Goal: Task Accomplishment & Management: Use online tool/utility

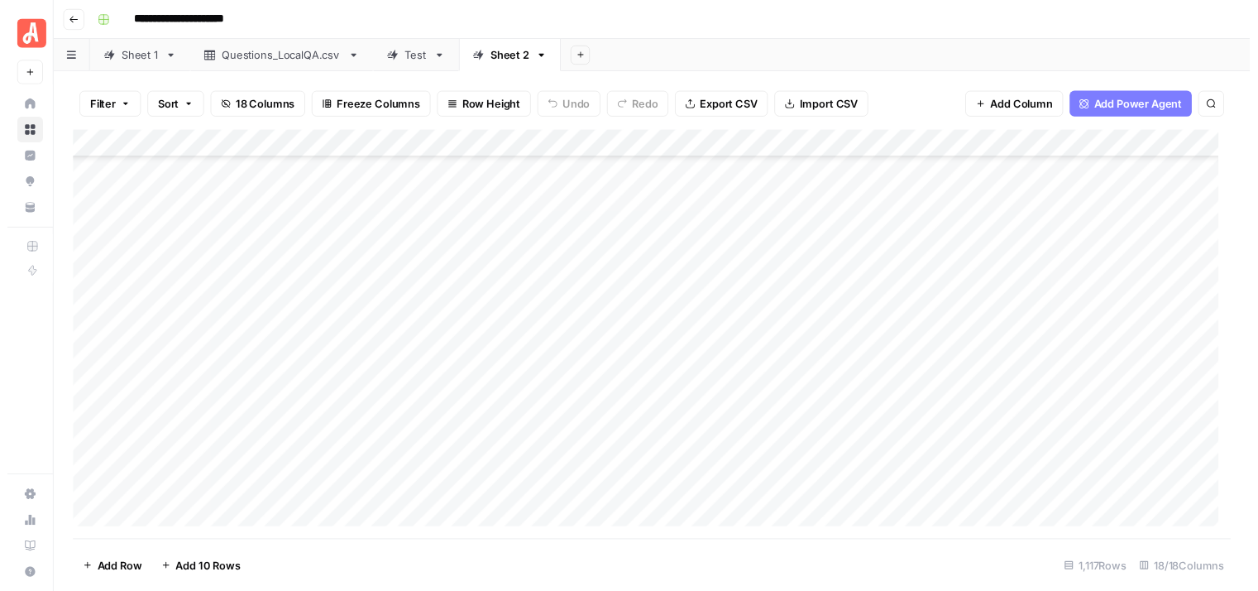
scroll to position [27917, 0]
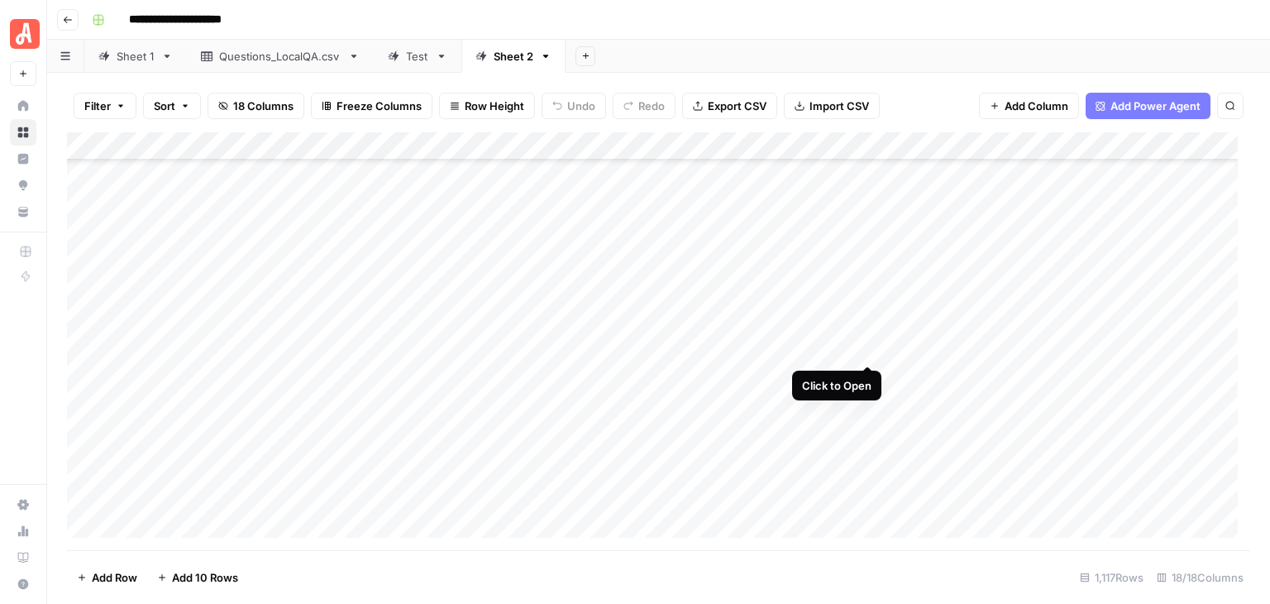
click at [863, 348] on div "Add Column" at bounding box center [659, 341] width 1184 height 418
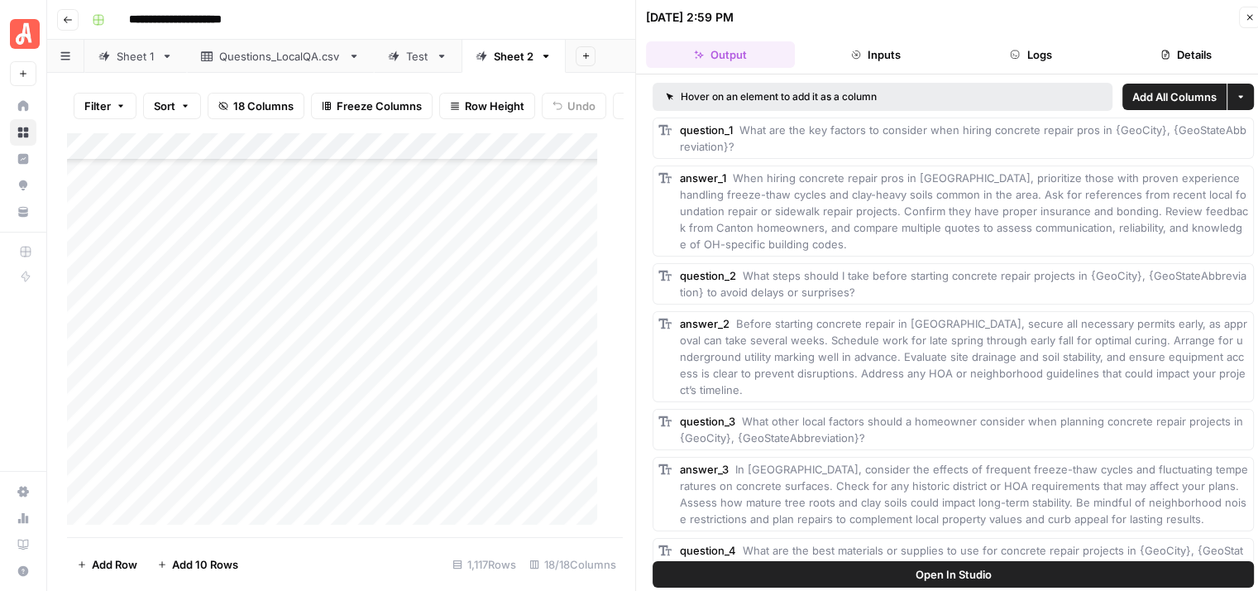
click at [1174, 48] on button "Details" at bounding box center [1186, 54] width 149 height 26
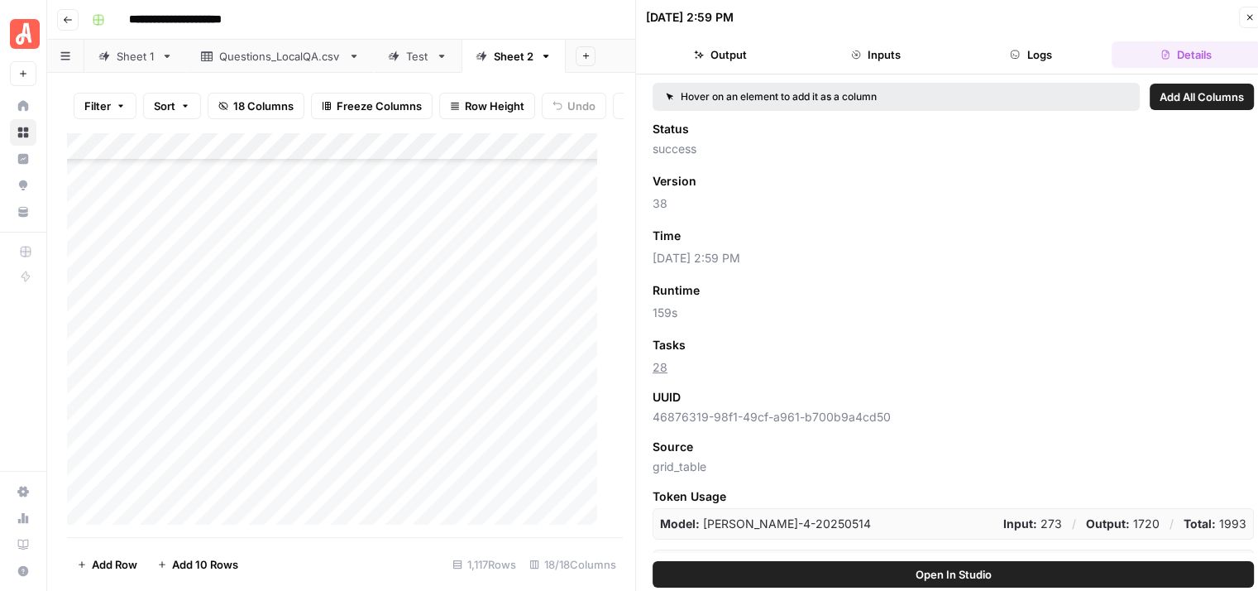
click at [1034, 56] on button "Logs" at bounding box center [1031, 54] width 149 height 26
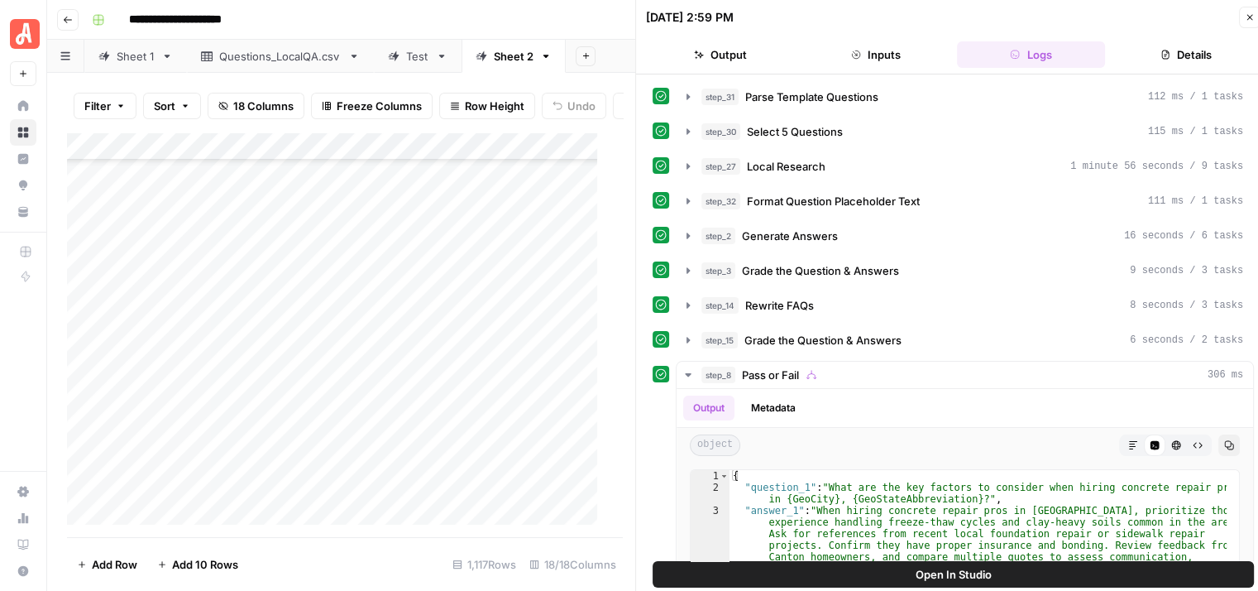
click at [1205, 49] on button "Details" at bounding box center [1186, 54] width 149 height 26
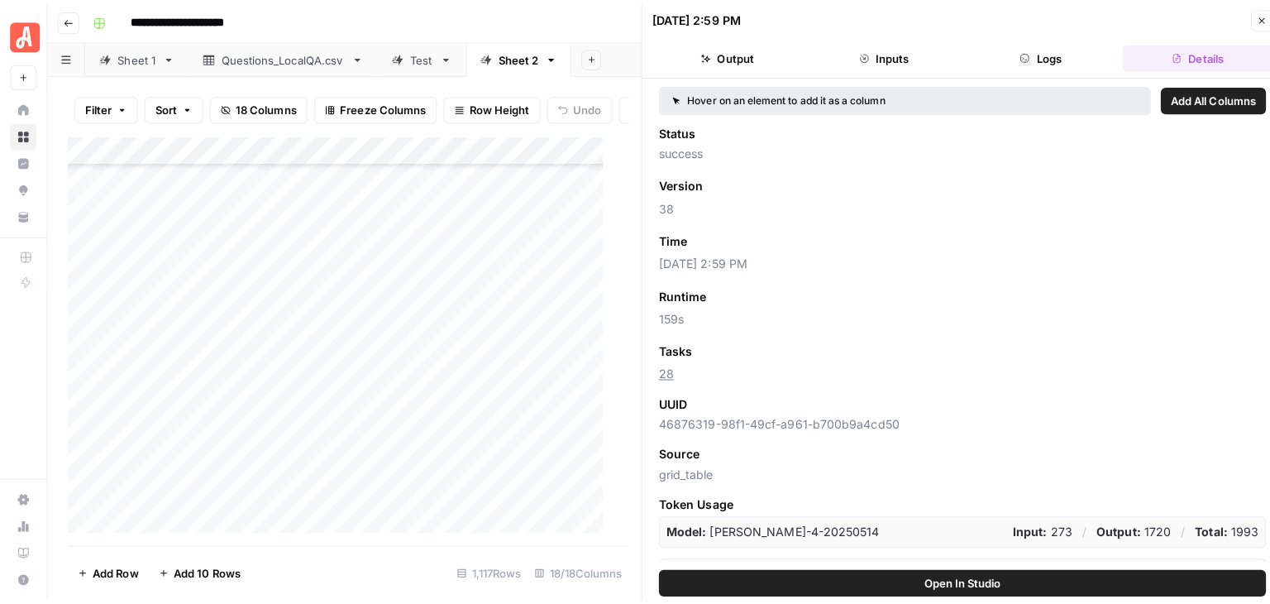
scroll to position [26, 0]
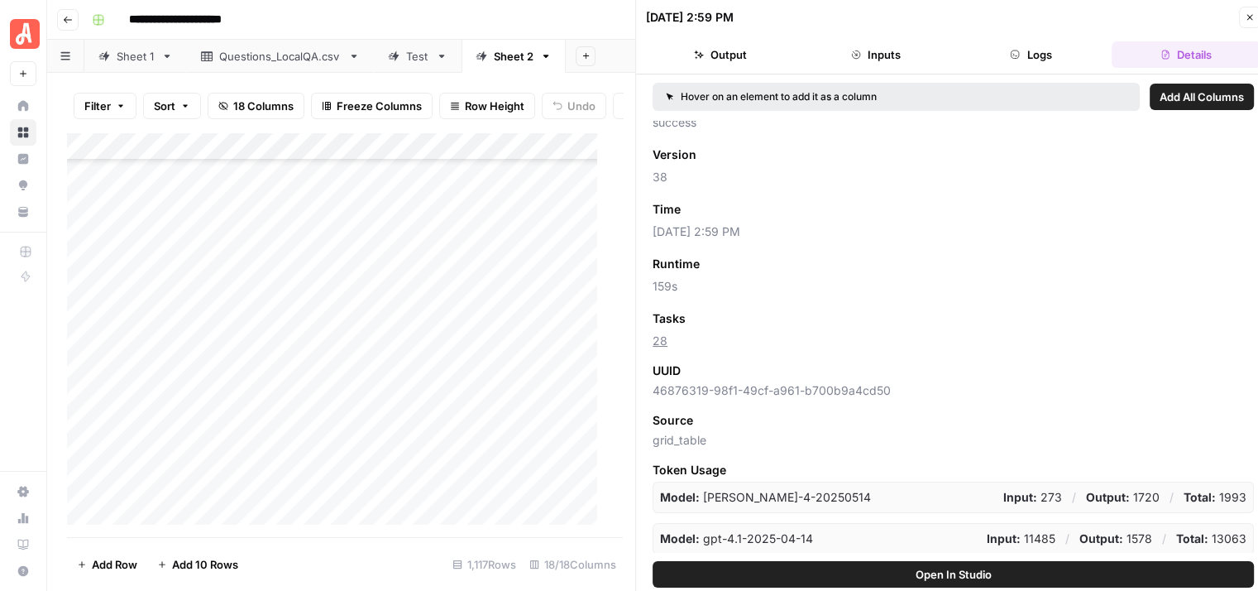
click at [859, 519] on div "Model: claude-sonnet-4-20250514 Input: 273 / Output: 1720 / Total: 1993 Model: …" at bounding box center [953, 517] width 601 height 73
click at [1247, 13] on icon "button" at bounding box center [1250, 17] width 10 height 10
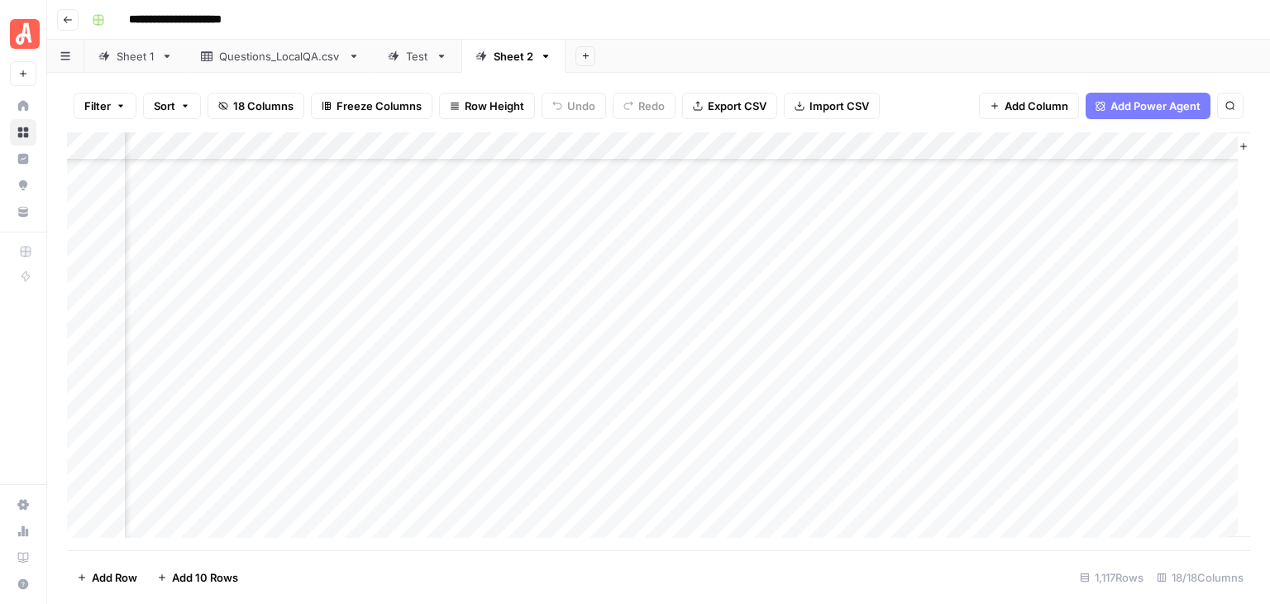
scroll to position [14036, 1625]
click at [83, 225] on div "Add Column" at bounding box center [659, 341] width 1184 height 418
click at [87, 273] on div "Add Column" at bounding box center [659, 341] width 1184 height 418
click at [959, 142] on div "Add Column" at bounding box center [659, 341] width 1184 height 418
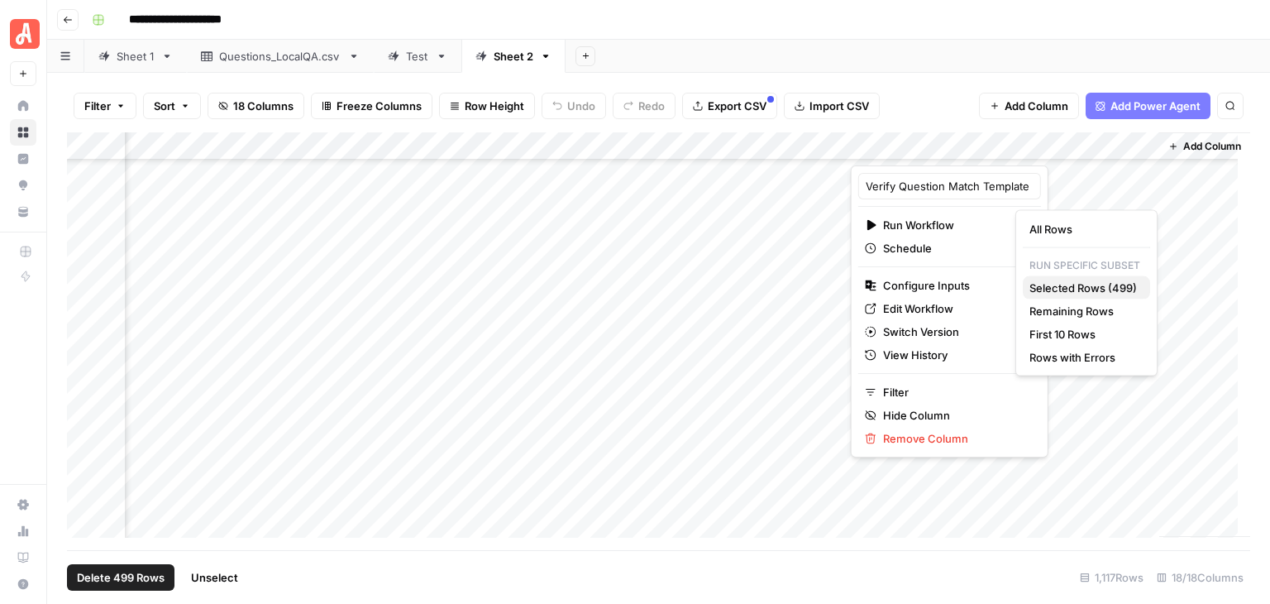
click at [1088, 285] on span "Selected Rows (499)" at bounding box center [1084, 288] width 108 height 17
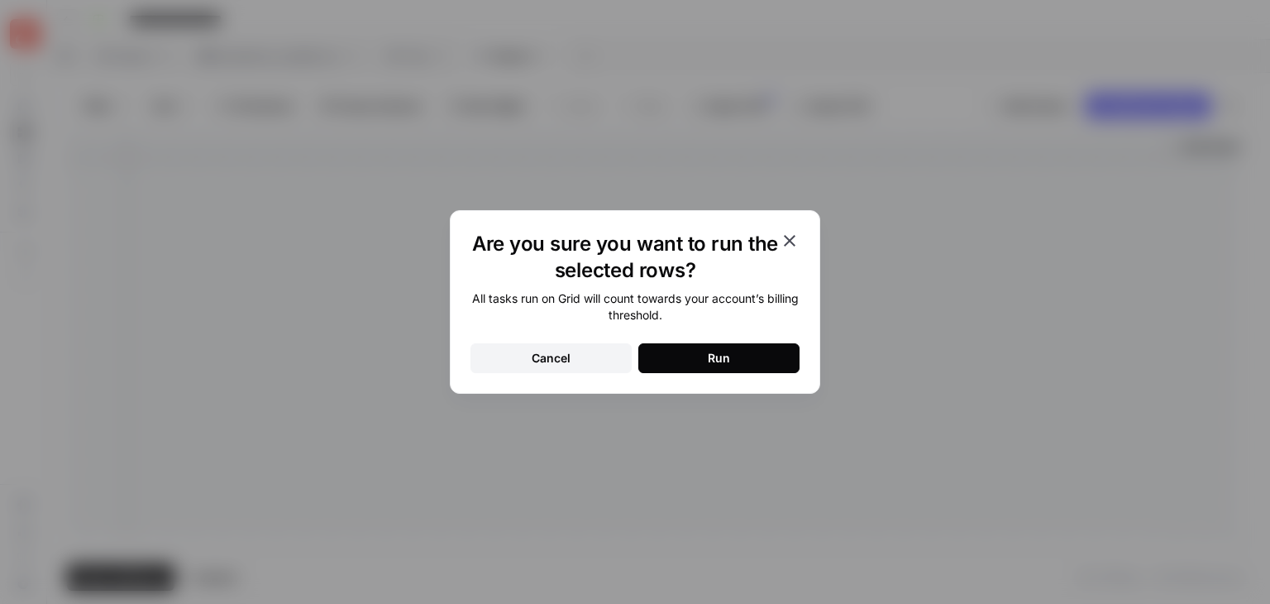
click at [761, 350] on button "Run" at bounding box center [719, 358] width 161 height 30
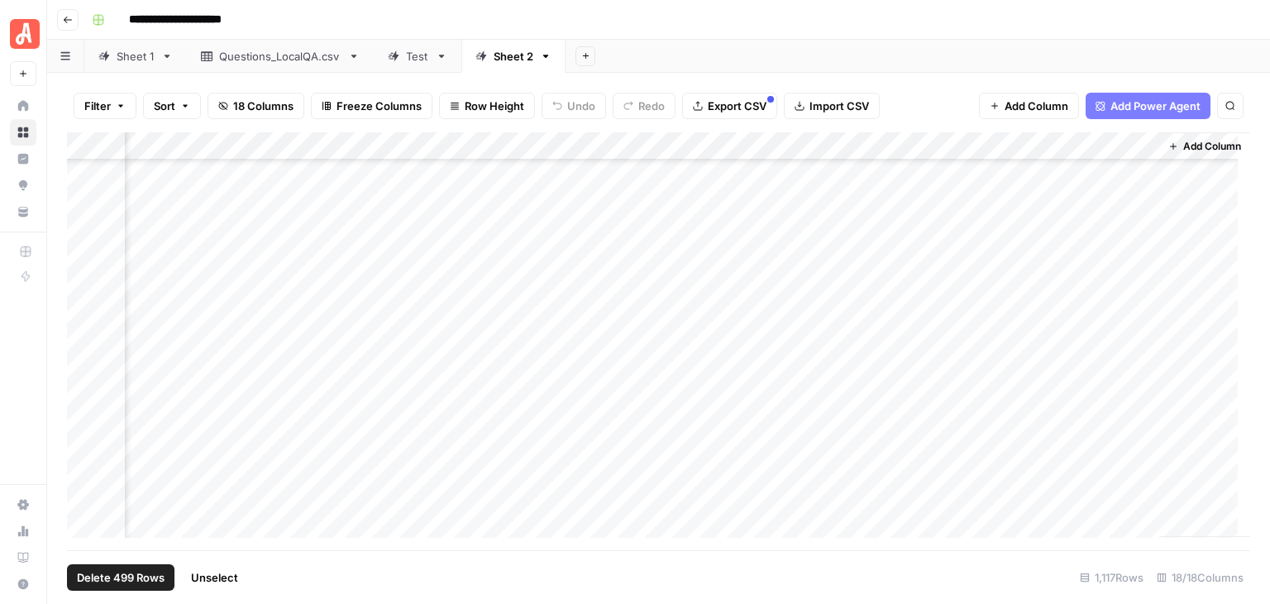
click at [221, 576] on span "Unselect" at bounding box center [214, 577] width 47 height 17
click at [978, 142] on div "Add Column" at bounding box center [659, 341] width 1184 height 418
click at [87, 292] on div "Add Column" at bounding box center [659, 341] width 1184 height 418
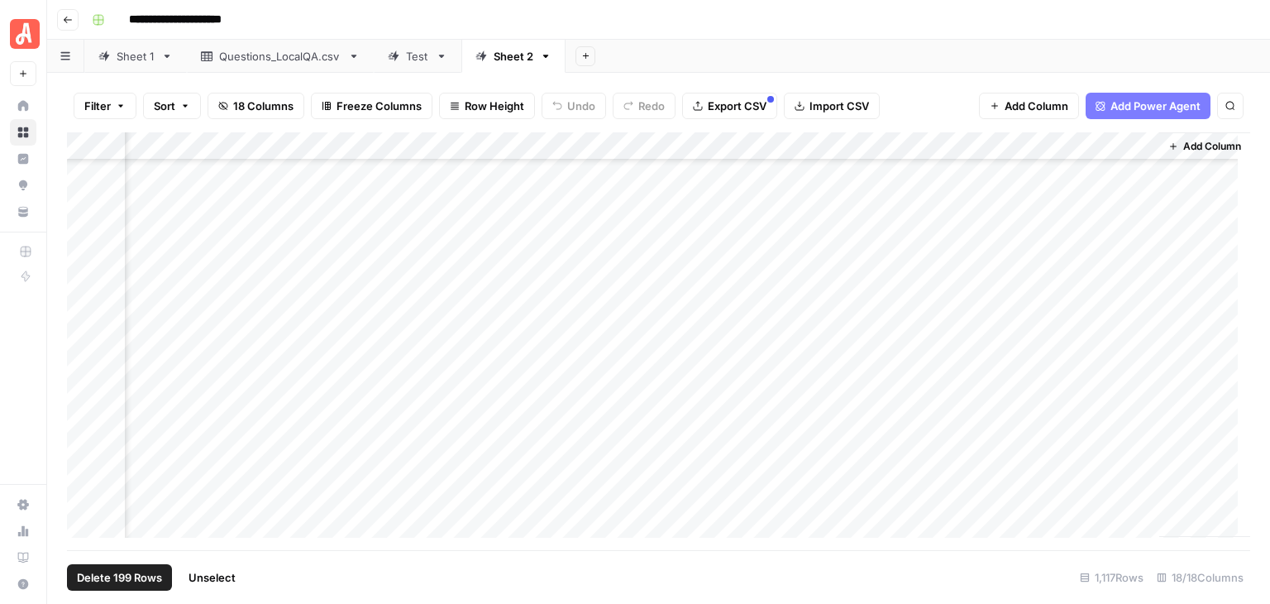
click at [81, 344] on div "Add Column" at bounding box center [659, 341] width 1184 height 418
click at [957, 149] on div "Add Column" at bounding box center [659, 341] width 1184 height 418
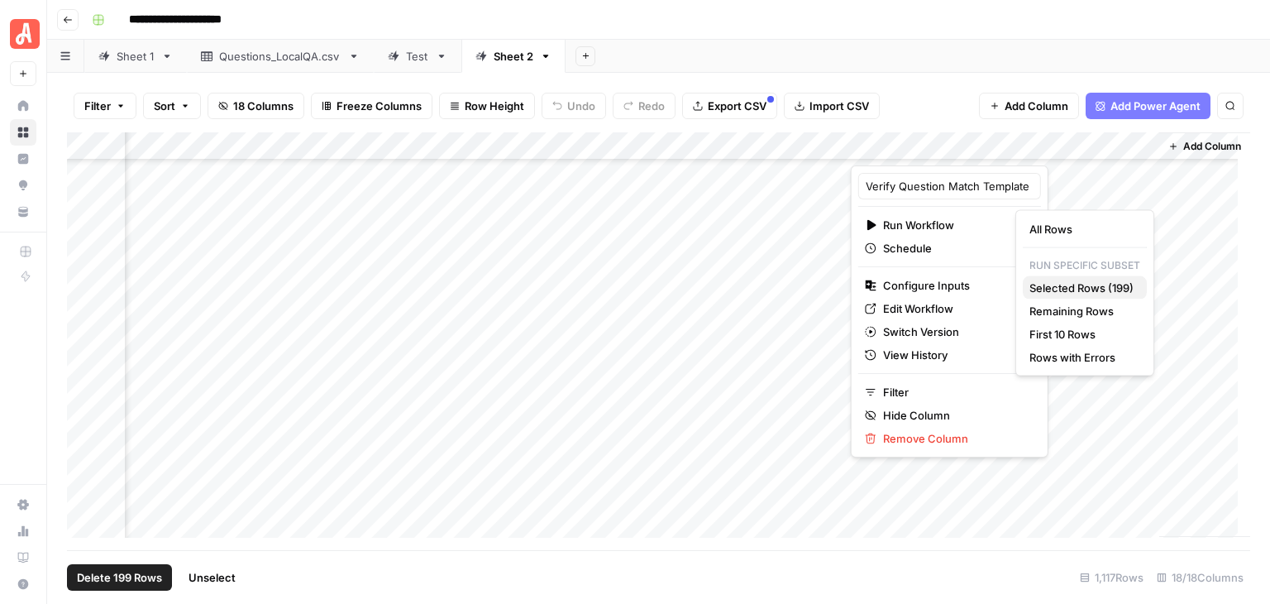
click at [1102, 290] on span "Selected Rows (199)" at bounding box center [1082, 288] width 104 height 17
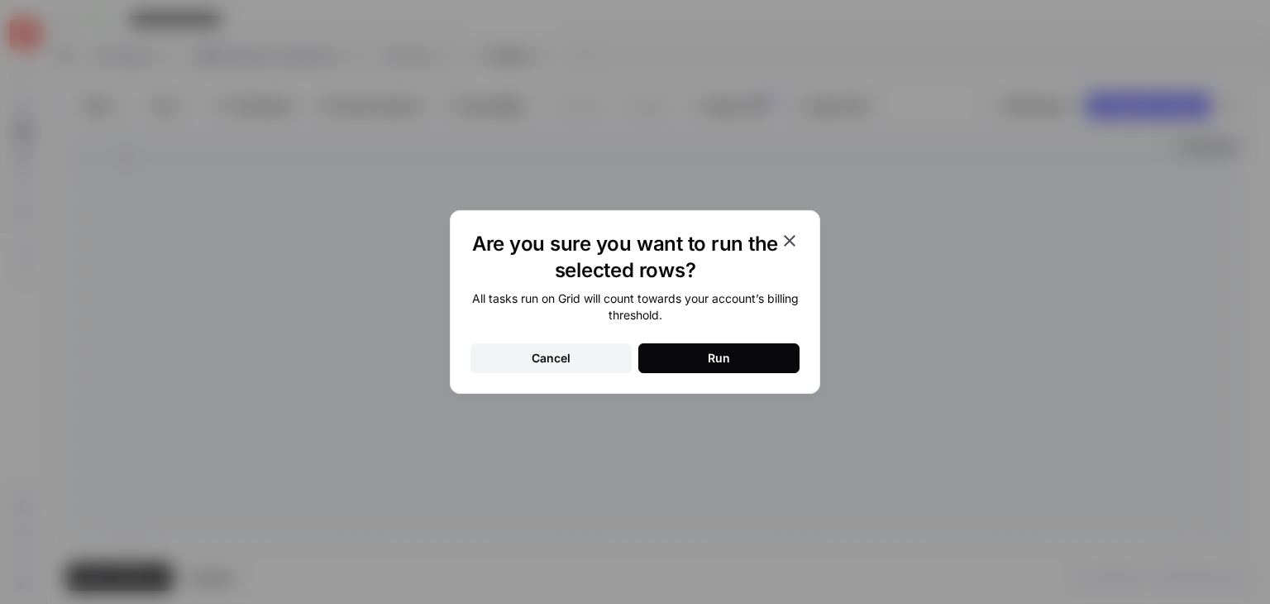
click at [774, 361] on button "Run" at bounding box center [719, 358] width 161 height 30
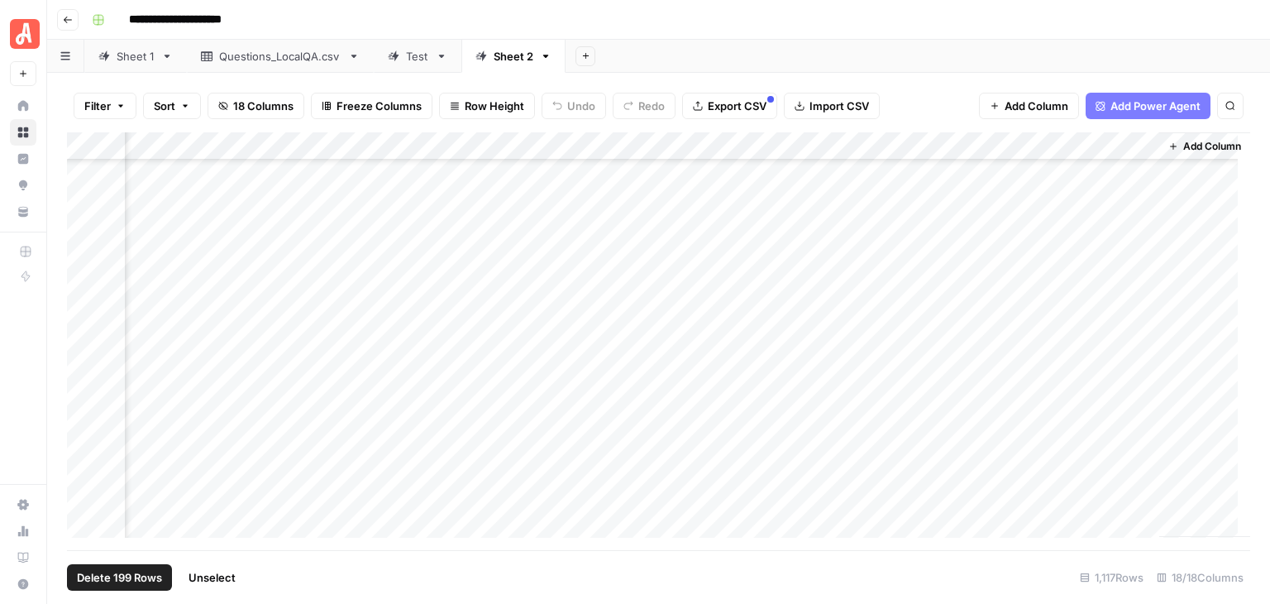
click at [225, 572] on span "Unselect" at bounding box center [212, 577] width 47 height 17
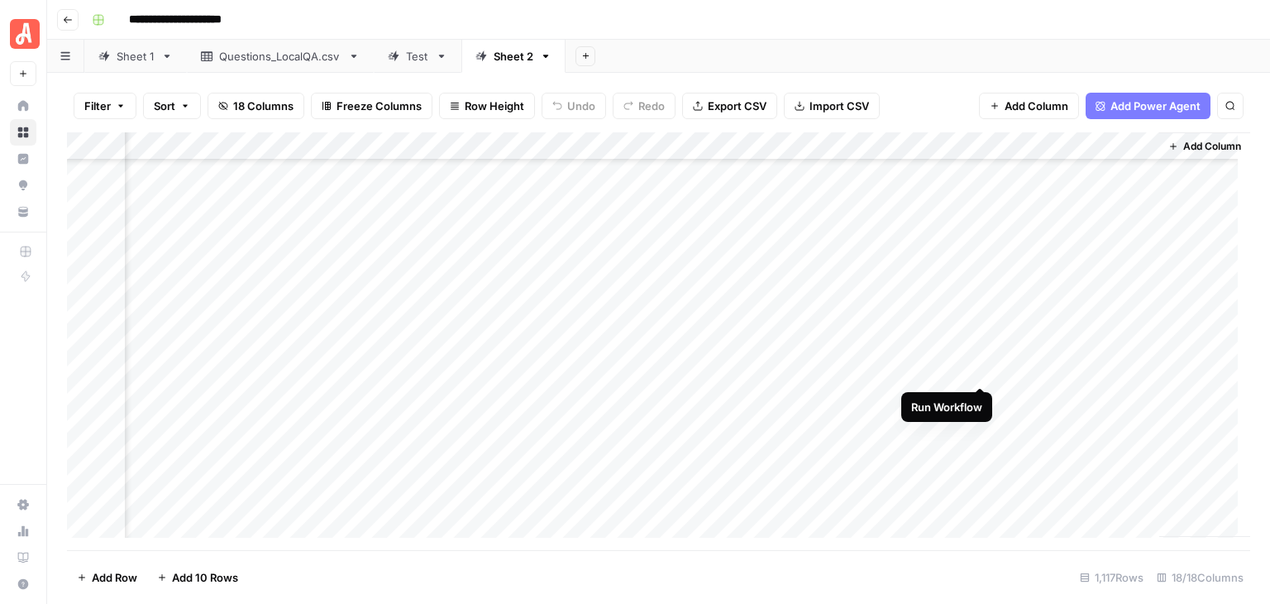
click at [983, 366] on div "Add Column" at bounding box center [659, 341] width 1184 height 418
click at [977, 374] on div "Add Column" at bounding box center [659, 341] width 1184 height 418
click at [1092, 361] on div "Add Column" at bounding box center [659, 341] width 1184 height 418
click at [959, 24] on div "**********" at bounding box center [669, 20] width 1169 height 26
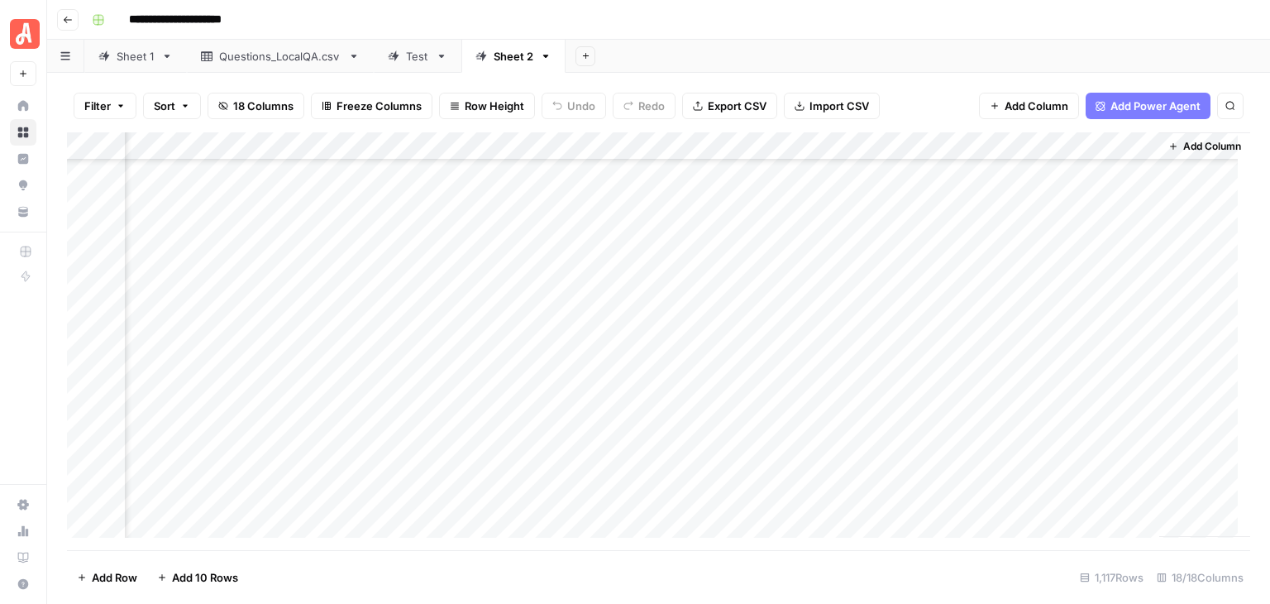
click at [552, 376] on div "Add Column" at bounding box center [659, 341] width 1184 height 418
click at [281, 365] on div "Add Column" at bounding box center [659, 341] width 1184 height 418
click at [565, 382] on div "Add Column" at bounding box center [659, 341] width 1184 height 418
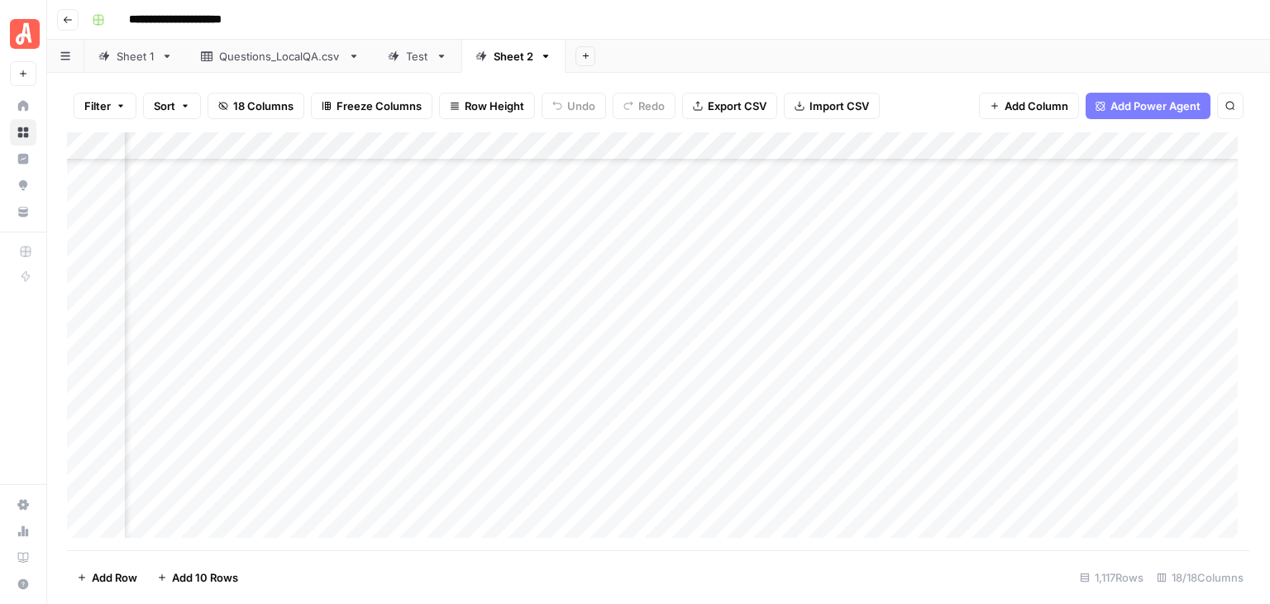
scroll to position [20612, 525]
click at [480, 312] on div "Add Column" at bounding box center [659, 341] width 1184 height 418
click at [470, 348] on div "Add Column" at bounding box center [659, 341] width 1184 height 418
click at [568, 343] on div "Add Column" at bounding box center [659, 341] width 1184 height 418
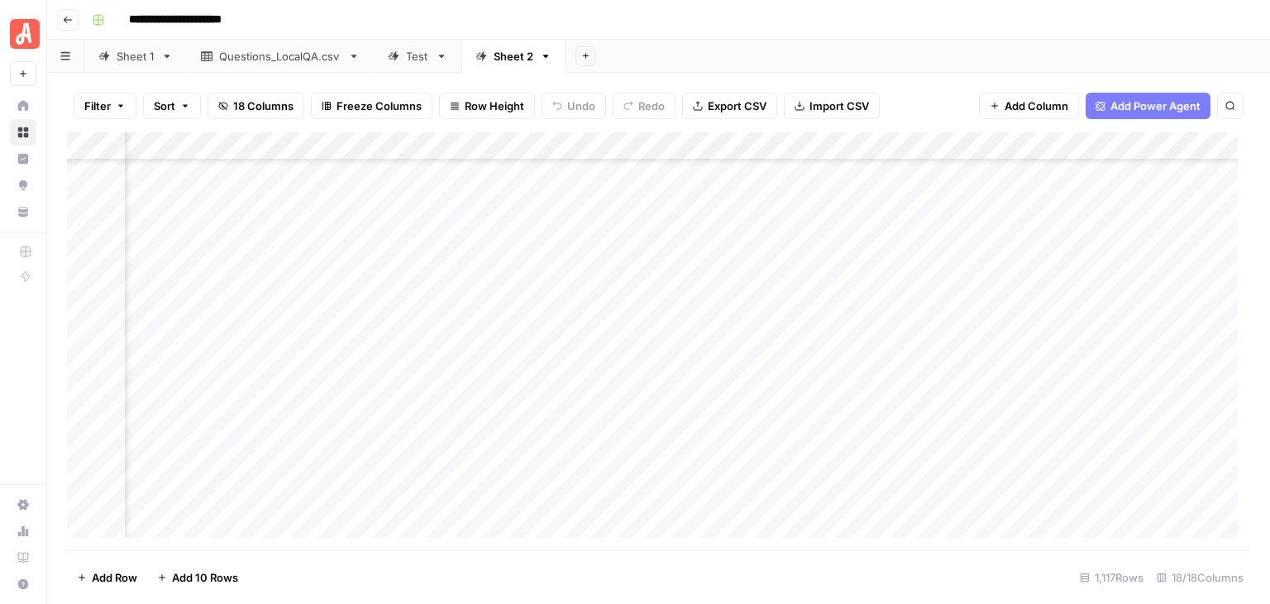
click at [568, 343] on div "Add Column" at bounding box center [659, 341] width 1184 height 418
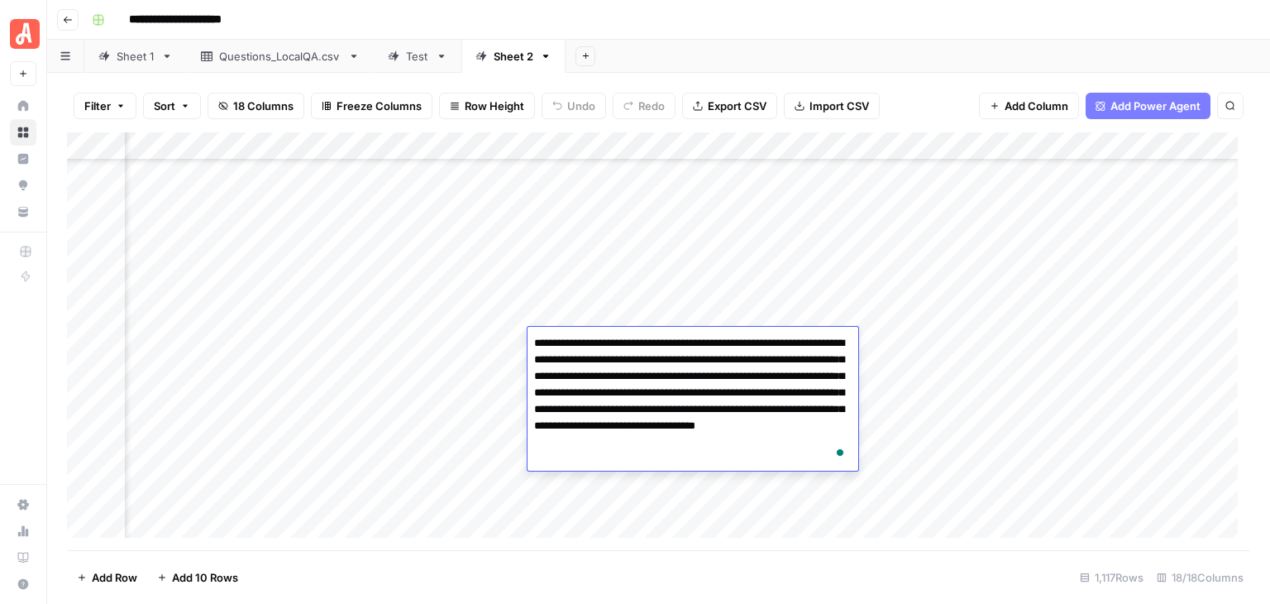
click at [591, 318] on div "Add Column" at bounding box center [659, 341] width 1184 height 418
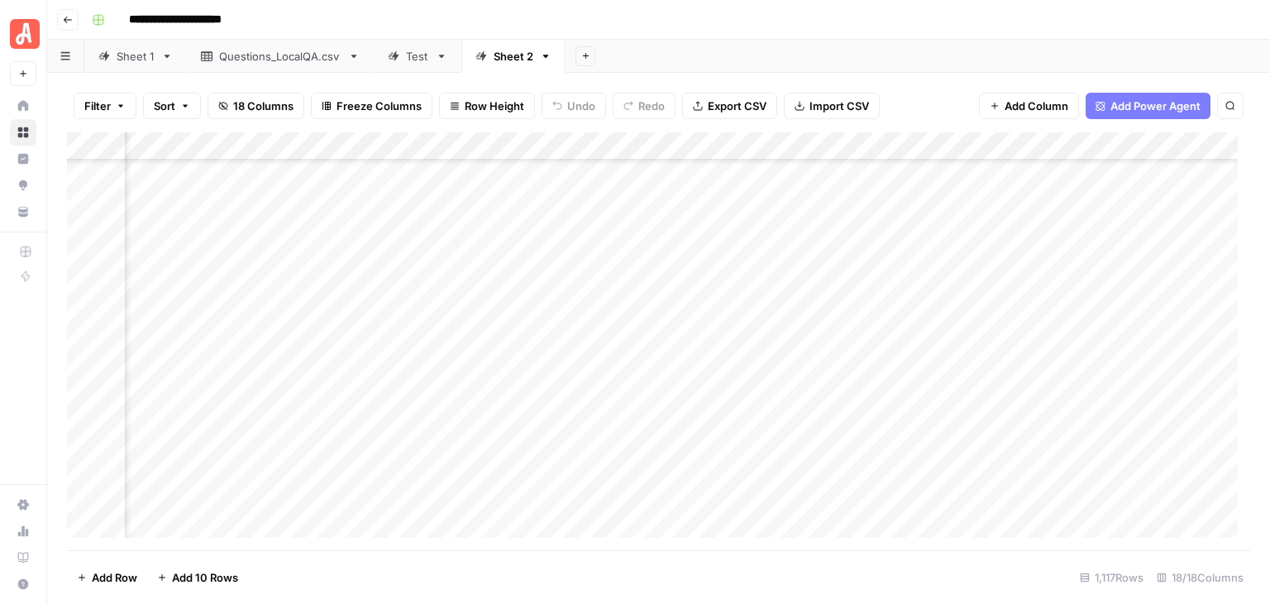
click at [591, 318] on div "Add Column" at bounding box center [659, 341] width 1184 height 418
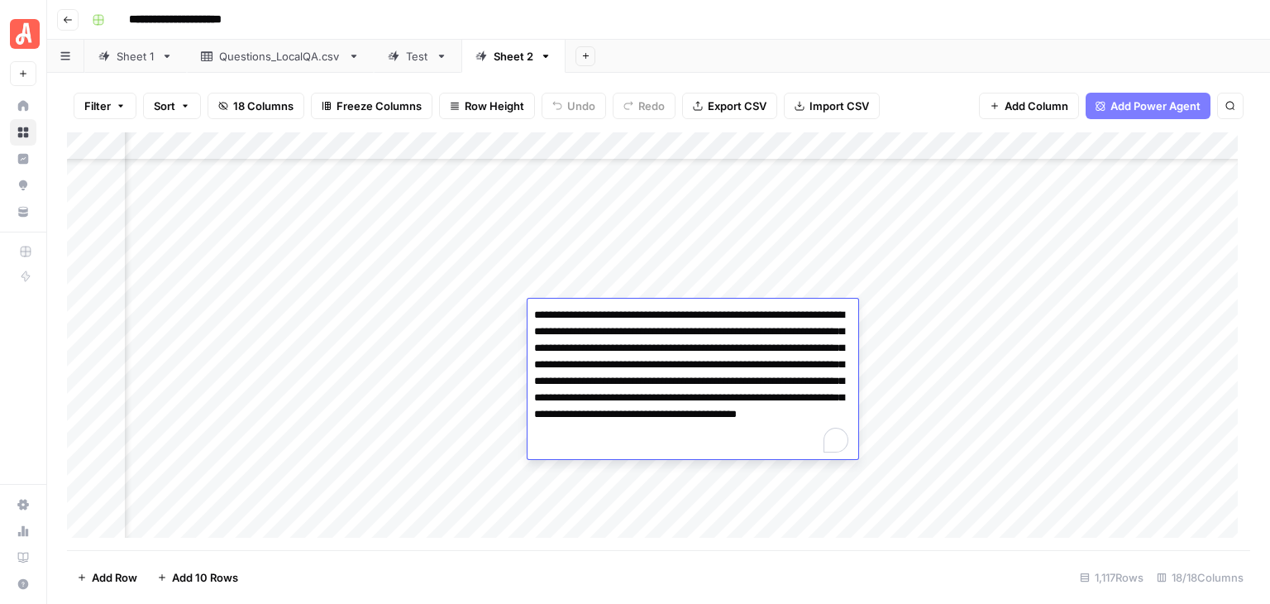
click at [767, 22] on div "**********" at bounding box center [669, 20] width 1169 height 26
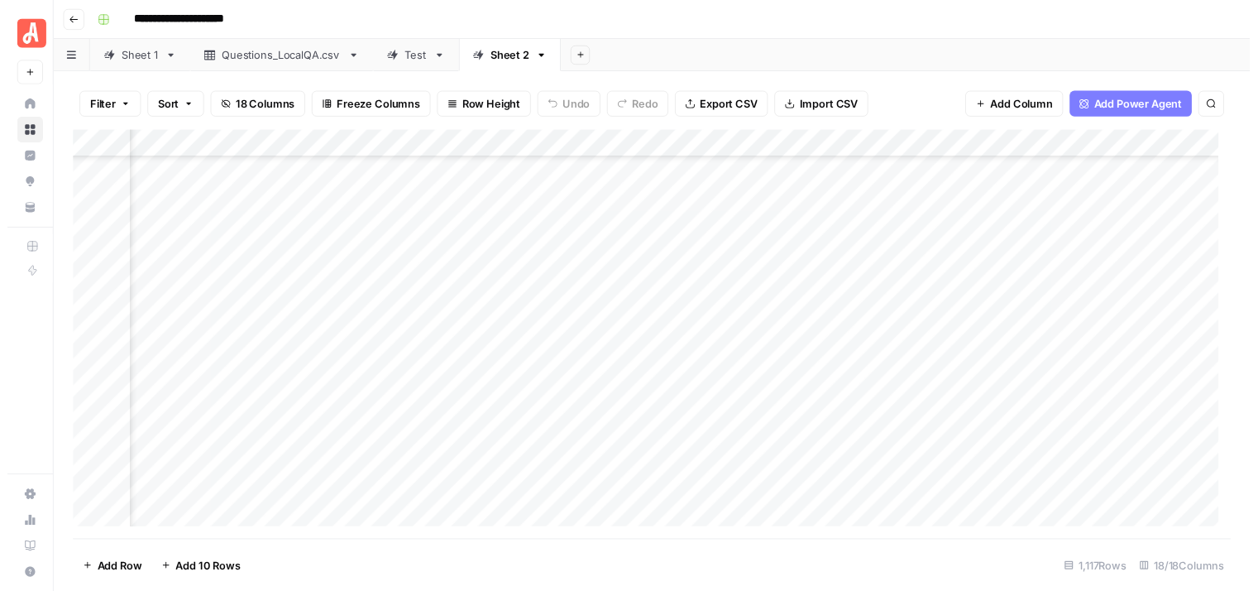
scroll to position [20612, 1453]
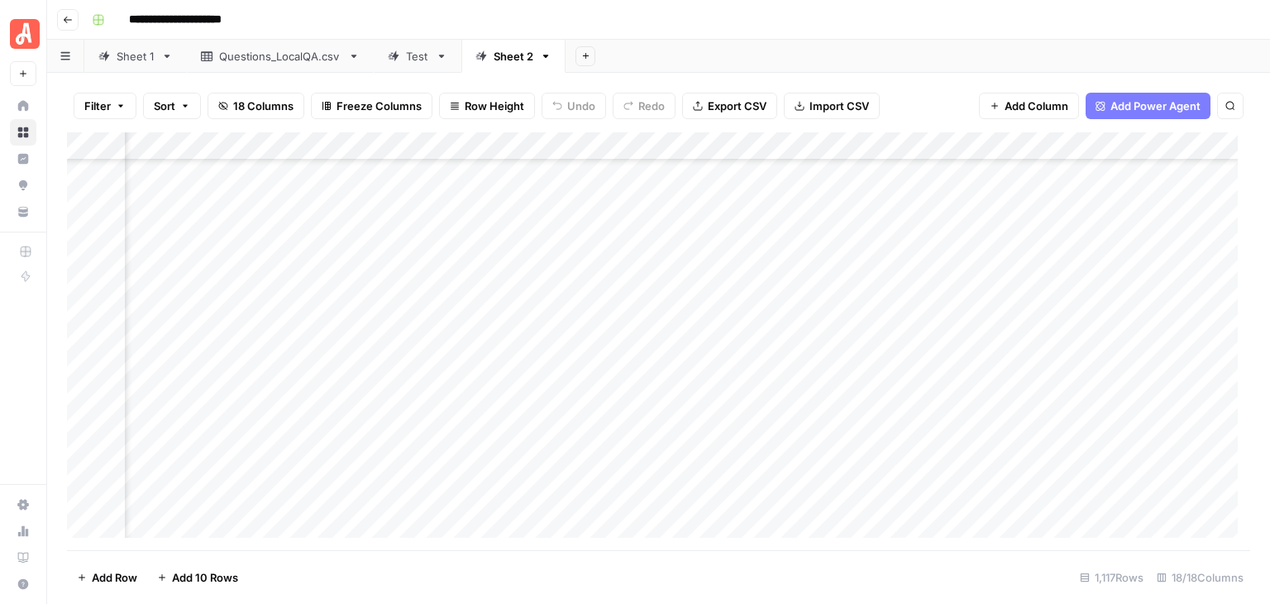
click at [1130, 368] on div "Add Column" at bounding box center [659, 341] width 1184 height 418
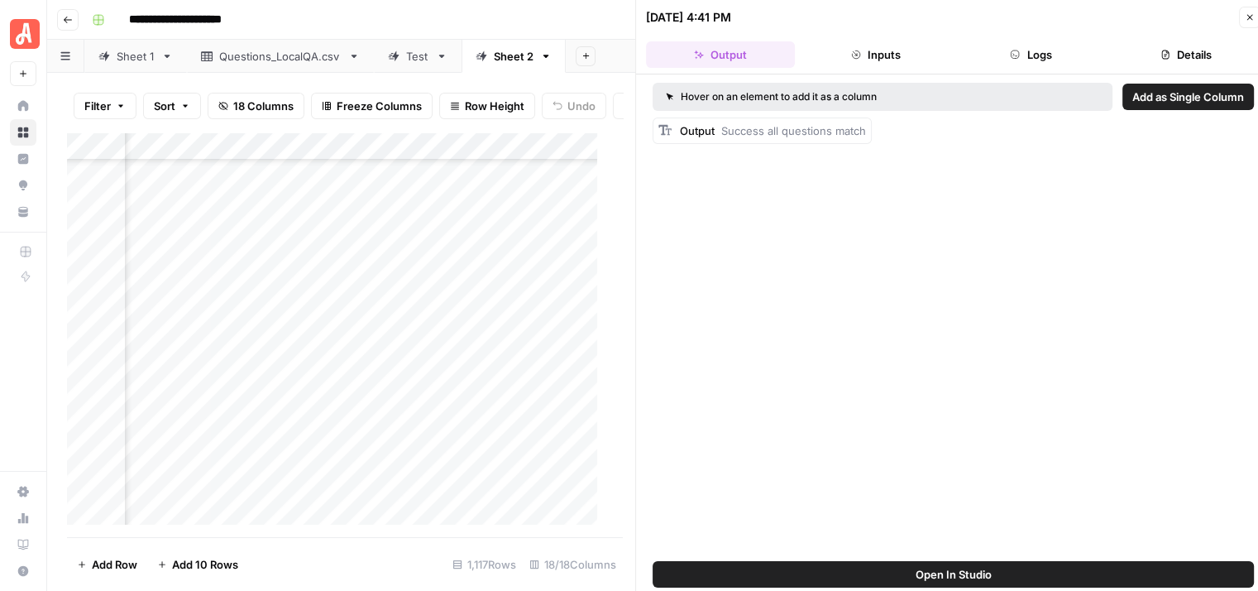
click at [1026, 56] on button "Logs" at bounding box center [1031, 54] width 149 height 26
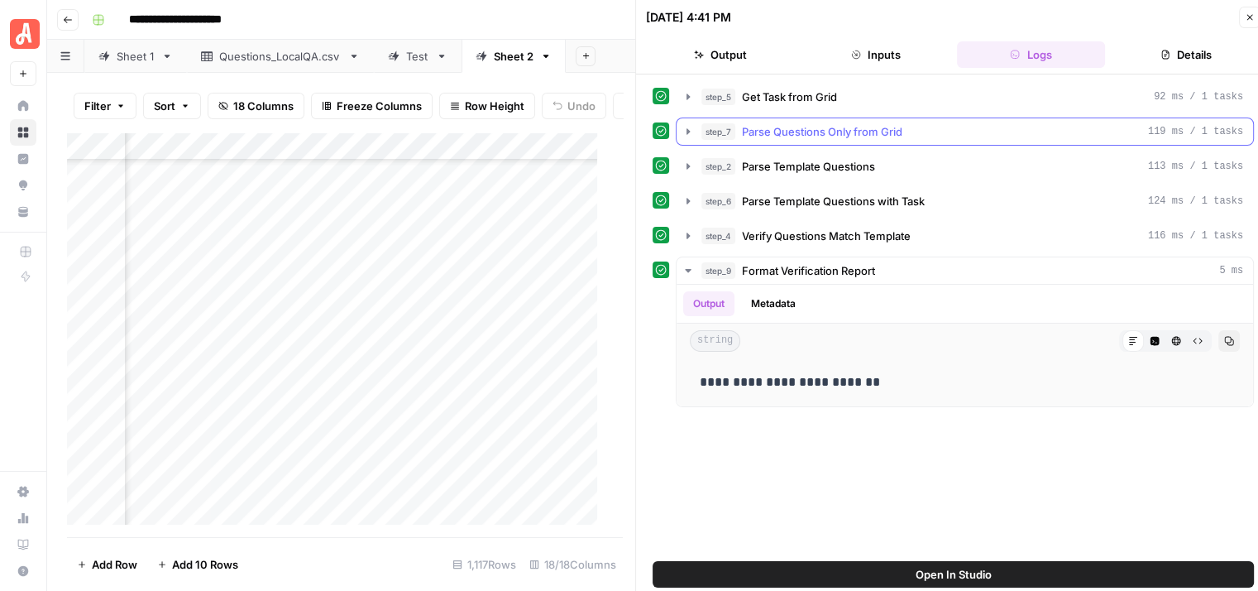
click at [685, 130] on icon "button" at bounding box center [688, 131] width 13 height 13
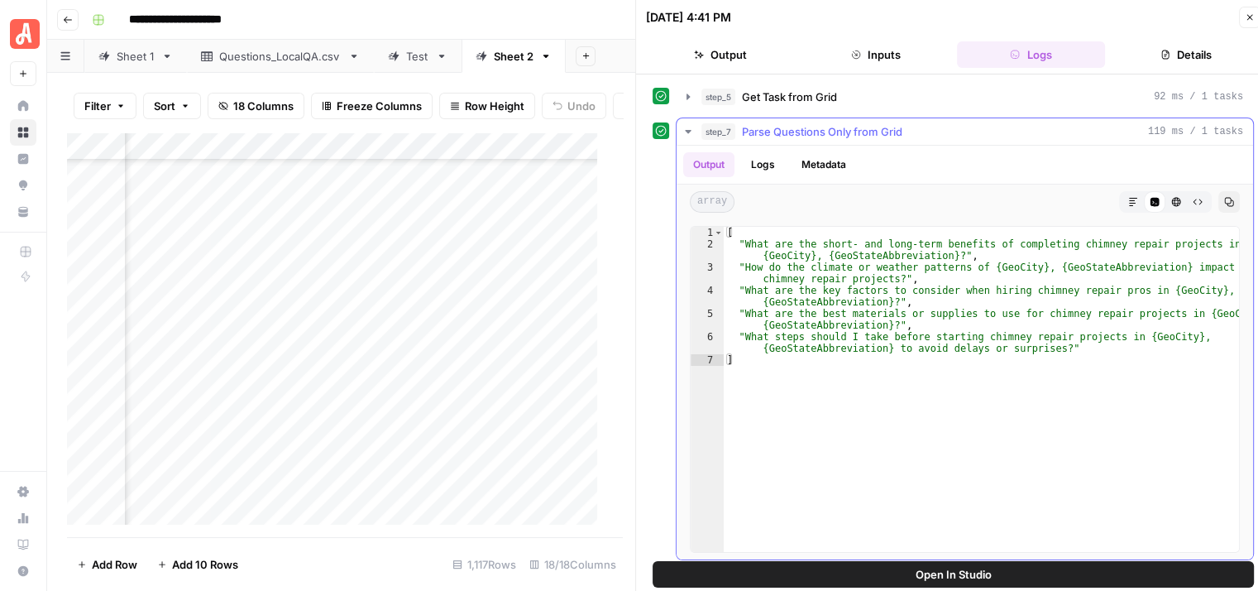
click at [685, 130] on icon "button" at bounding box center [688, 131] width 13 height 13
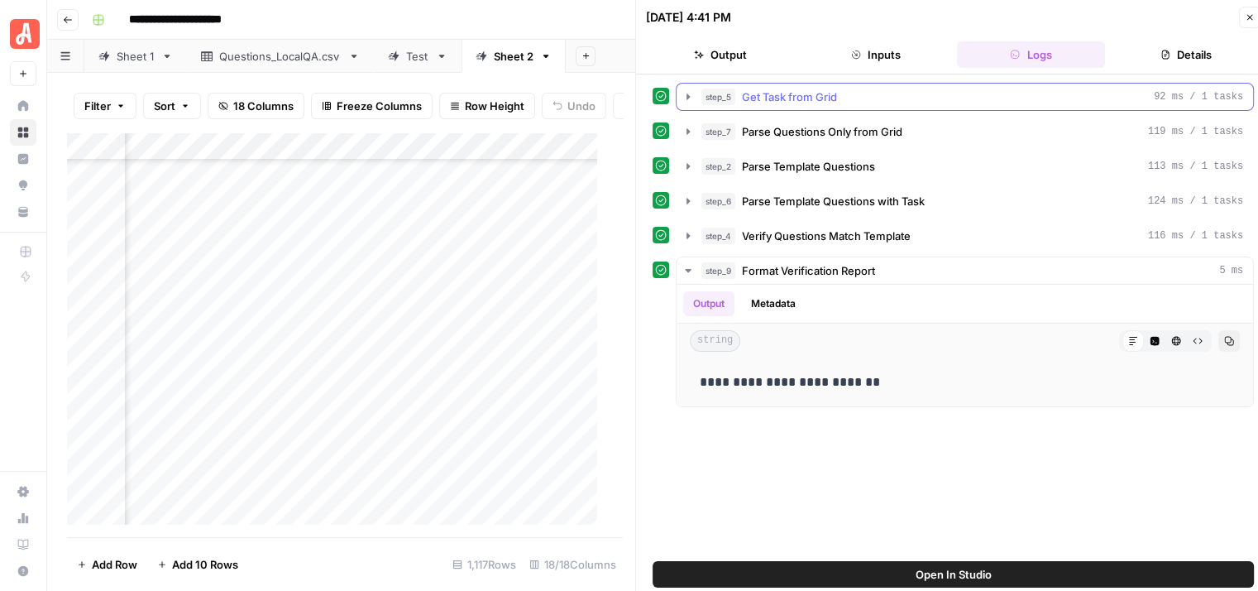
click at [685, 97] on icon "button" at bounding box center [688, 96] width 13 height 13
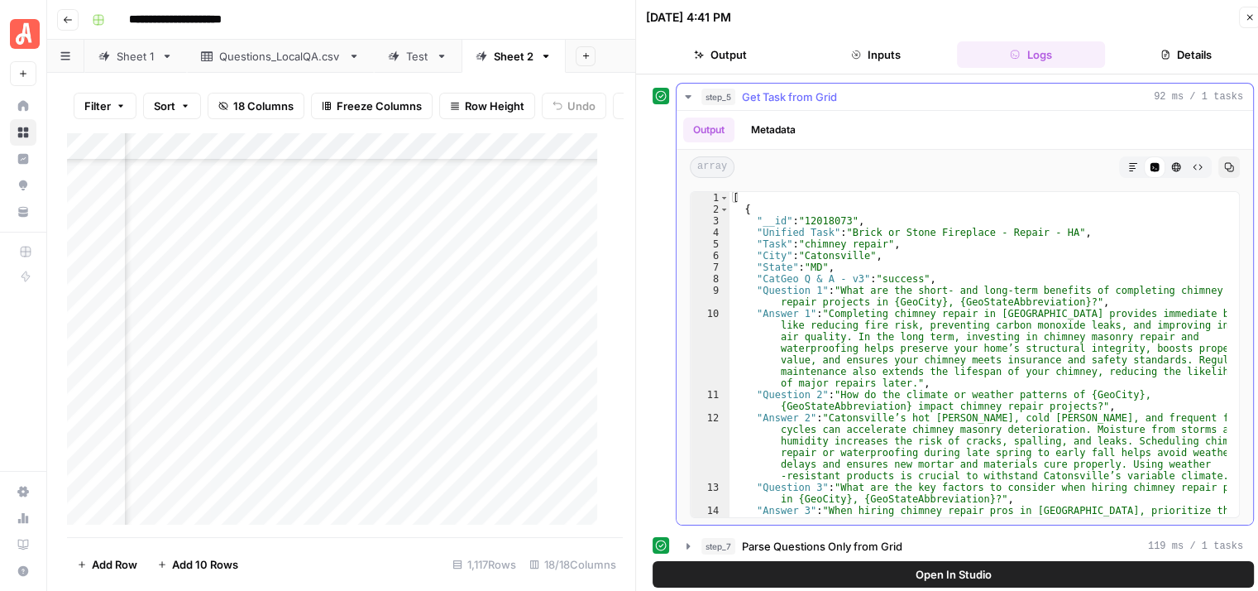
click at [685, 97] on icon "button" at bounding box center [688, 96] width 13 height 13
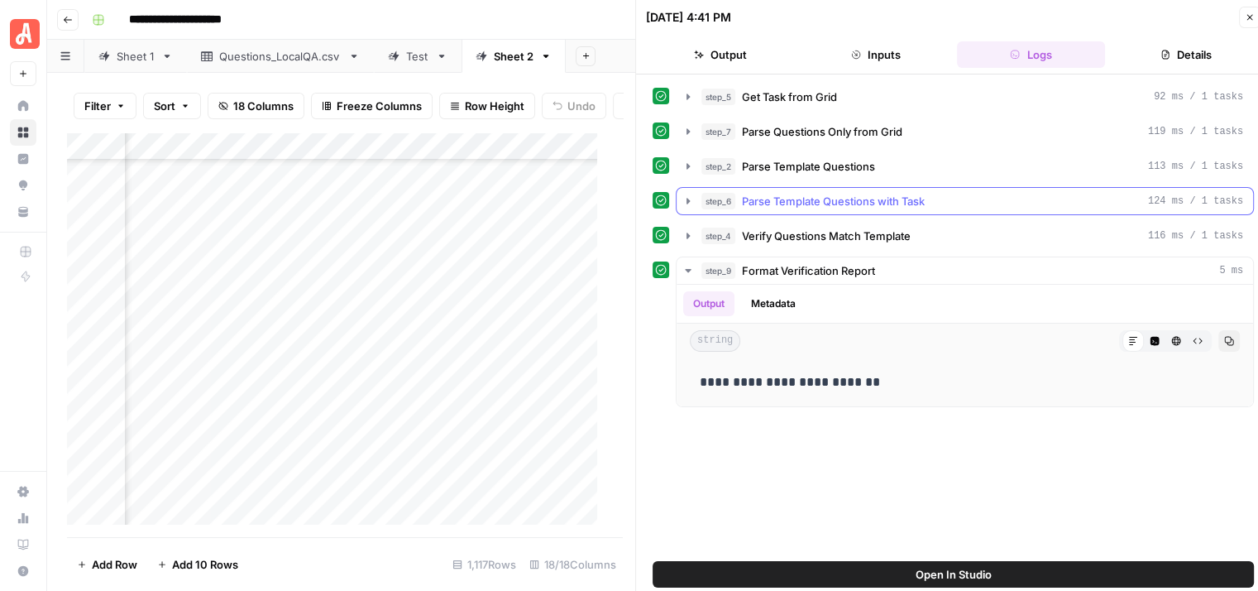
click at [691, 194] on icon "button" at bounding box center [688, 200] width 13 height 13
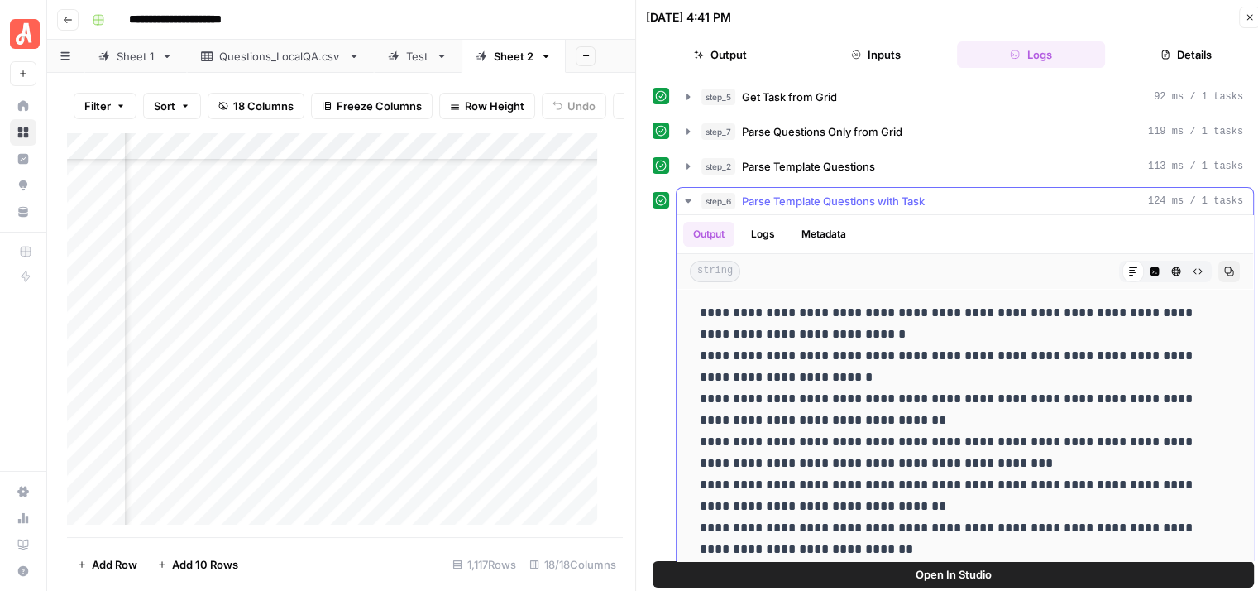
click at [691, 194] on icon "button" at bounding box center [688, 200] width 13 height 13
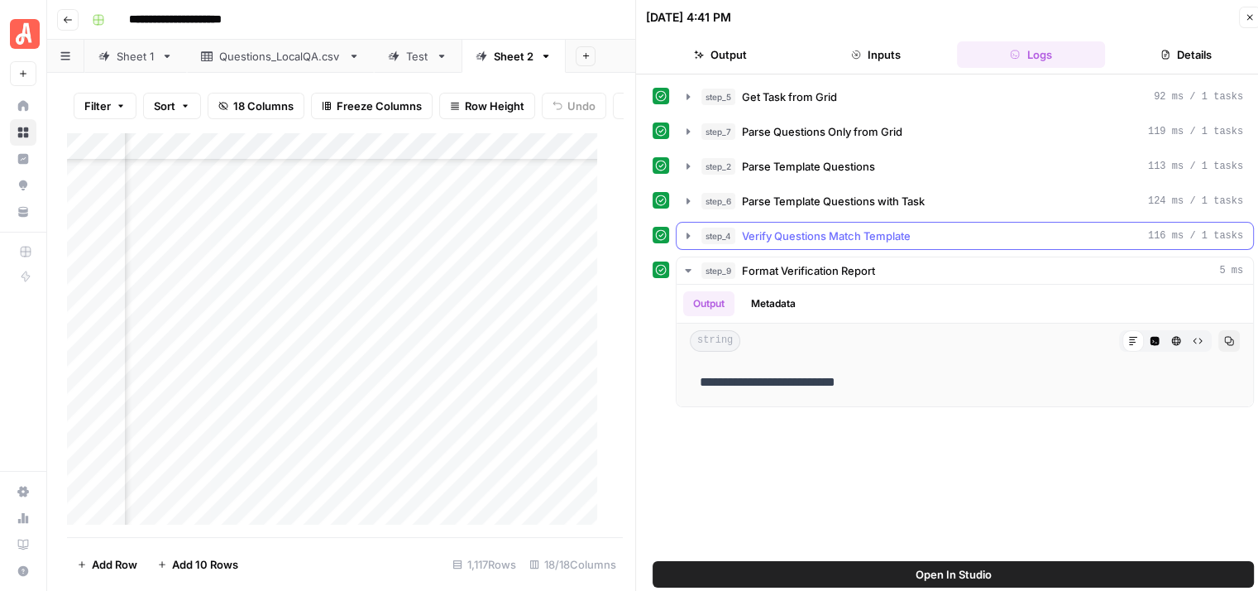
click at [688, 229] on icon "button" at bounding box center [688, 235] width 13 height 13
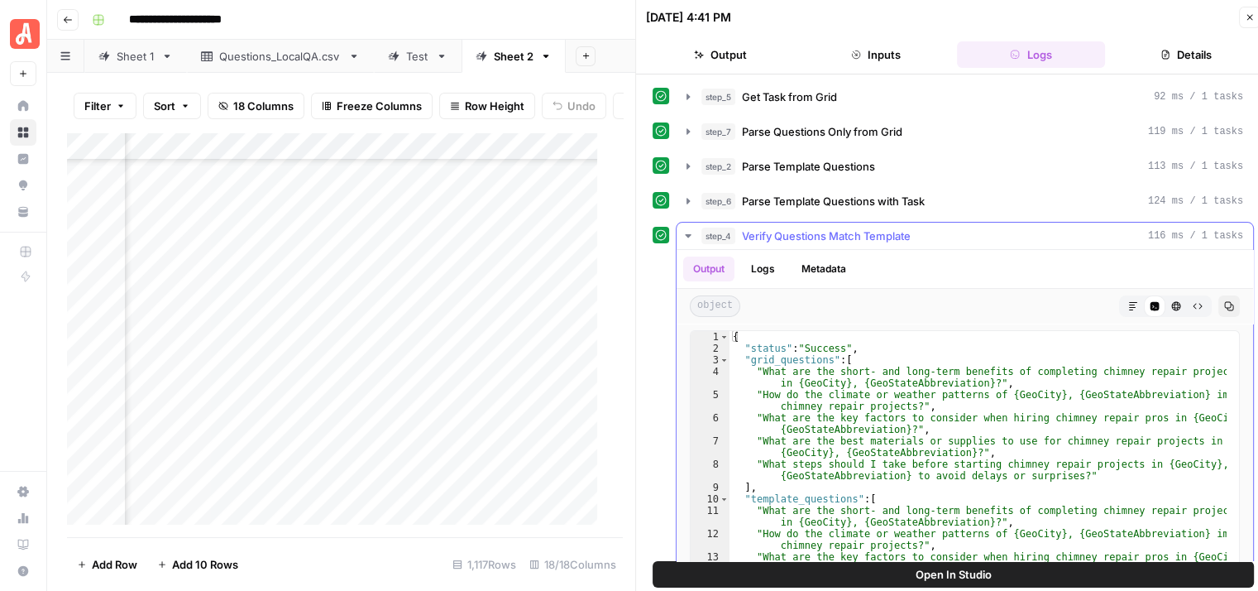
click at [682, 234] on icon "button" at bounding box center [688, 235] width 13 height 13
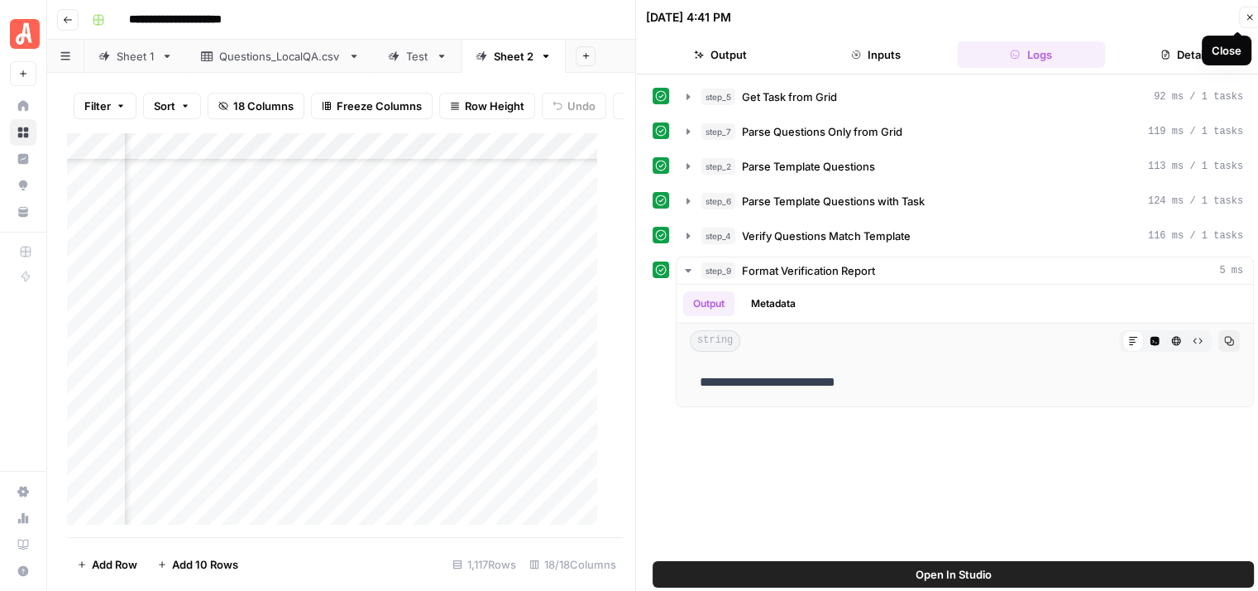
click at [1246, 17] on icon "button" at bounding box center [1250, 17] width 10 height 10
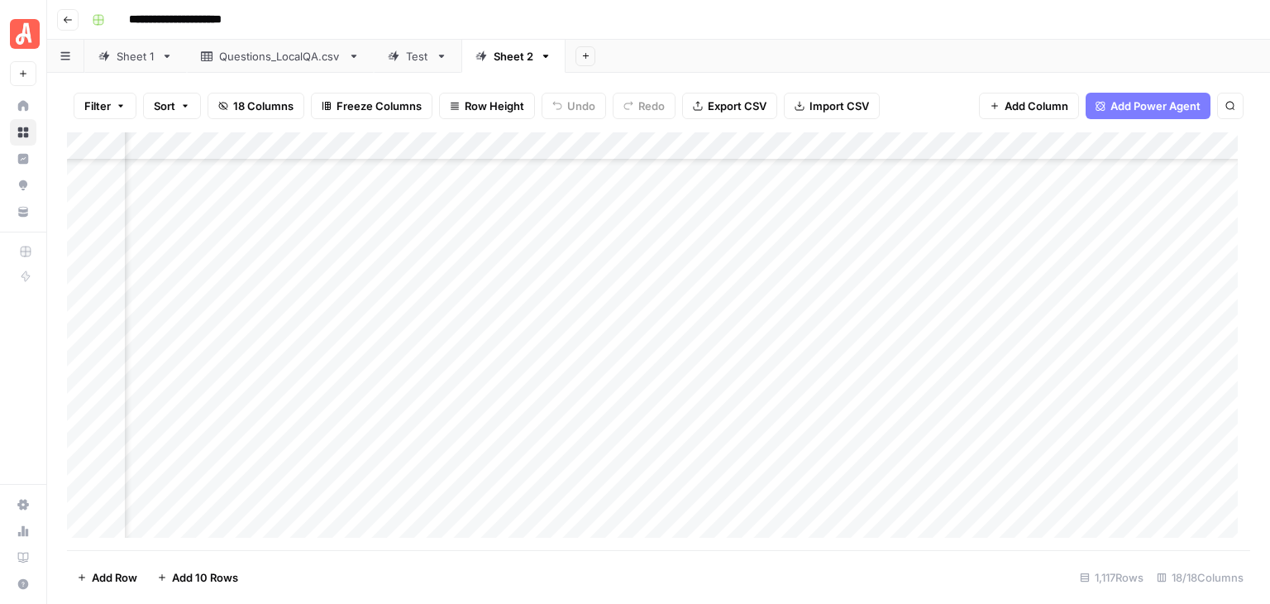
scroll to position [20777, 1453]
click at [86, 262] on div "Add Column" at bounding box center [659, 341] width 1184 height 418
click at [86, 501] on div "Add Column" at bounding box center [659, 341] width 1184 height 418
click at [1131, 147] on div "Add Column" at bounding box center [659, 341] width 1184 height 418
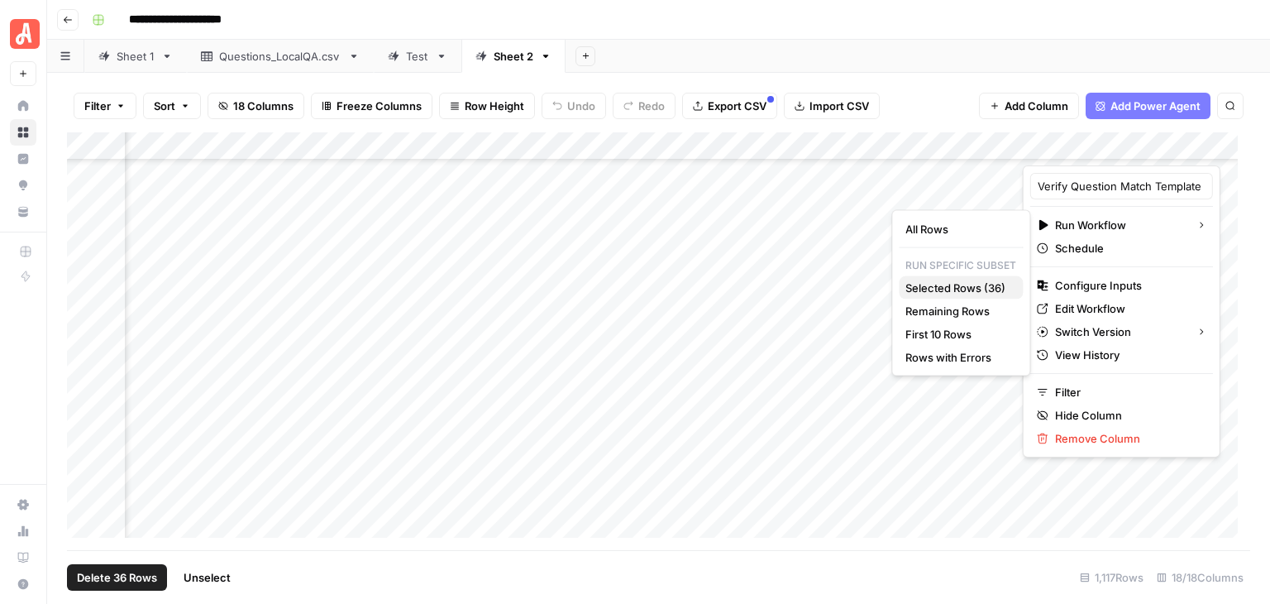
click at [996, 289] on span "Selected Rows (36)" at bounding box center [958, 288] width 104 height 17
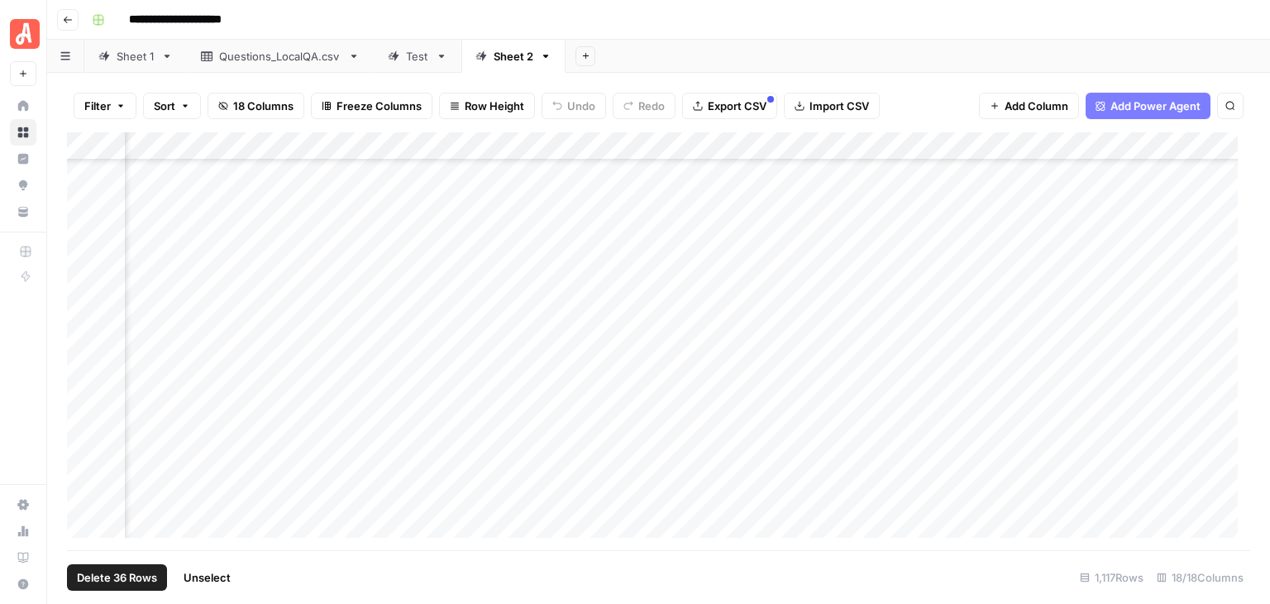
click at [201, 578] on span "Unselect" at bounding box center [207, 577] width 47 height 17
click at [725, 300] on div "Add Column" at bounding box center [659, 341] width 1184 height 418
click at [725, 299] on div "Add Column" at bounding box center [659, 341] width 1184 height 418
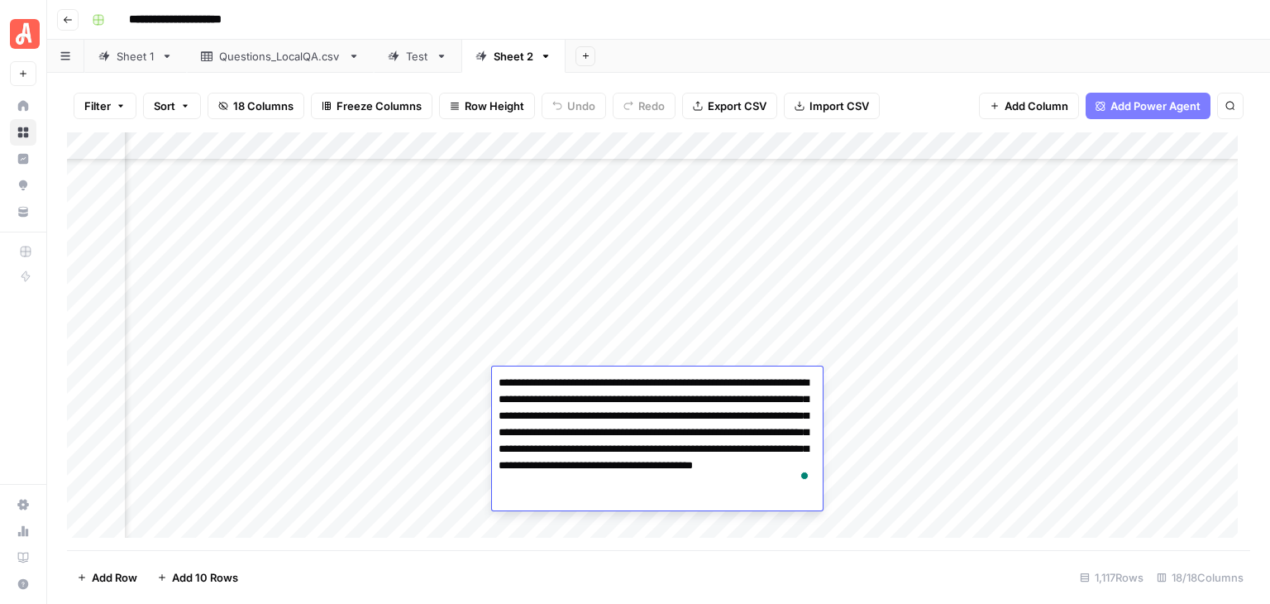
scroll to position [24003, 1453]
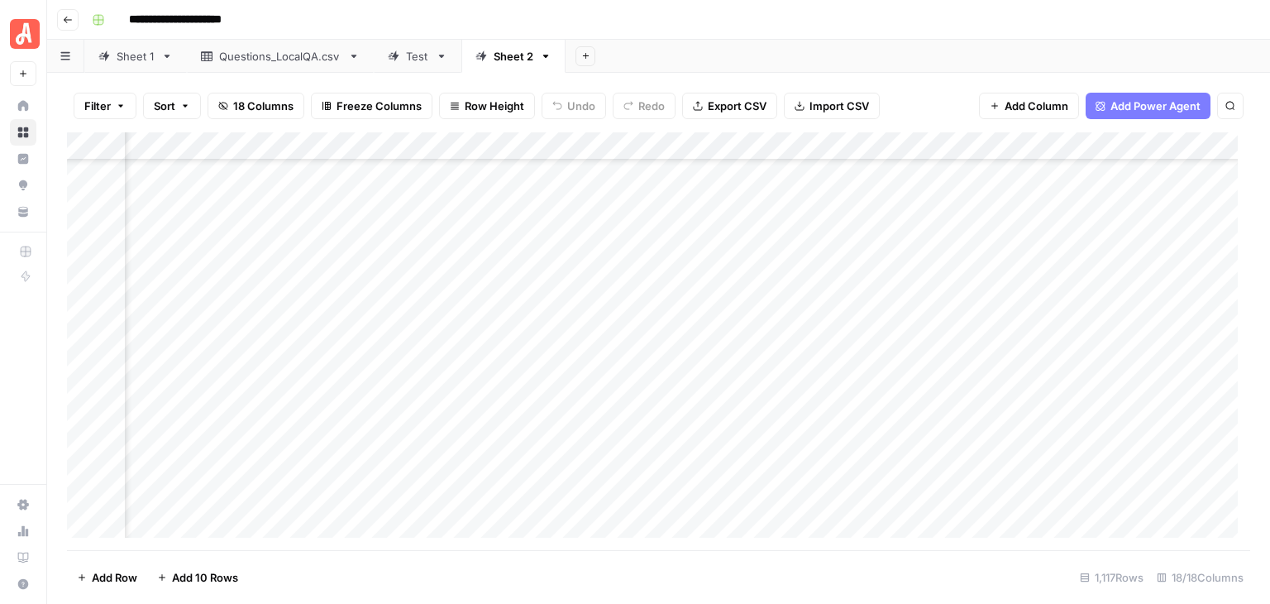
click at [563, 343] on div "Add Column" at bounding box center [659, 341] width 1184 height 418
click at [579, 438] on div "Add Column" at bounding box center [659, 341] width 1184 height 418
click at [578, 364] on div "Add Column" at bounding box center [659, 341] width 1184 height 418
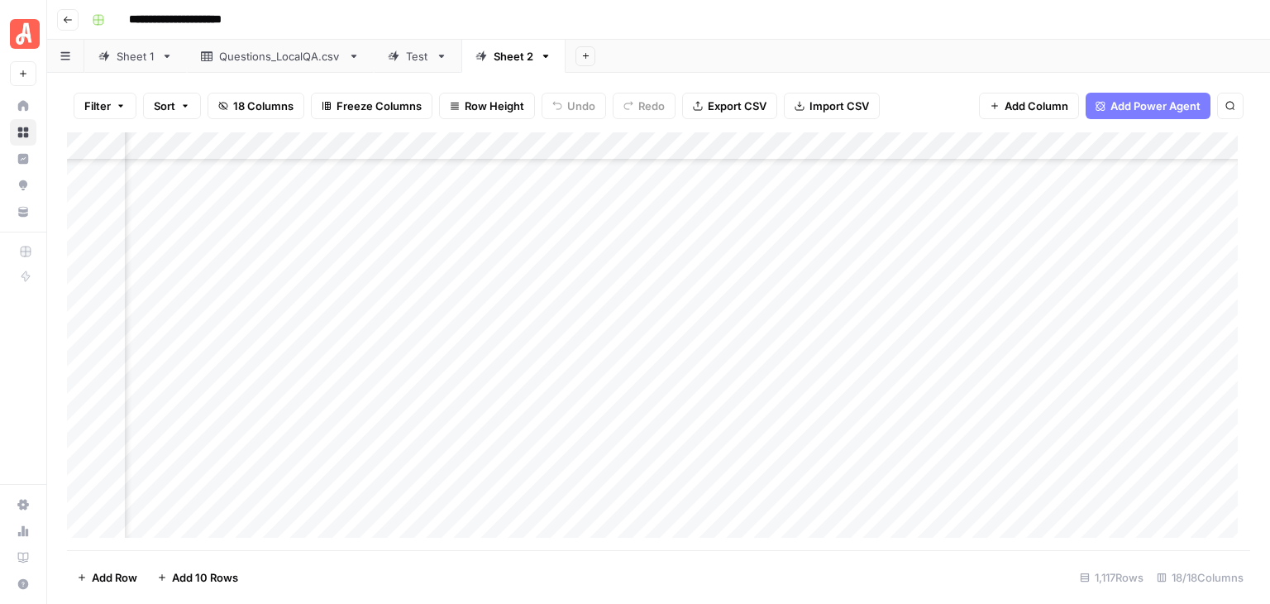
click at [591, 481] on div "Add Column" at bounding box center [659, 341] width 1184 height 418
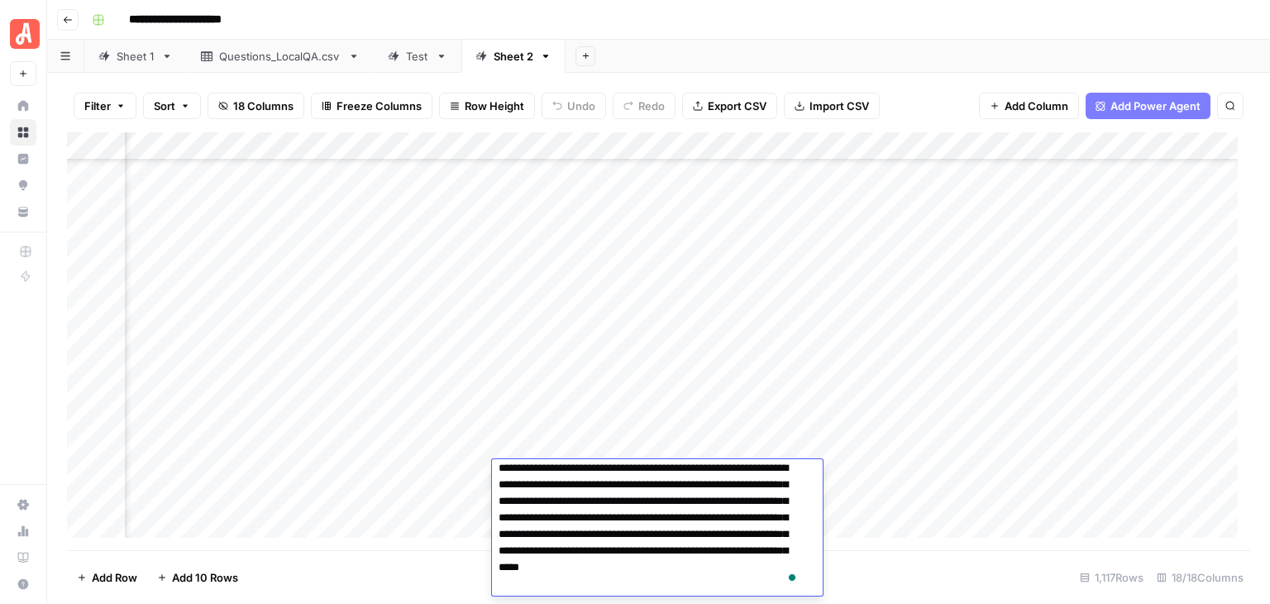
scroll to position [8, 0]
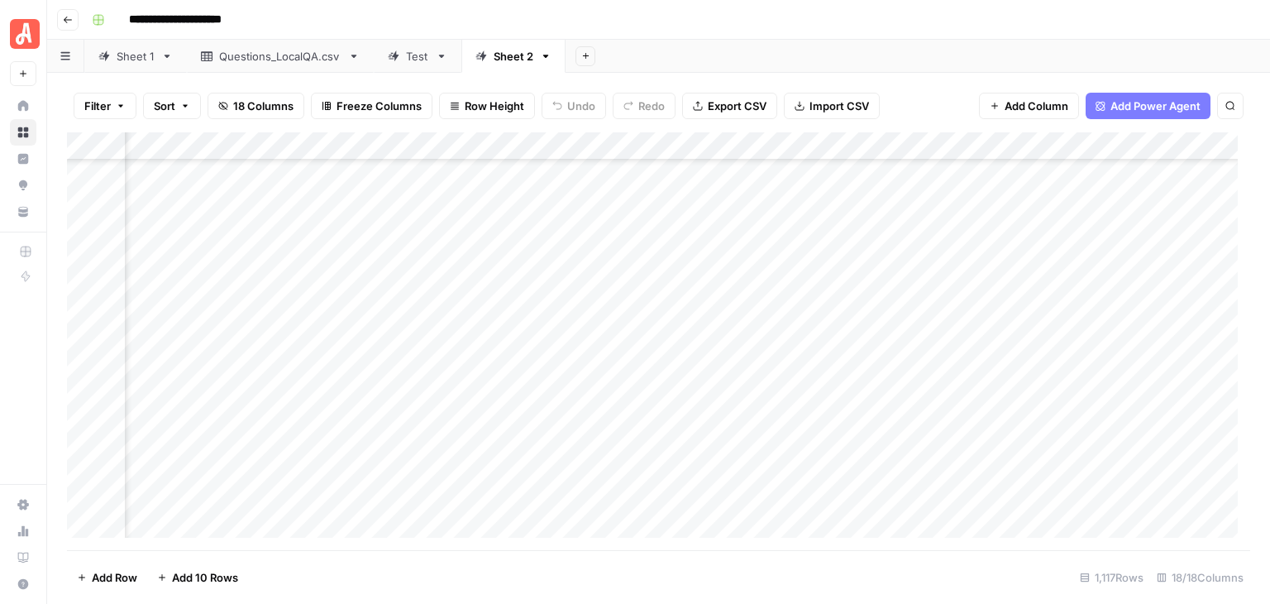
click at [703, 440] on div "Add Column" at bounding box center [659, 341] width 1184 height 418
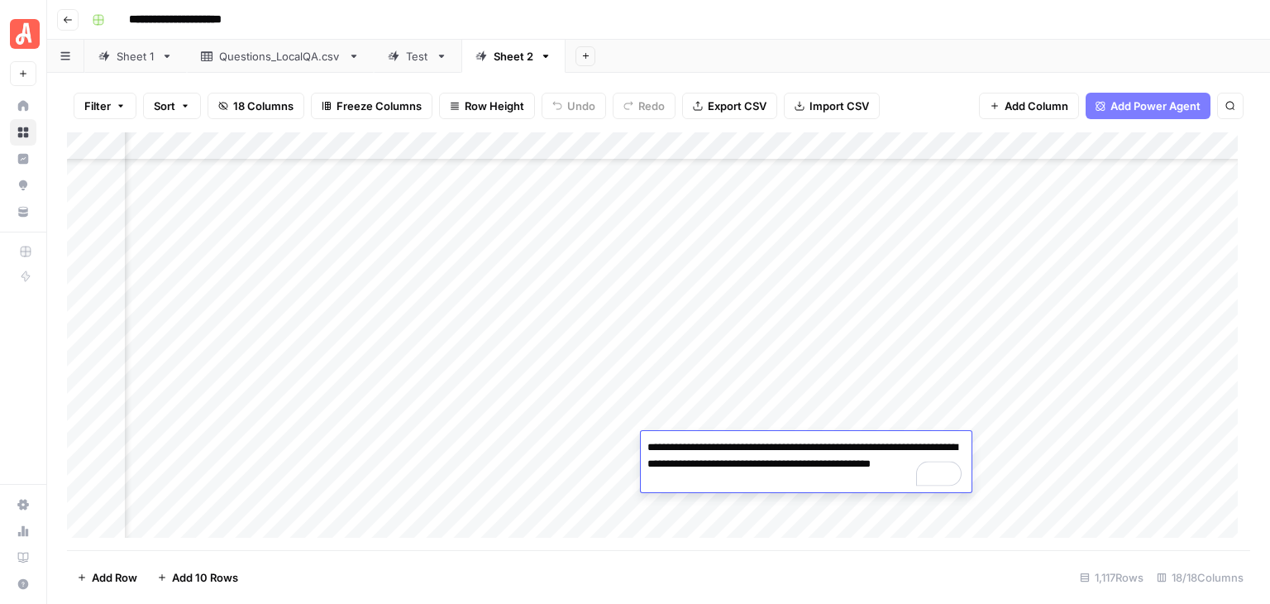
click at [774, 380] on div "Add Column" at bounding box center [659, 341] width 1184 height 418
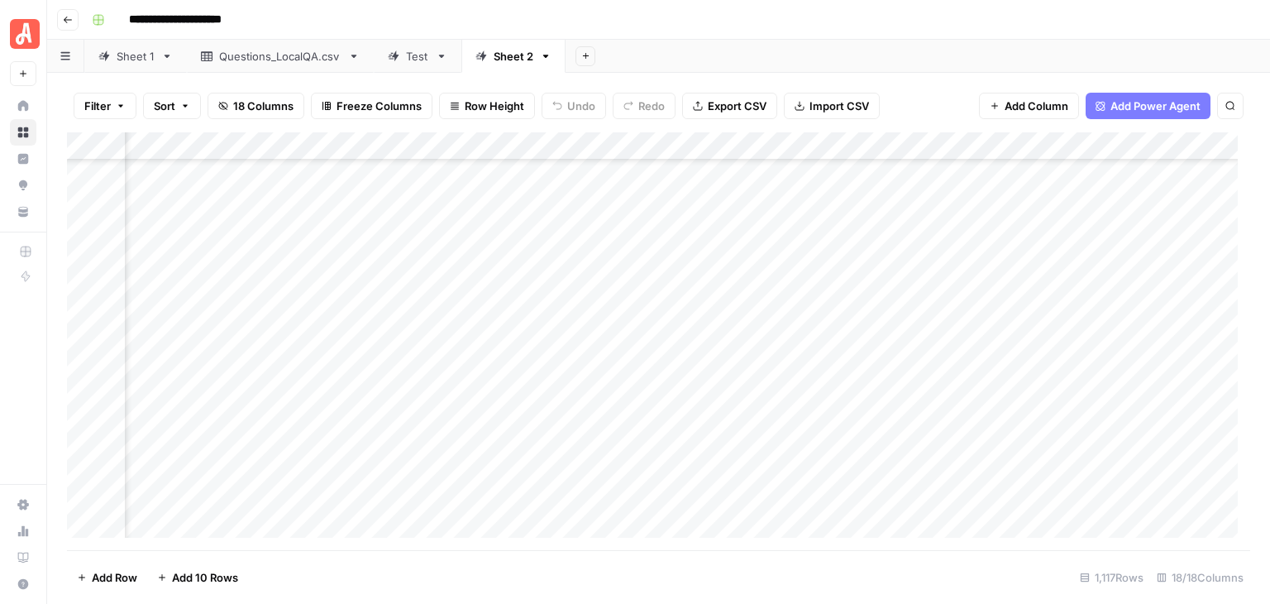
scroll to position [24664, 1453]
click at [705, 359] on div "Add Column" at bounding box center [659, 341] width 1184 height 418
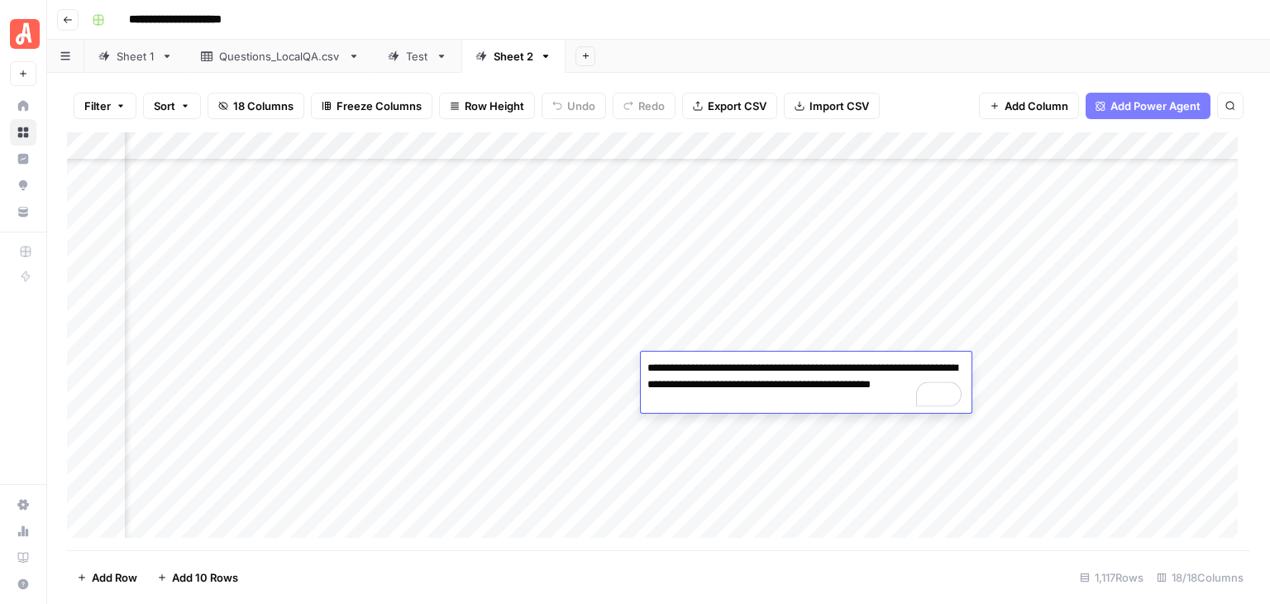
click at [440, 364] on div "Add Column" at bounding box center [659, 341] width 1184 height 418
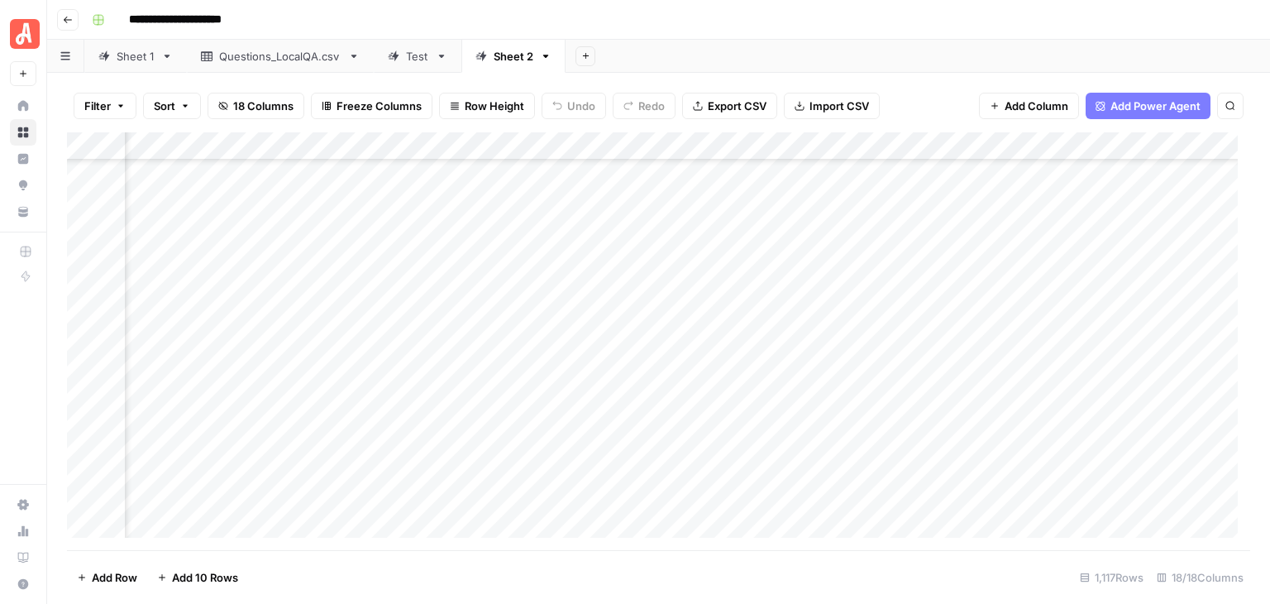
click at [440, 364] on div "Add Column" at bounding box center [659, 341] width 1184 height 418
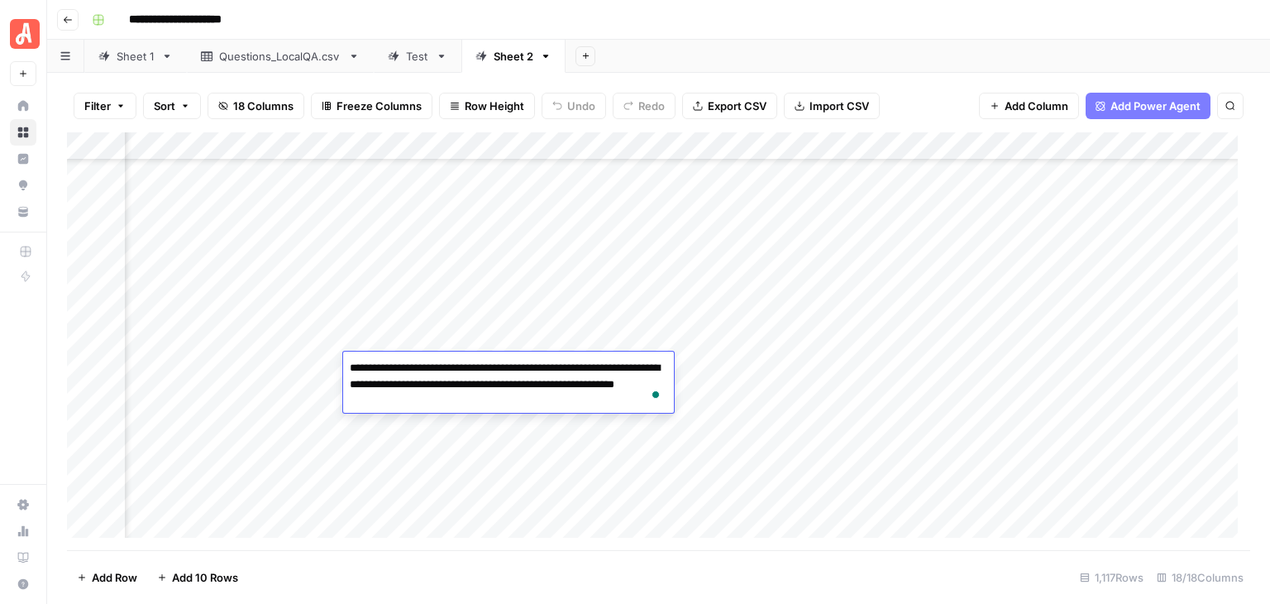
click at [561, 423] on div "Add Column" at bounding box center [659, 341] width 1184 height 418
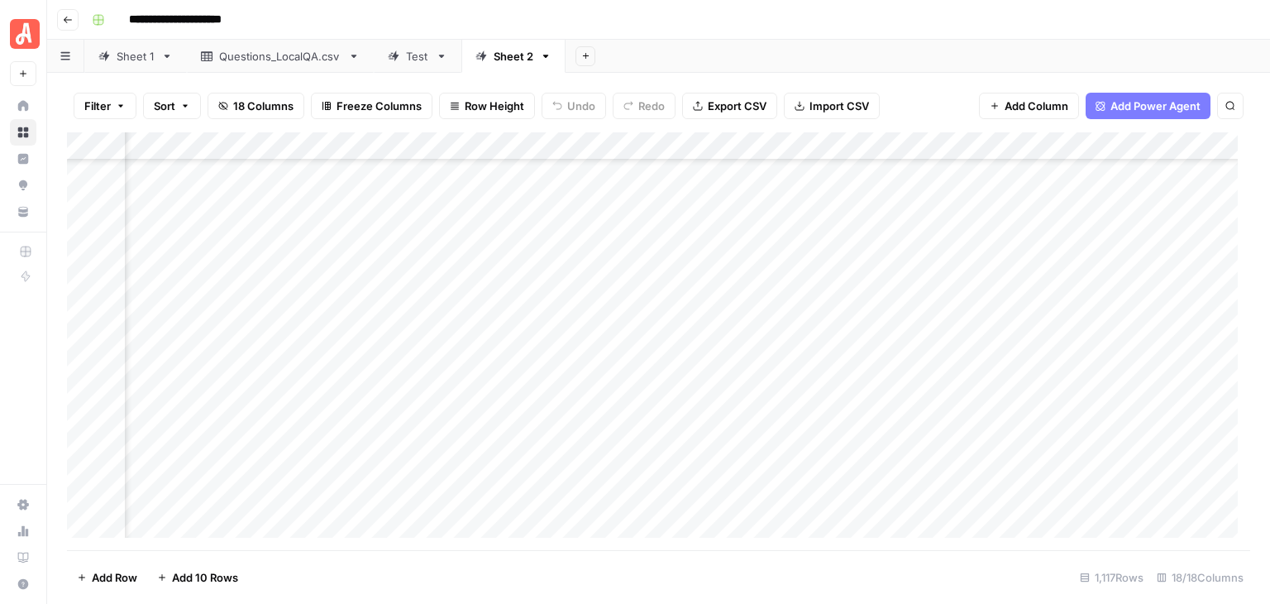
scroll to position [24664, 762]
click at [509, 399] on div "Add Column" at bounding box center [659, 341] width 1184 height 418
click at [225, 402] on div "Add Column" at bounding box center [659, 341] width 1184 height 418
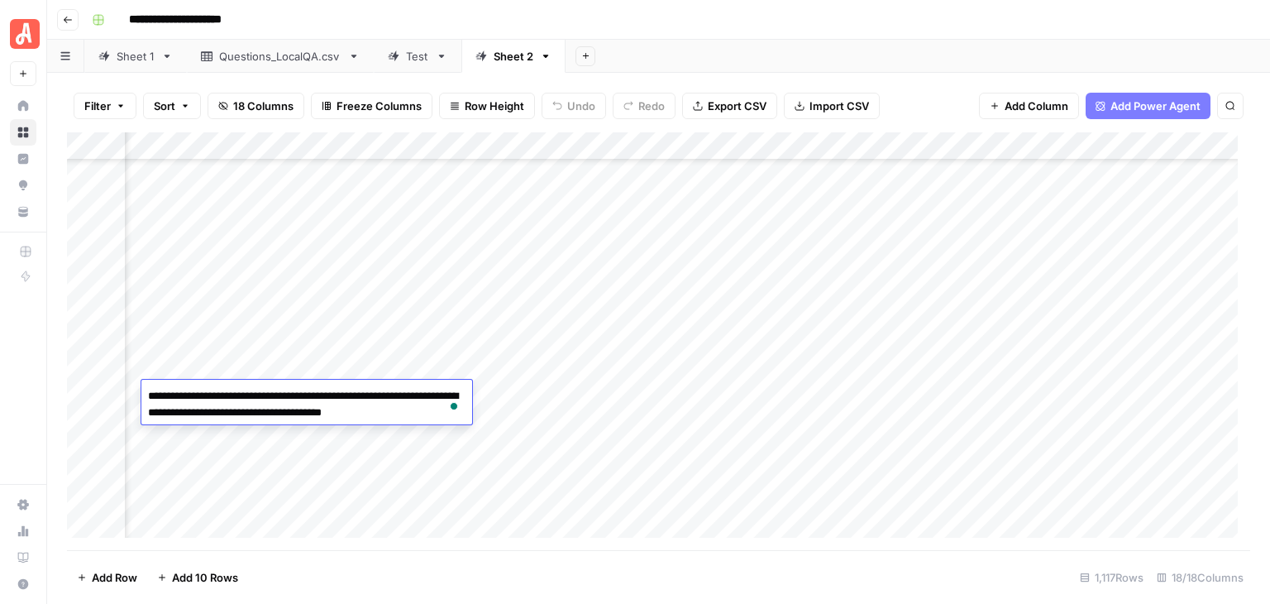
click at [682, 399] on div "Add Column" at bounding box center [659, 341] width 1184 height 418
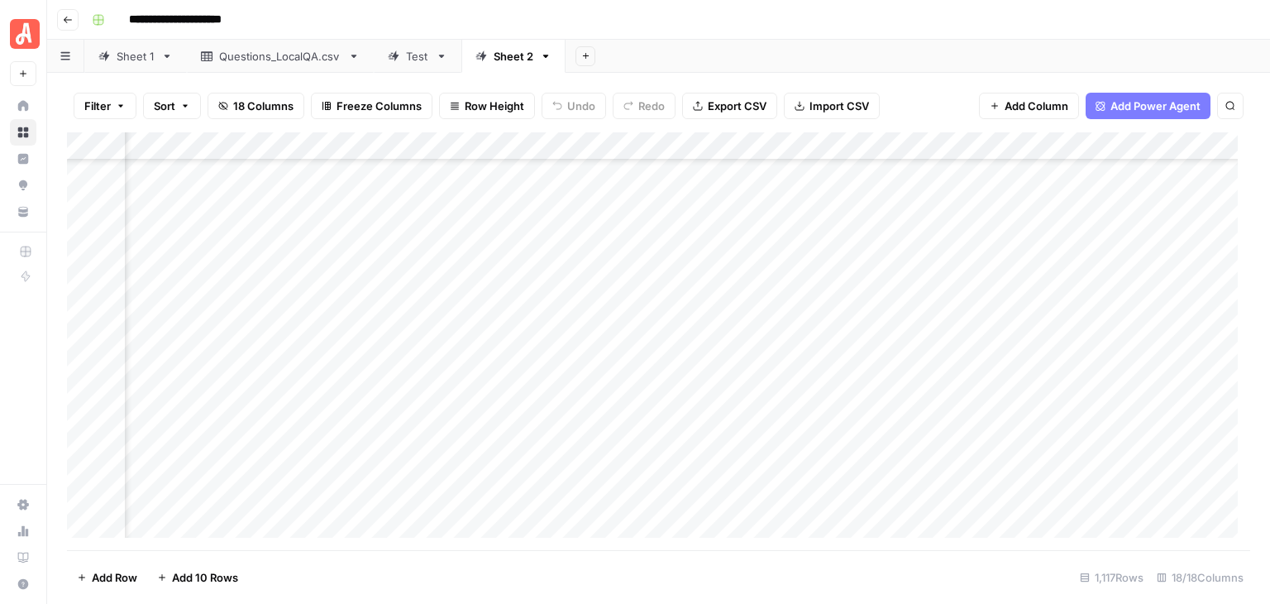
scroll to position [21852, 1509]
click at [86, 197] on div "Add Column" at bounding box center [659, 341] width 1184 height 418
click at [85, 304] on div "Add Column" at bounding box center [659, 341] width 1184 height 418
click at [1076, 143] on div "Add Column" at bounding box center [659, 341] width 1184 height 418
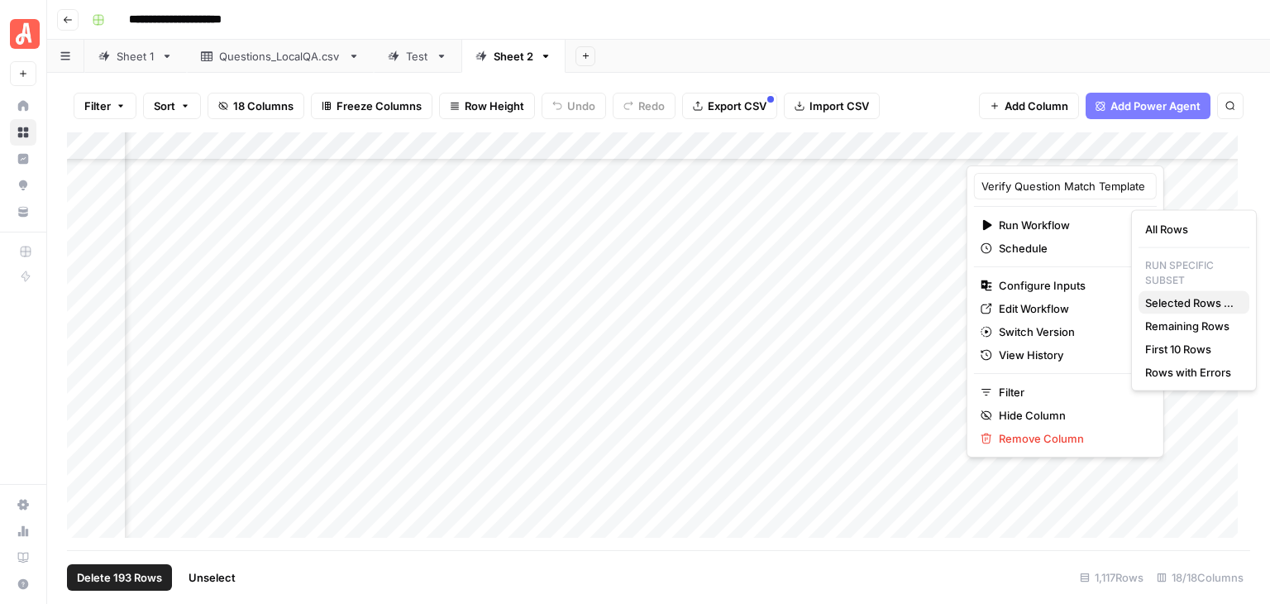
click at [1189, 295] on span "Selected Rows (193)" at bounding box center [1191, 302] width 91 height 17
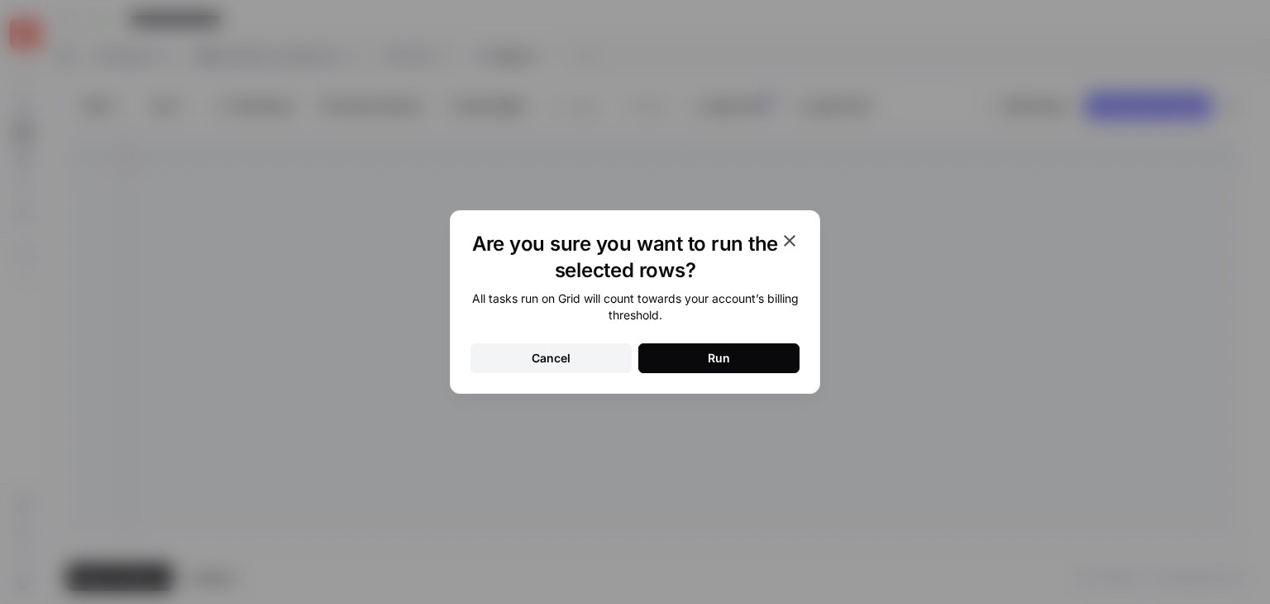
click at [758, 357] on button "Run" at bounding box center [719, 358] width 161 height 30
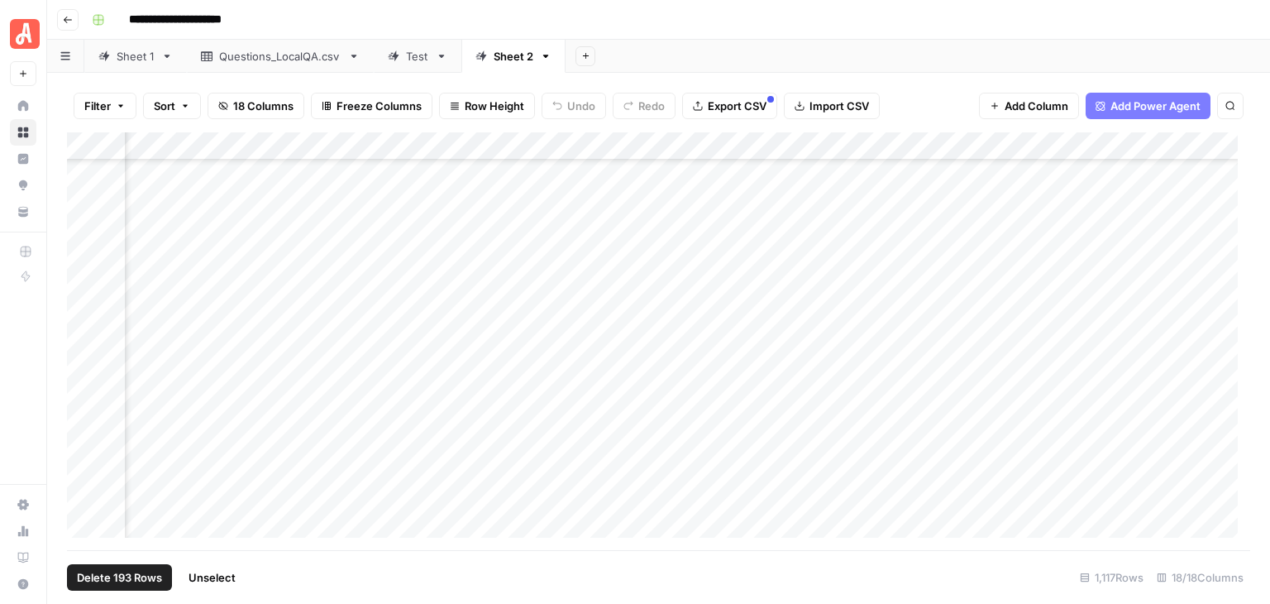
scroll to position [21769, 1509]
click at [218, 580] on span "Unselect" at bounding box center [212, 577] width 47 height 17
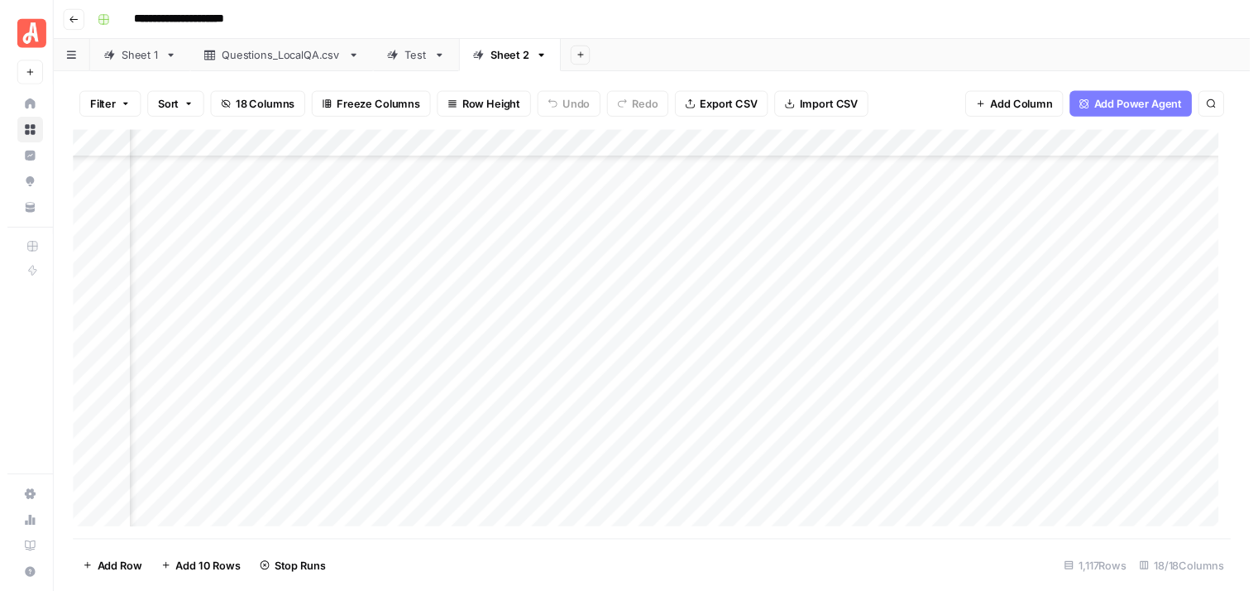
scroll to position [22348, 1509]
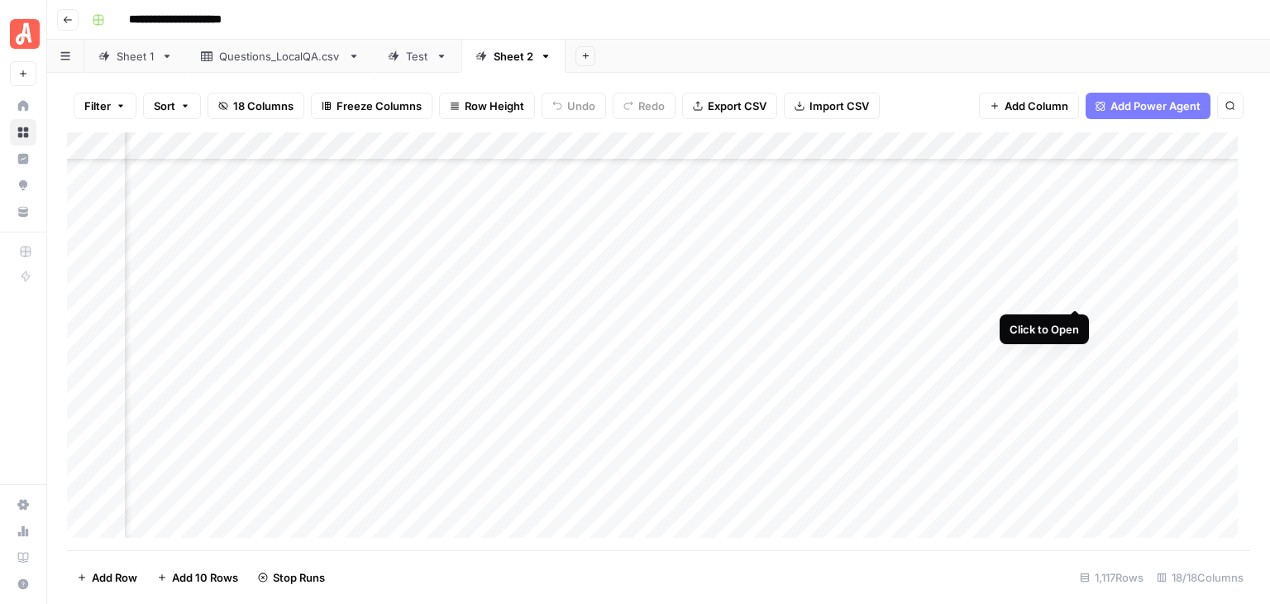
click at [1072, 294] on div "Add Column" at bounding box center [659, 341] width 1184 height 418
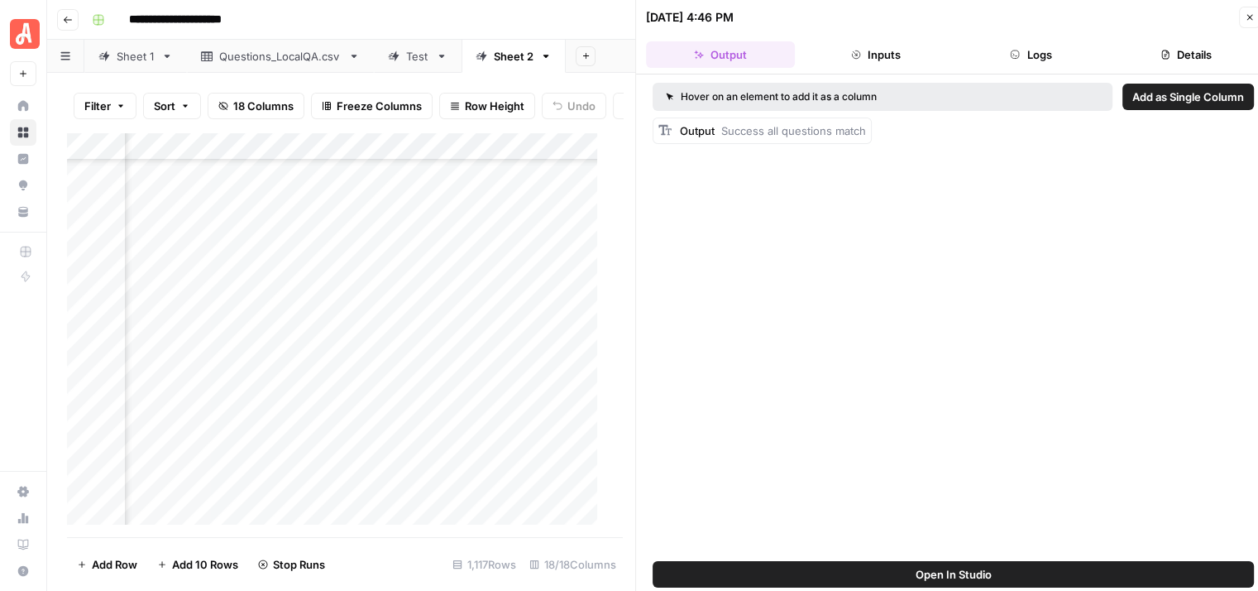
click at [1055, 60] on button "Logs" at bounding box center [1031, 54] width 149 height 26
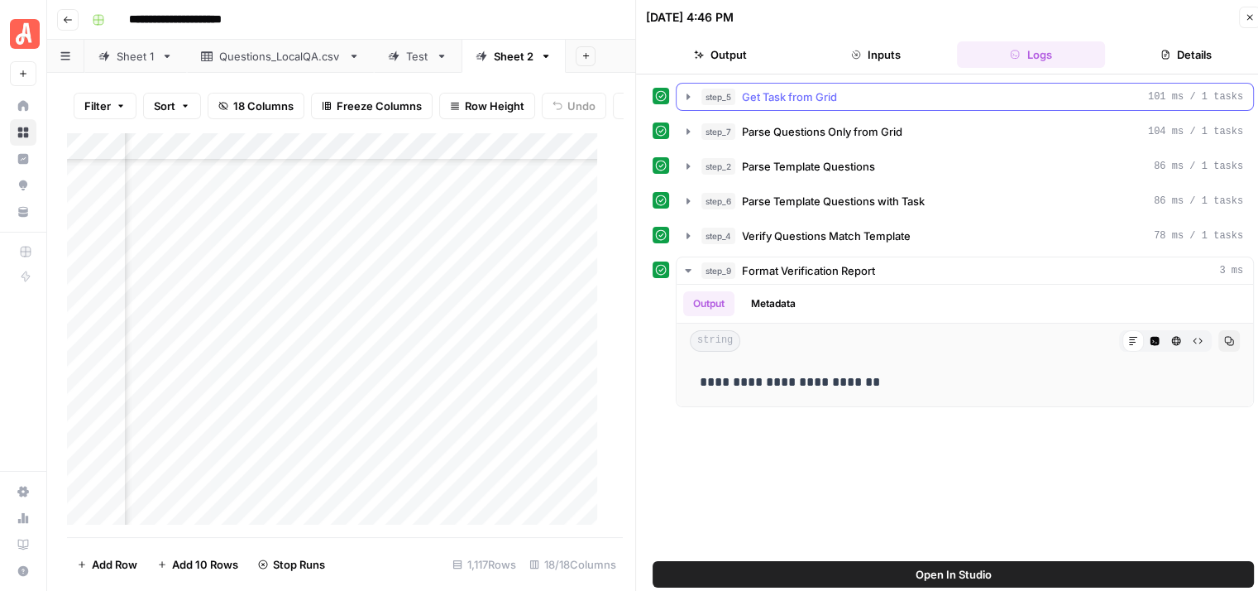
click at [688, 99] on icon "button" at bounding box center [688, 96] width 13 height 13
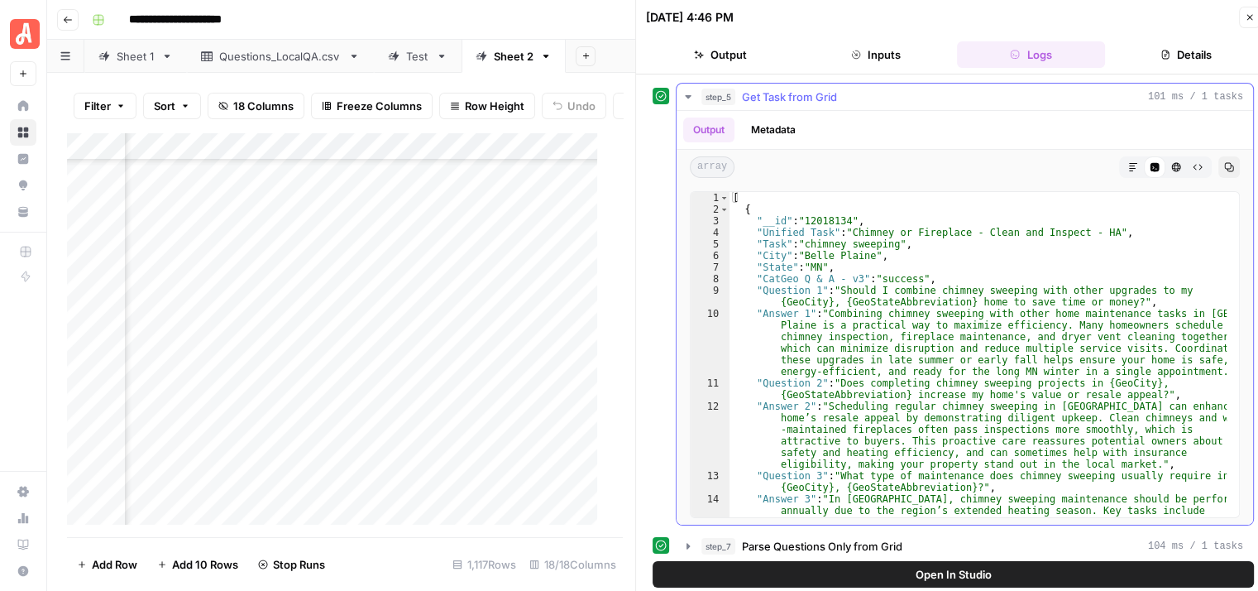
click at [688, 99] on icon "button" at bounding box center [688, 96] width 13 height 13
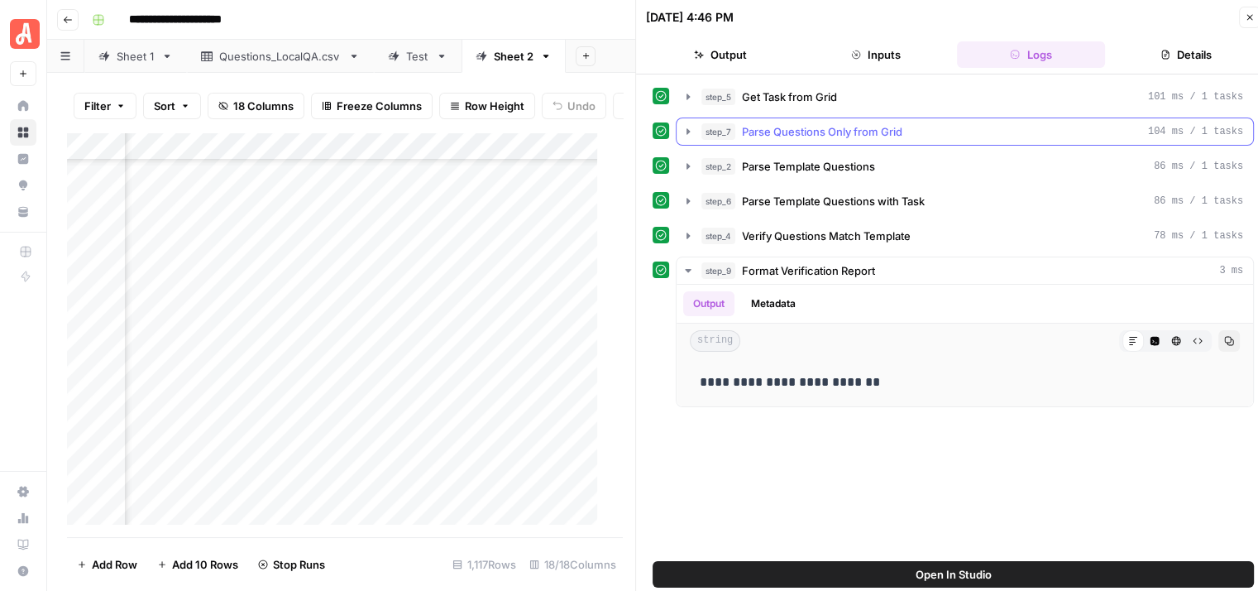
click at [685, 130] on icon "button" at bounding box center [688, 131] width 13 height 13
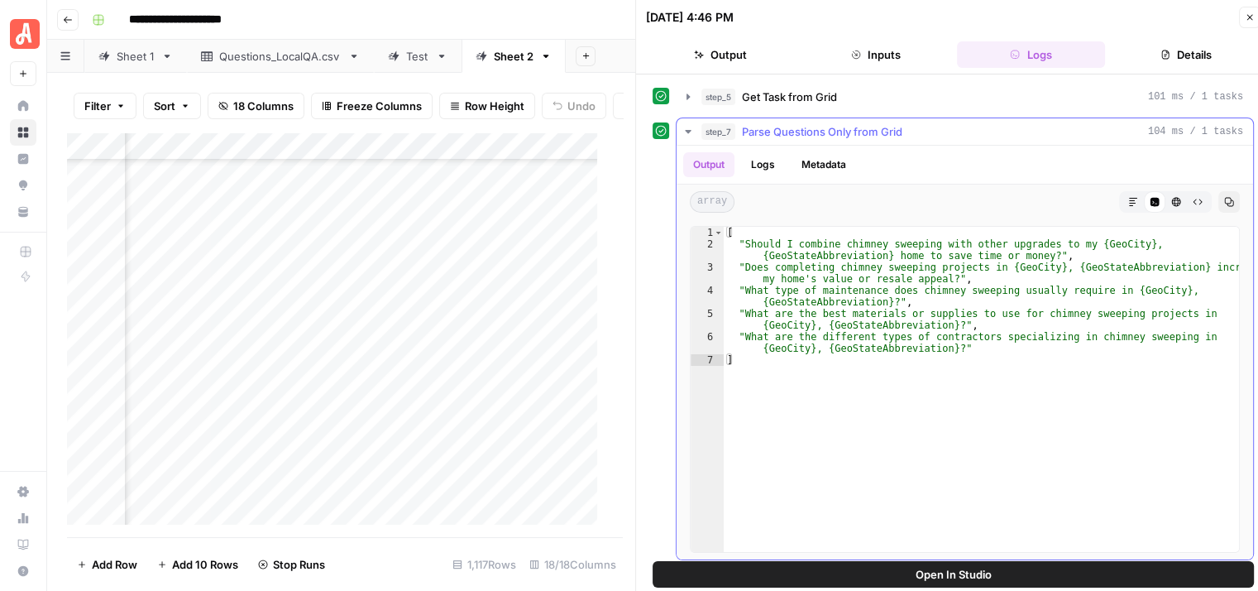
click at [685, 130] on icon "button" at bounding box center [688, 131] width 13 height 13
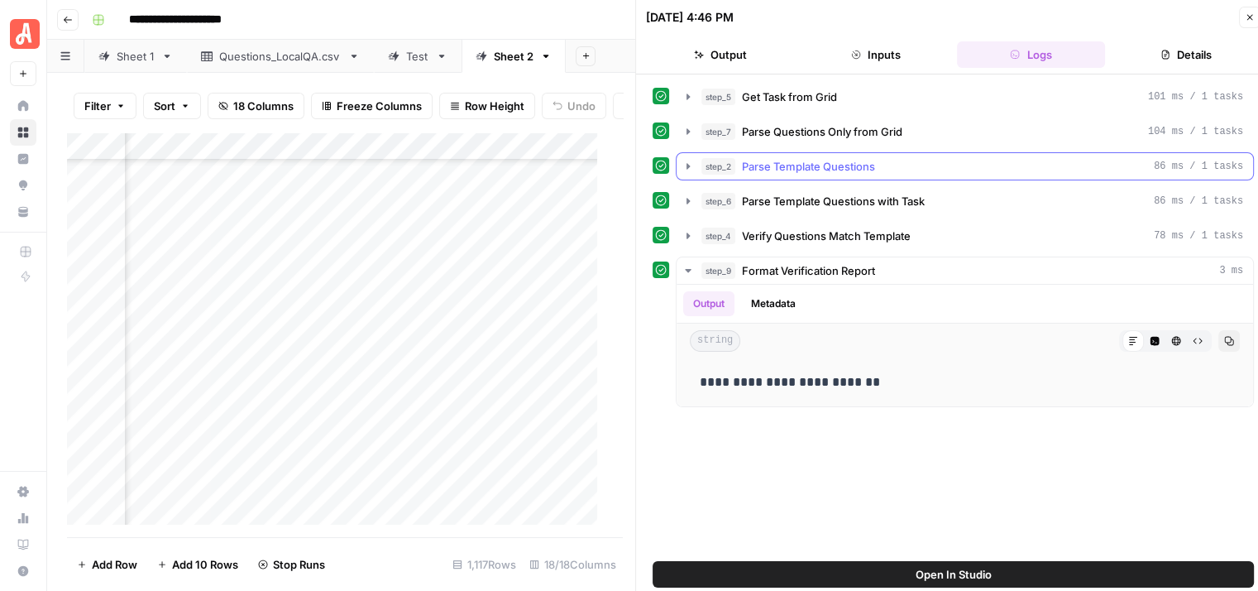
click at [688, 170] on icon "button" at bounding box center [688, 166] width 13 height 13
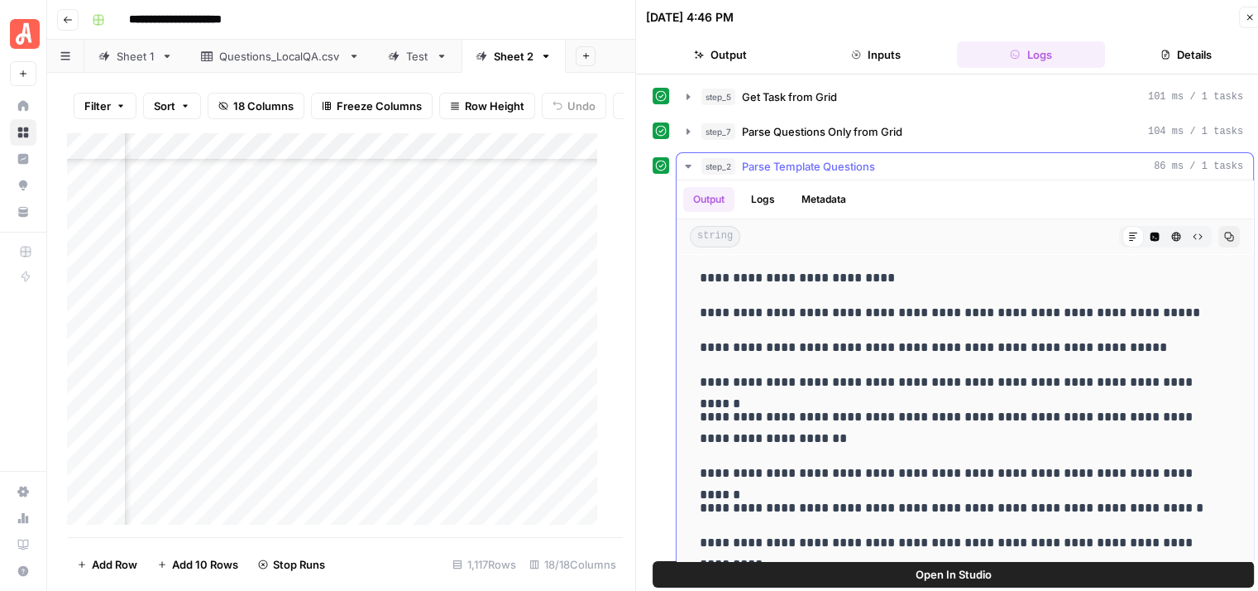
click at [688, 170] on icon "button" at bounding box center [688, 166] width 13 height 13
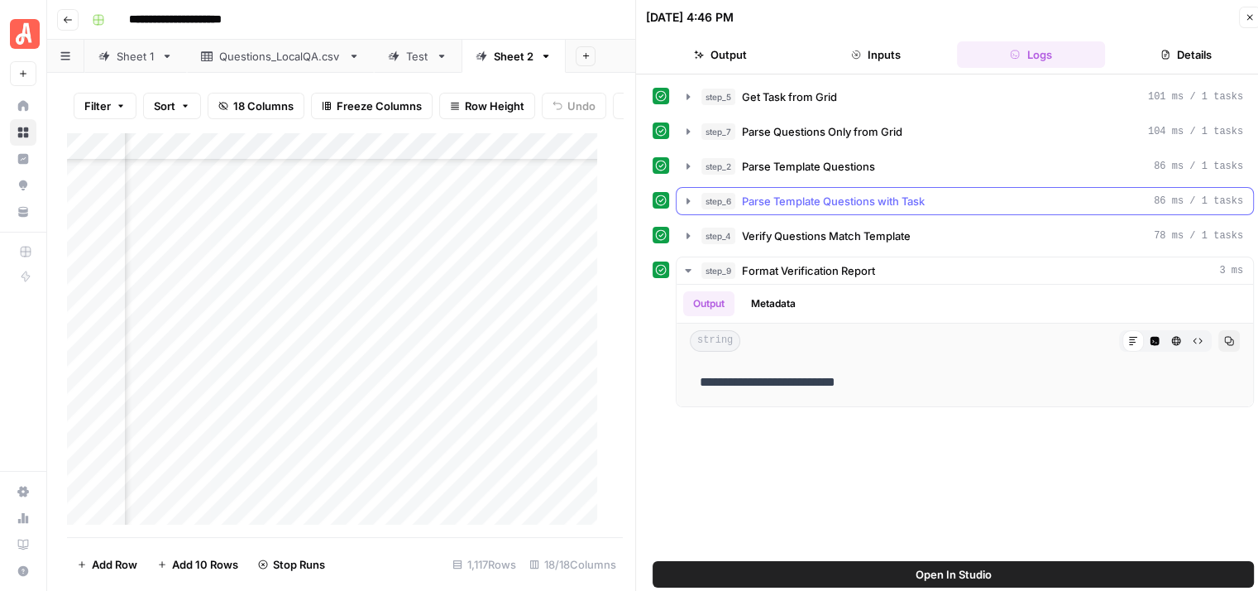
click at [691, 198] on icon "button" at bounding box center [688, 200] width 13 height 13
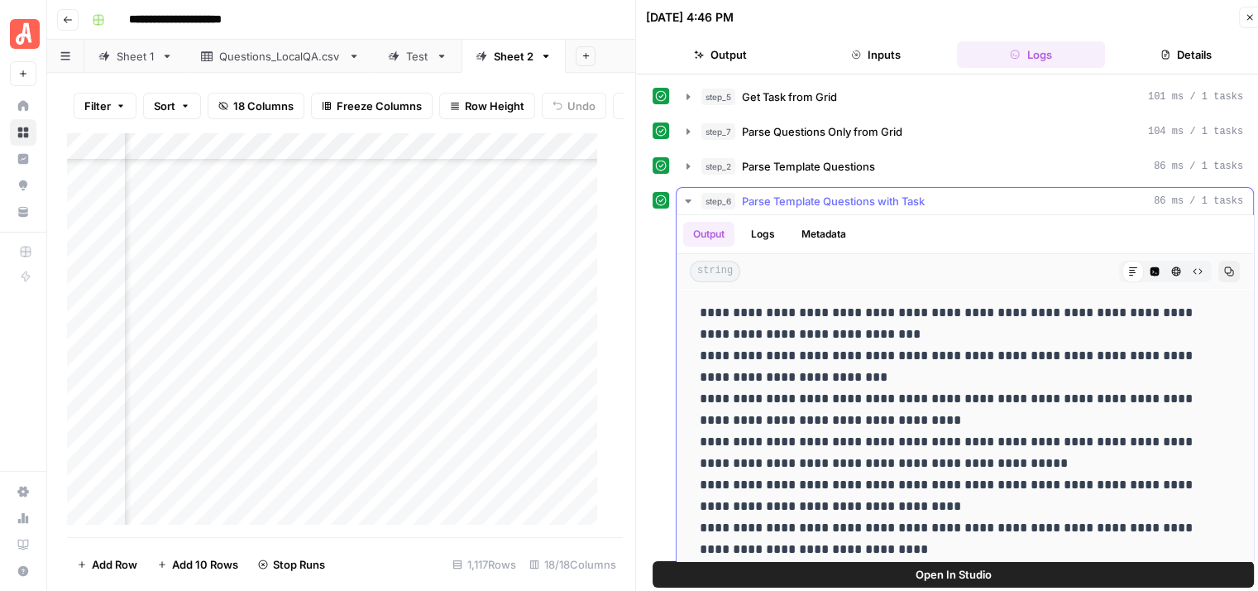
click at [691, 198] on icon "button" at bounding box center [688, 200] width 13 height 13
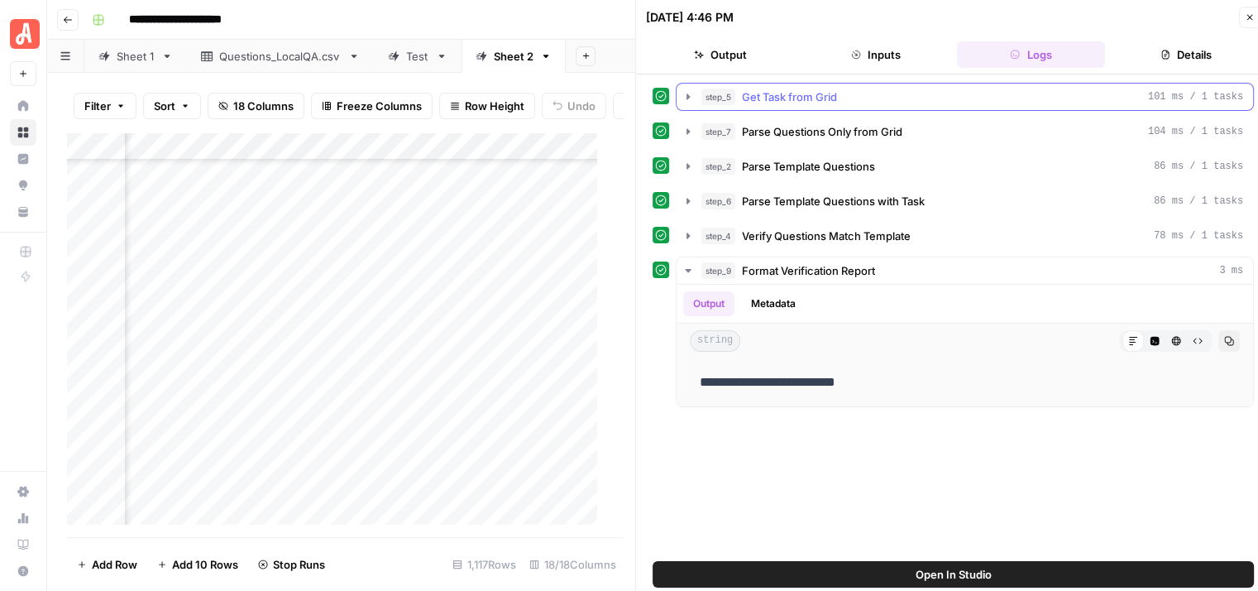
click at [691, 94] on icon "button" at bounding box center [688, 96] width 13 height 13
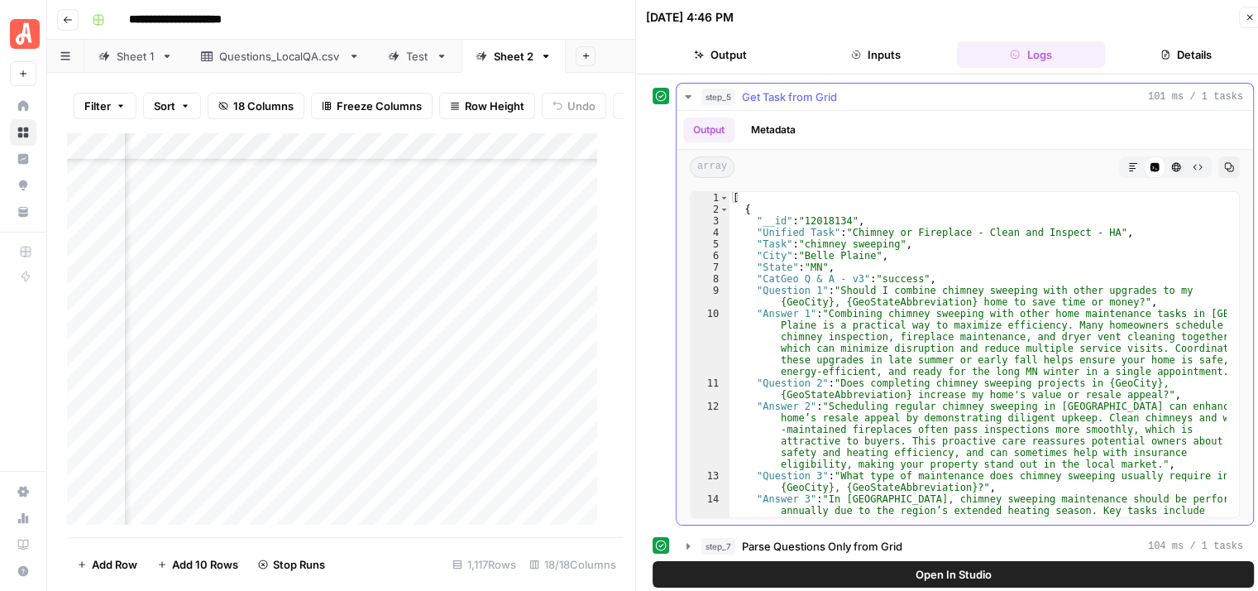
click at [685, 97] on icon "button" at bounding box center [688, 96] width 13 height 13
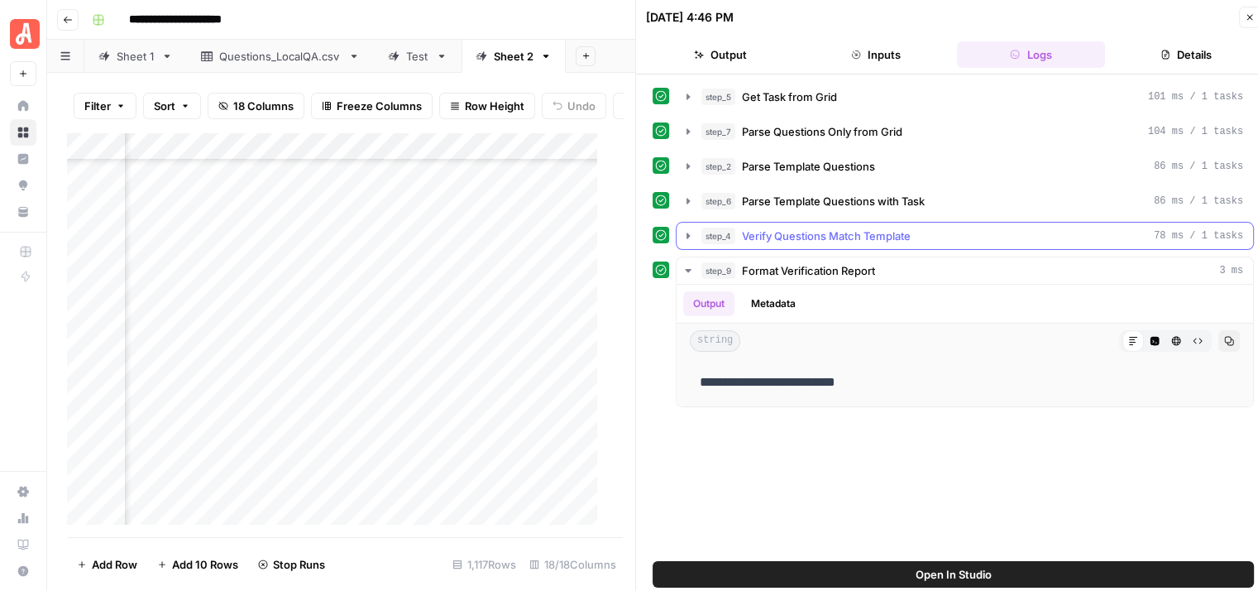
click at [682, 235] on icon "button" at bounding box center [688, 235] width 13 height 13
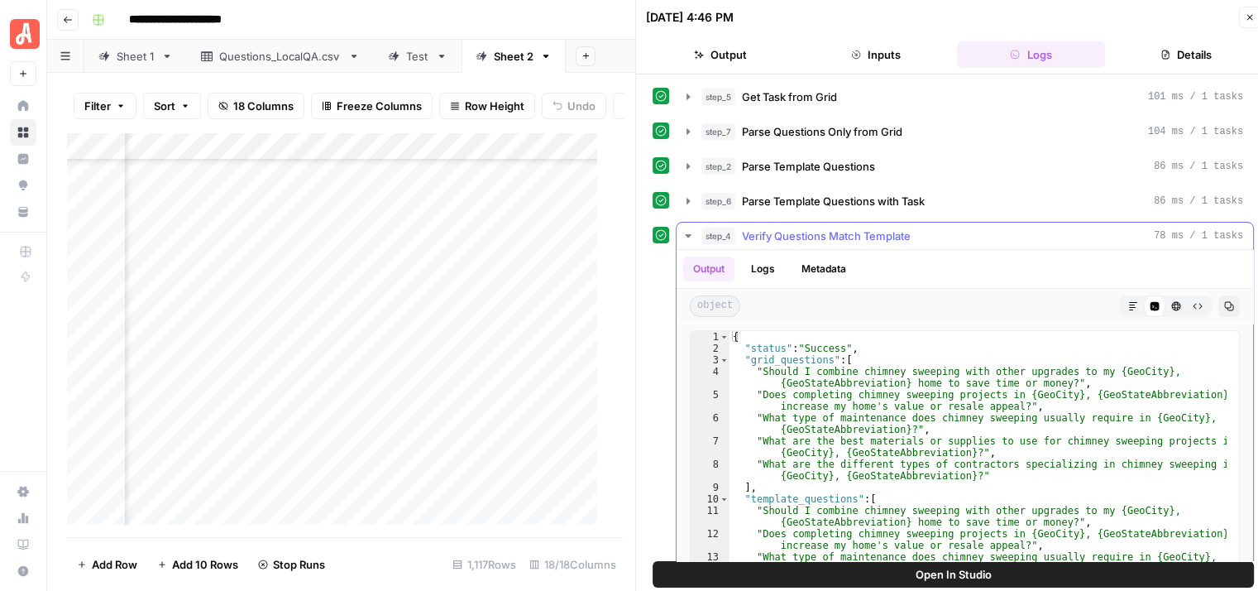
click at [683, 231] on icon "button" at bounding box center [688, 235] width 13 height 13
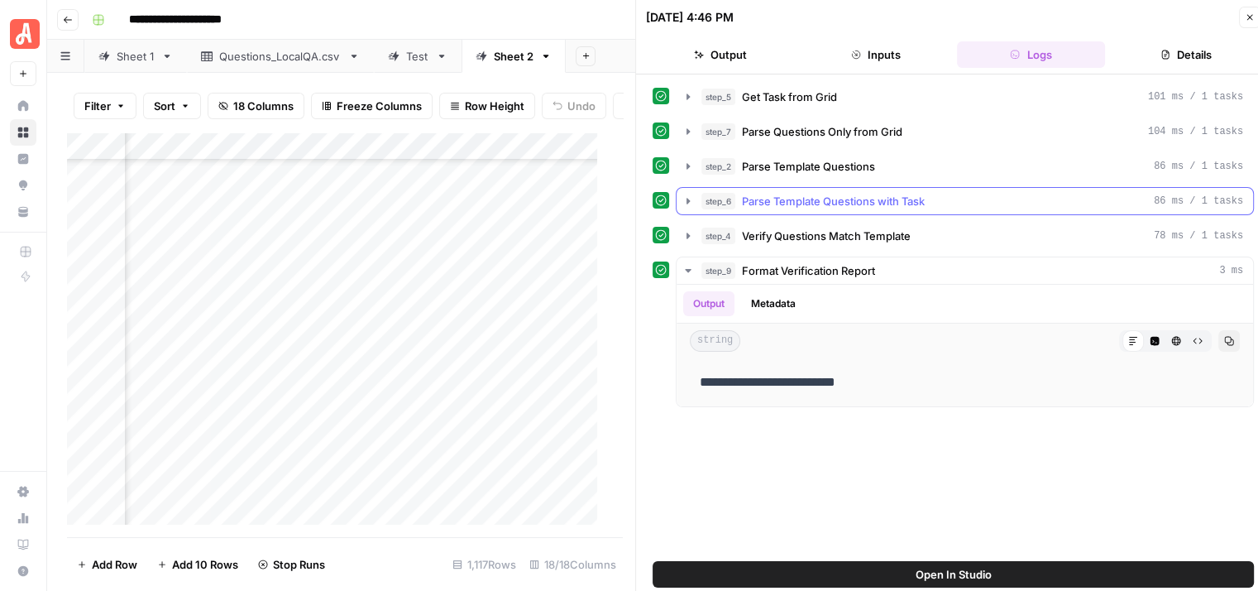
click at [688, 194] on icon "button" at bounding box center [688, 200] width 13 height 13
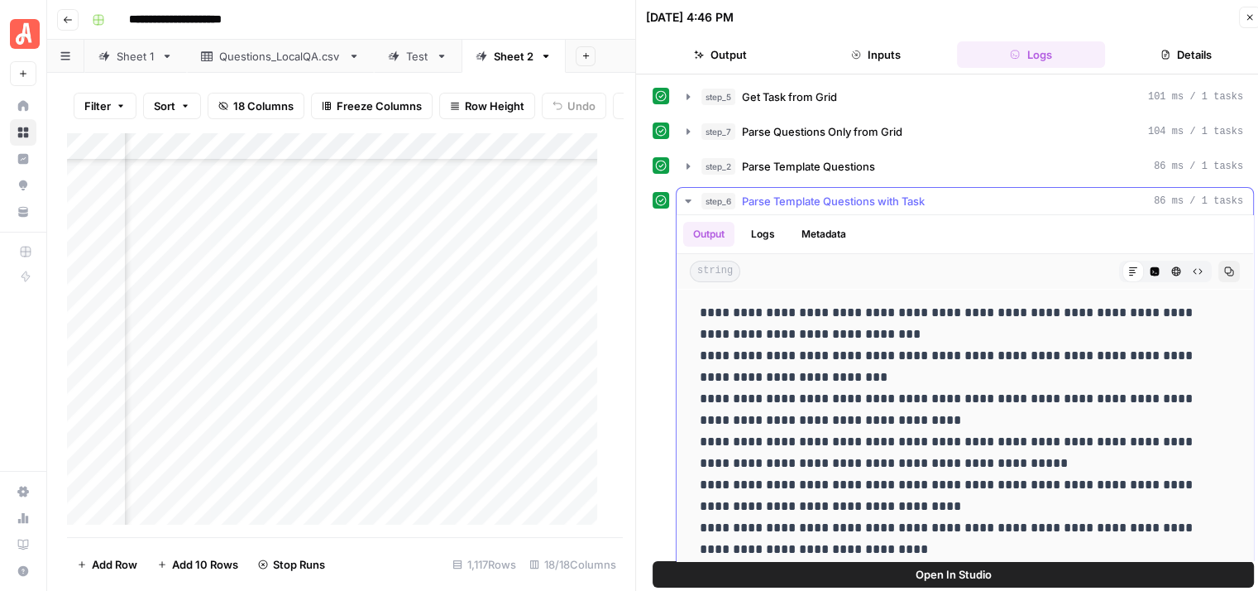
click at [688, 194] on icon "button" at bounding box center [688, 200] width 13 height 13
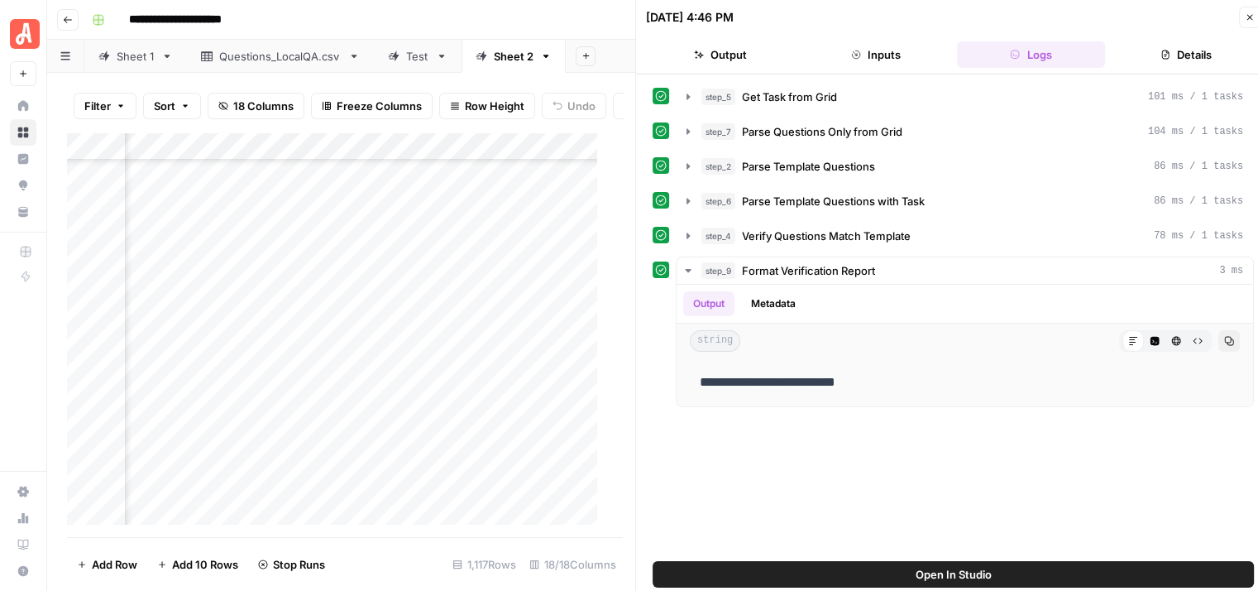
click at [1251, 14] on icon "button" at bounding box center [1250, 17] width 10 height 10
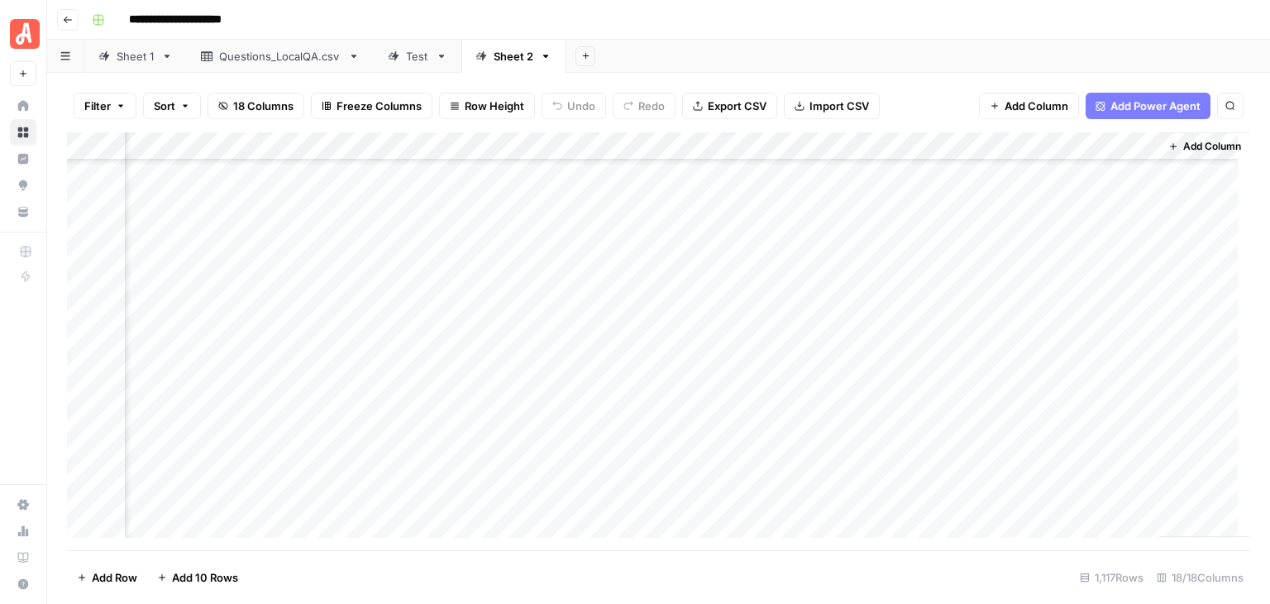
scroll to position [27228, 1622]
click at [88, 248] on div "Add Column" at bounding box center [659, 341] width 1184 height 418
click at [86, 292] on div "Add Column" at bounding box center [659, 341] width 1184 height 418
click at [960, 144] on div "Add Column" at bounding box center [659, 341] width 1184 height 418
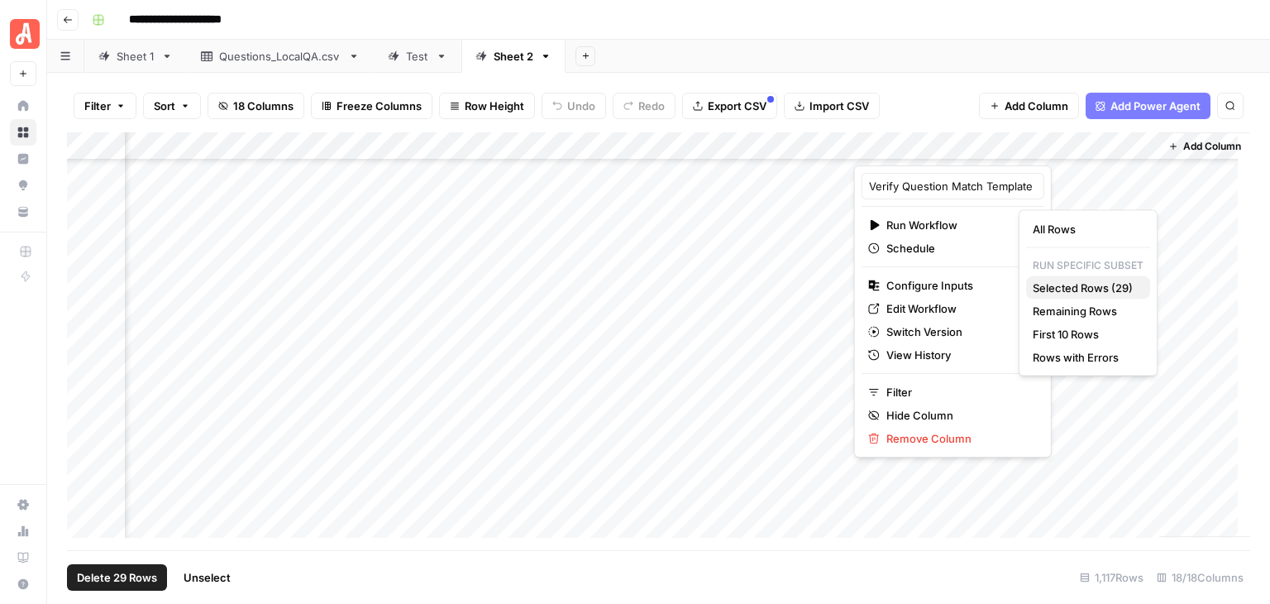
click at [1083, 284] on span "Selected Rows (29)" at bounding box center [1085, 288] width 104 height 17
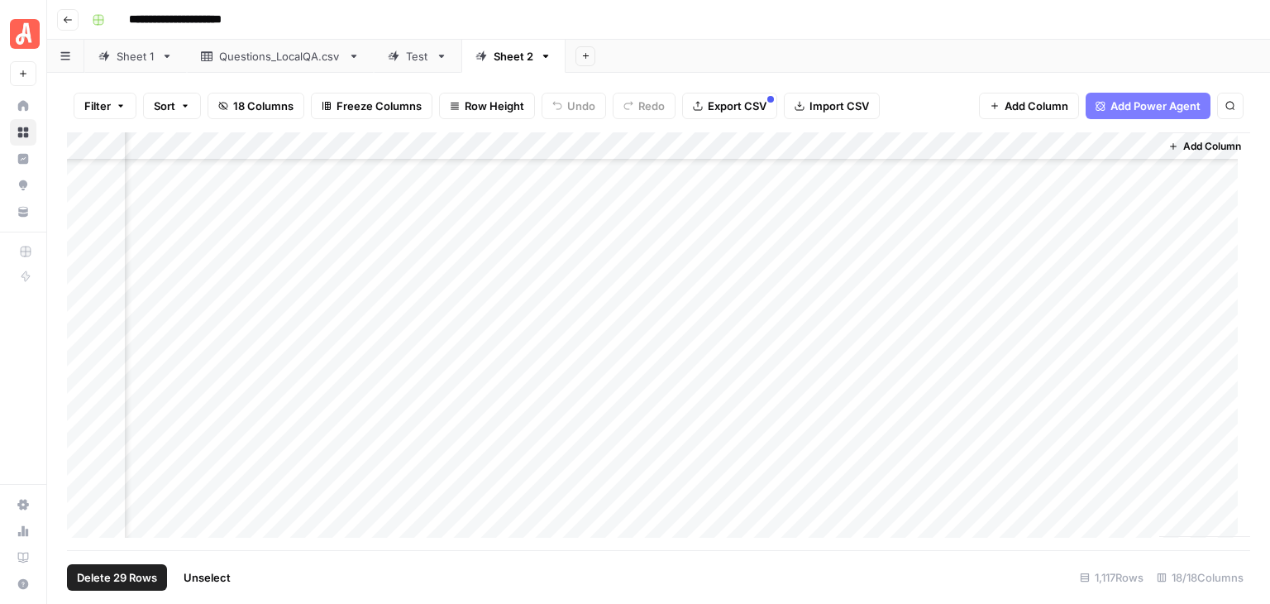
click at [214, 575] on span "Unselect" at bounding box center [207, 577] width 47 height 17
click at [84, 236] on div "Add Column" at bounding box center [659, 341] width 1184 height 418
click at [84, 363] on div "Add Column" at bounding box center [659, 341] width 1184 height 418
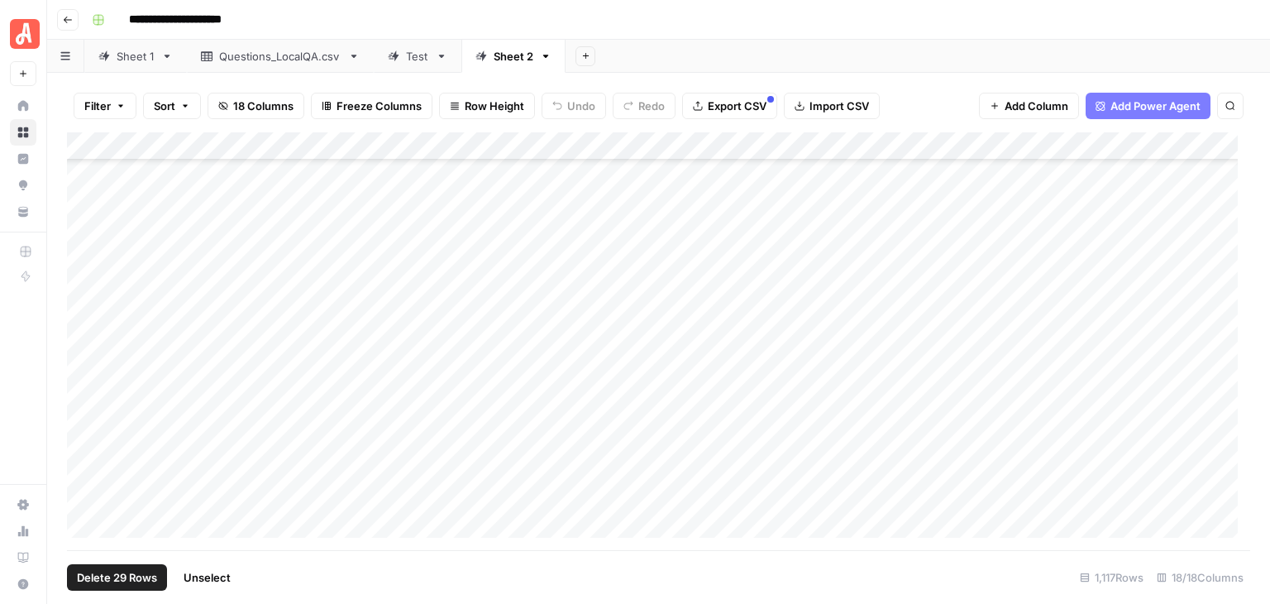
click at [867, 147] on div "Add Column" at bounding box center [659, 341] width 1184 height 418
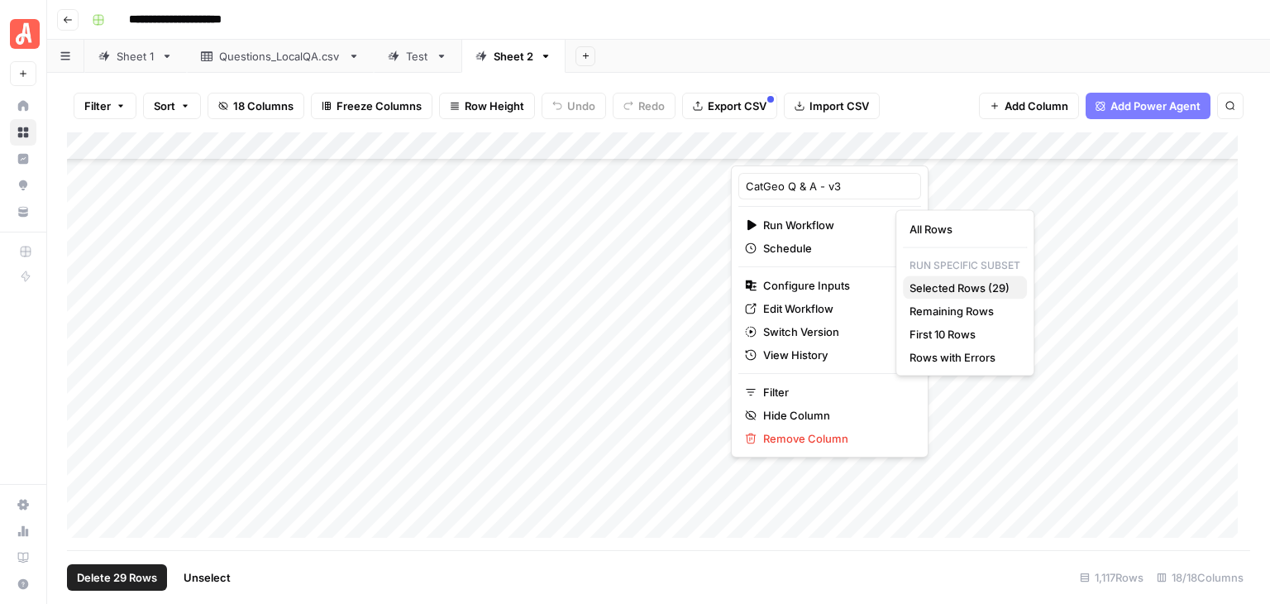
click at [1009, 282] on span "Selected Rows (29)" at bounding box center [962, 288] width 104 height 17
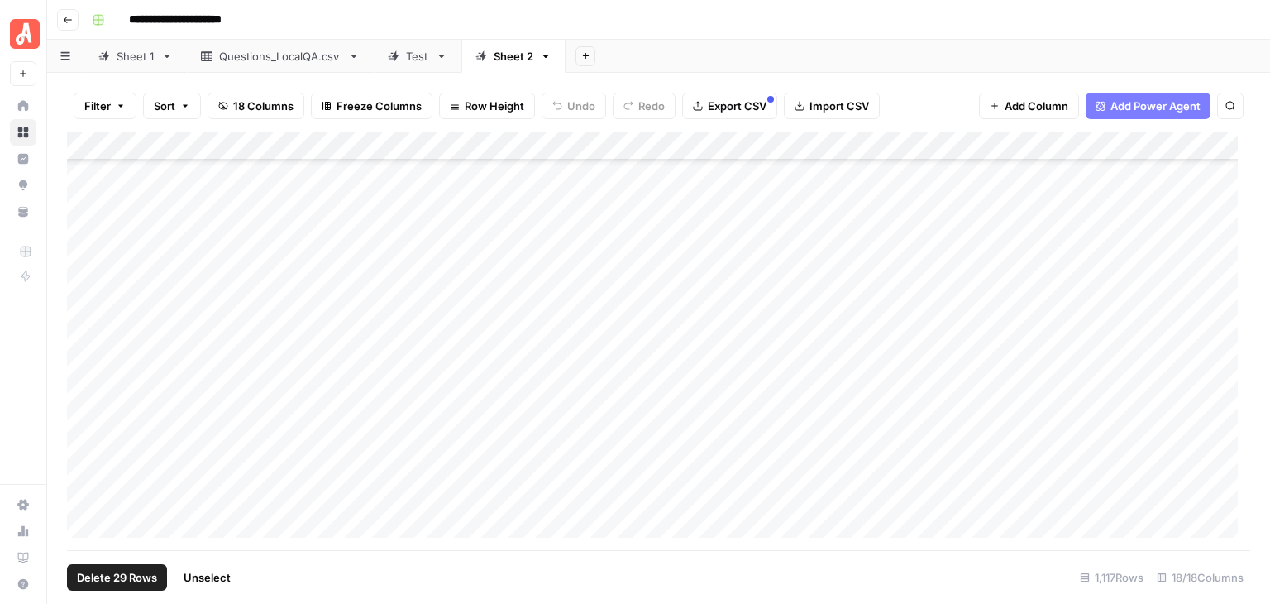
click at [220, 572] on span "Unselect" at bounding box center [207, 577] width 47 height 17
click at [986, 279] on div "Add Column" at bounding box center [659, 341] width 1184 height 418
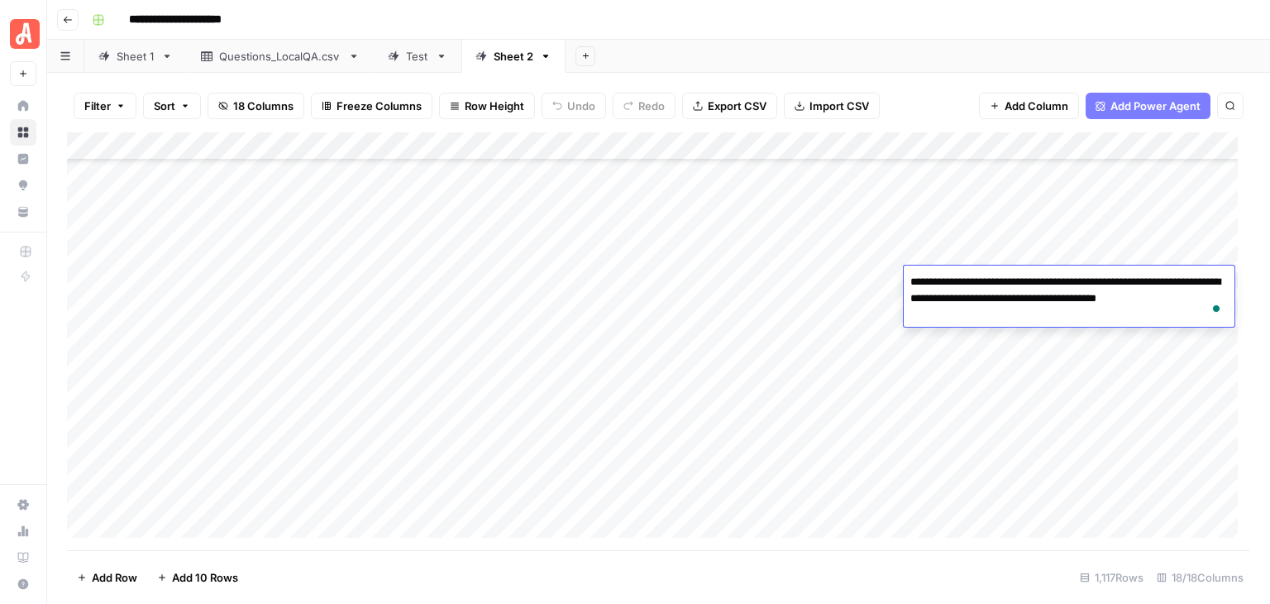
click at [971, 13] on div "**********" at bounding box center [669, 20] width 1169 height 26
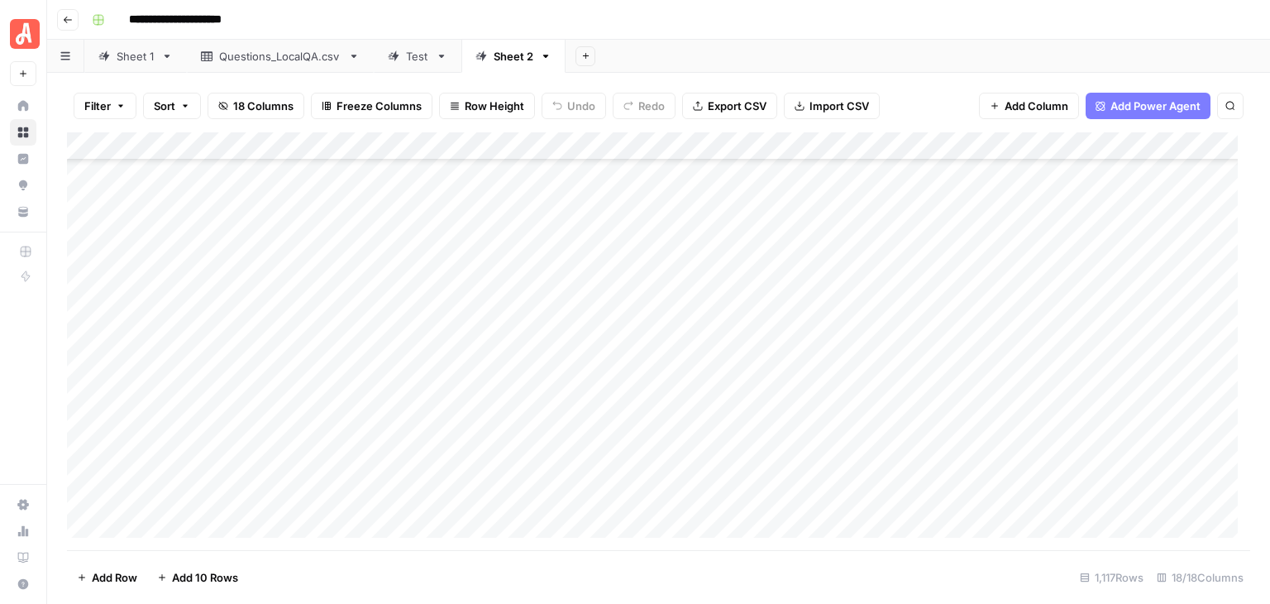
click at [975, 244] on div "Add Column" at bounding box center [659, 341] width 1184 height 418
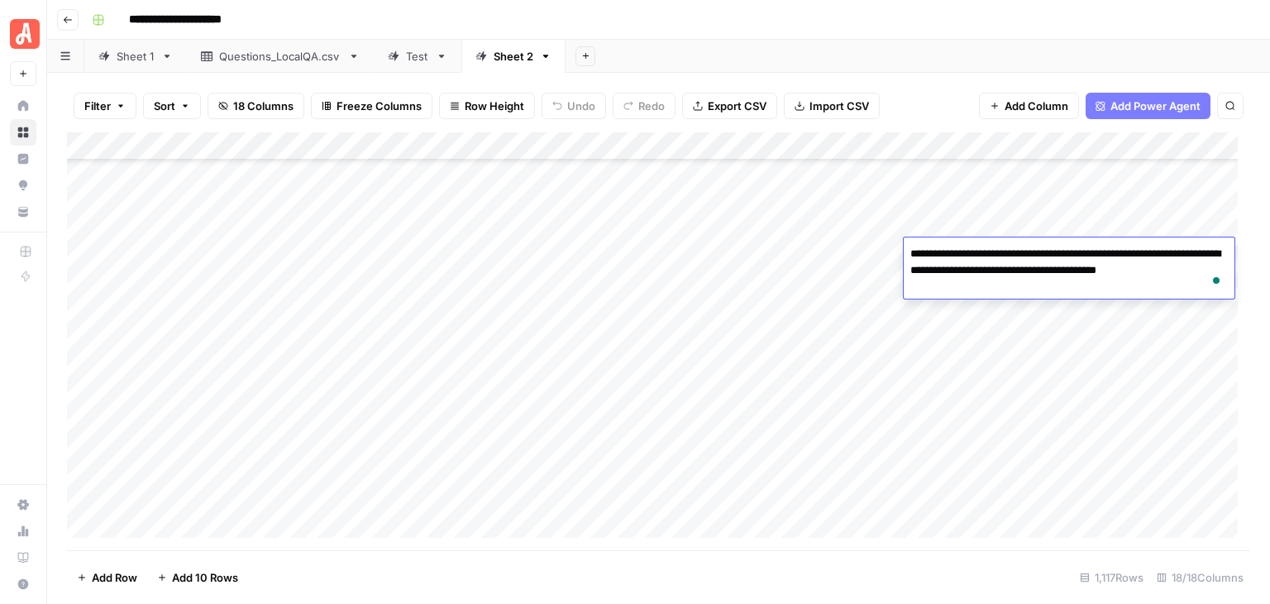
click at [962, 44] on div "Add Sheet" at bounding box center [918, 56] width 705 height 33
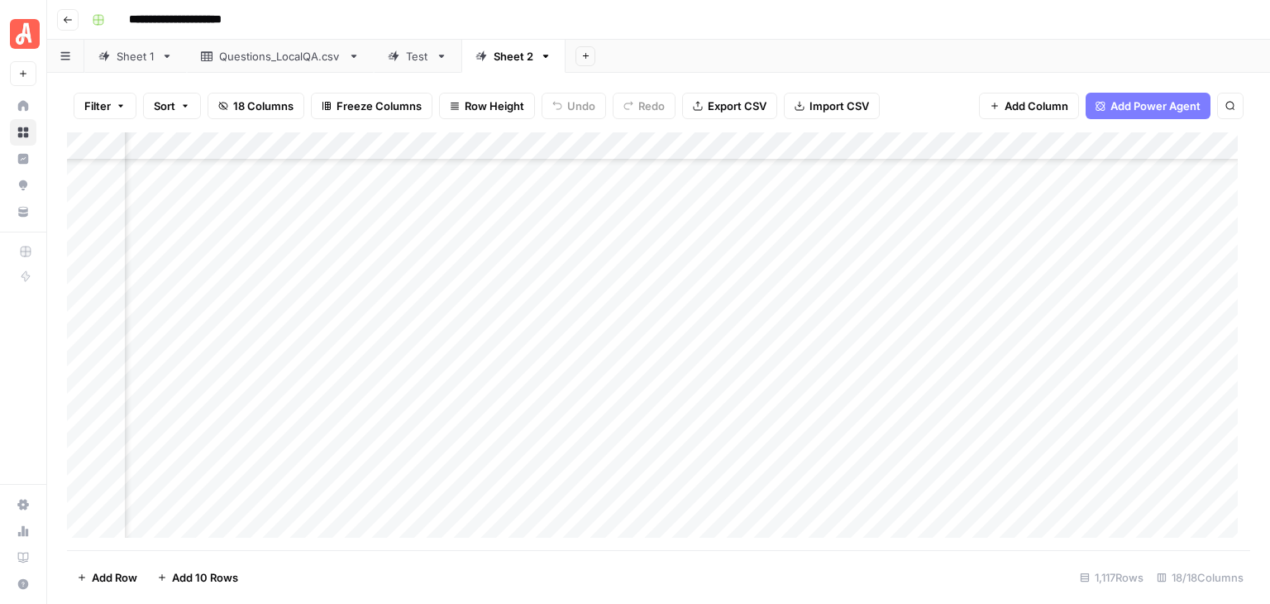
scroll to position [28800, 500]
click at [651, 277] on div "Add Column" at bounding box center [659, 341] width 1184 height 418
click at [921, 287] on div "Add Column" at bounding box center [659, 341] width 1184 height 418
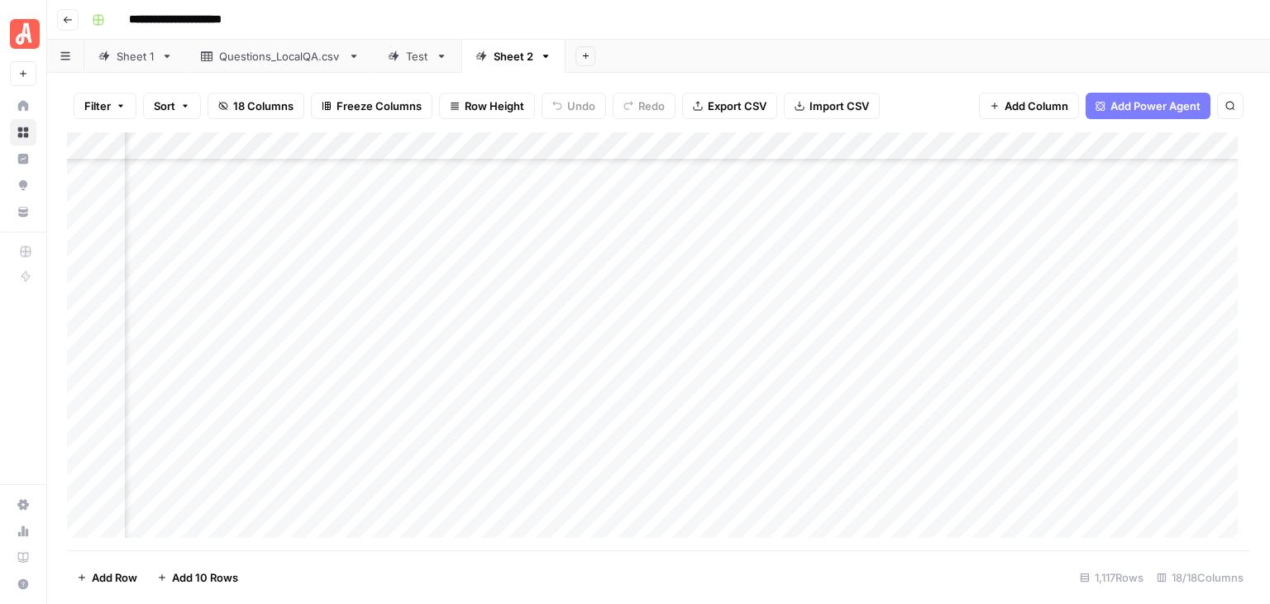
click at [642, 279] on div "Add Column" at bounding box center [659, 341] width 1184 height 418
click at [738, 21] on div "**********" at bounding box center [669, 20] width 1169 height 26
click at [83, 239] on div "Add Column" at bounding box center [659, 341] width 1184 height 418
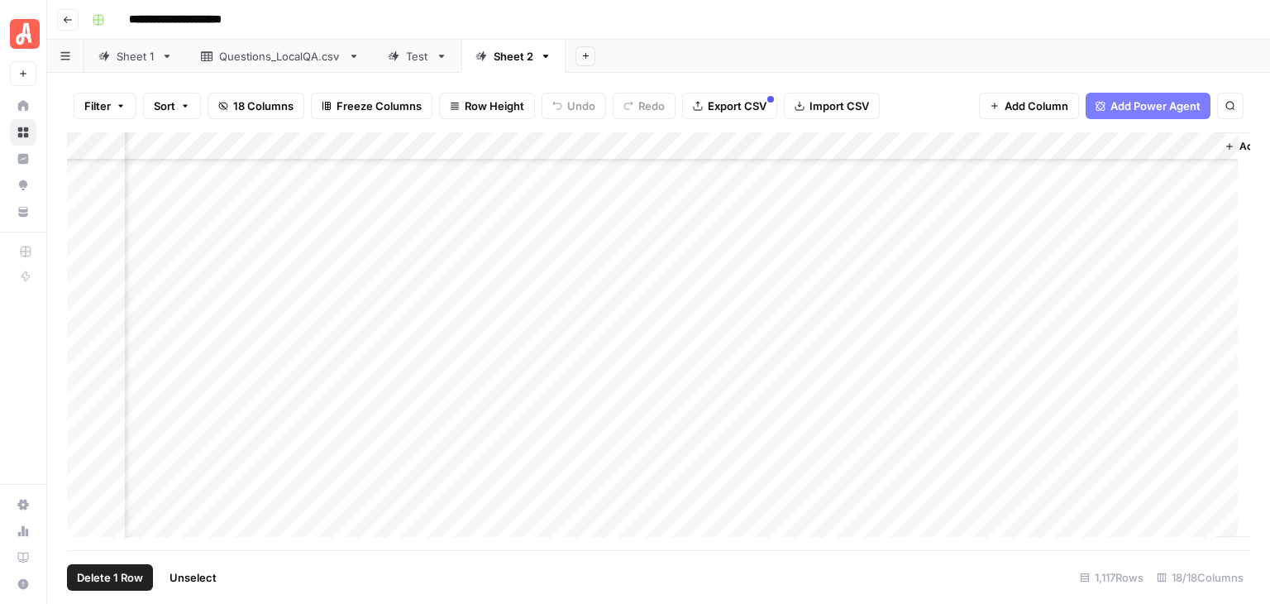
scroll to position [28717, 1556]
click at [86, 365] on div "Add Column" at bounding box center [659, 341] width 1184 height 418
click at [1027, 146] on div "Add Column" at bounding box center [659, 341] width 1184 height 418
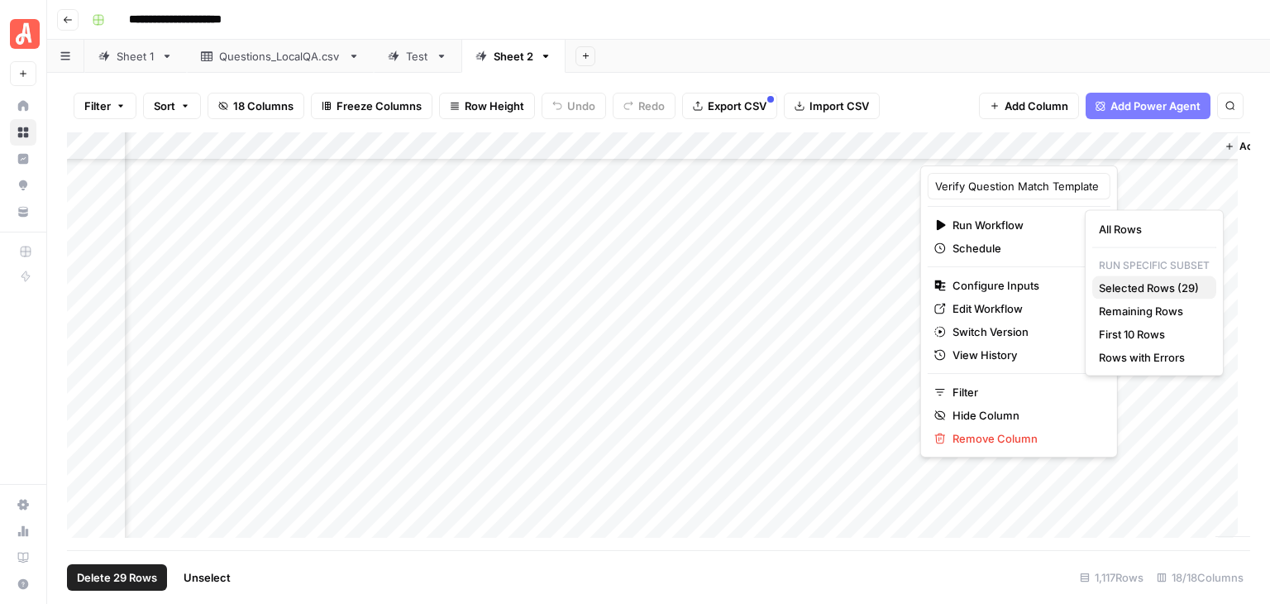
click at [1130, 289] on span "Selected Rows (29)" at bounding box center [1151, 288] width 104 height 17
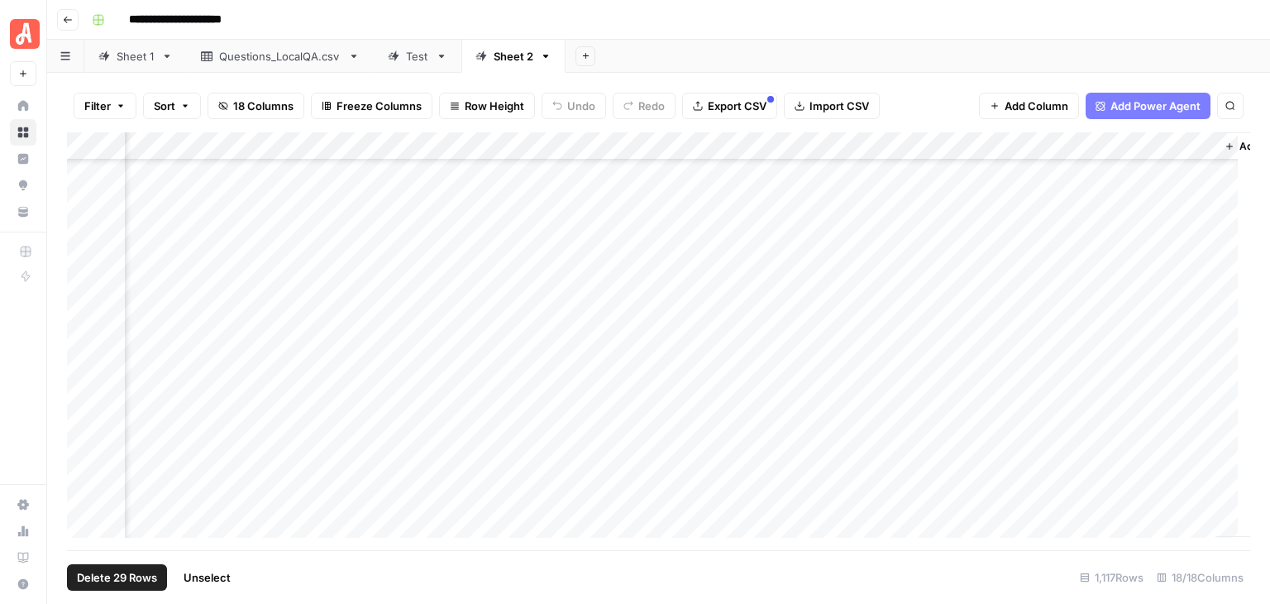
click at [218, 576] on span "Unselect" at bounding box center [207, 577] width 47 height 17
click at [85, 226] on div "Add Column" at bounding box center [659, 341] width 1184 height 418
click at [84, 494] on div "Add Column" at bounding box center [659, 341] width 1184 height 418
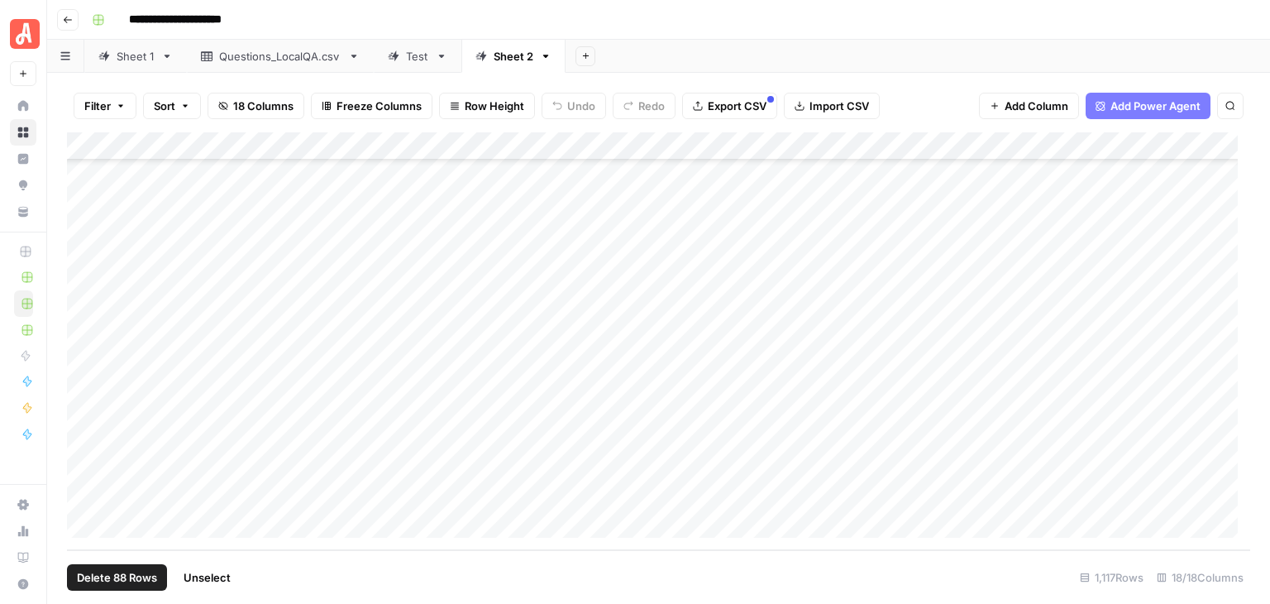
click at [870, 138] on div "Add Column" at bounding box center [659, 341] width 1184 height 418
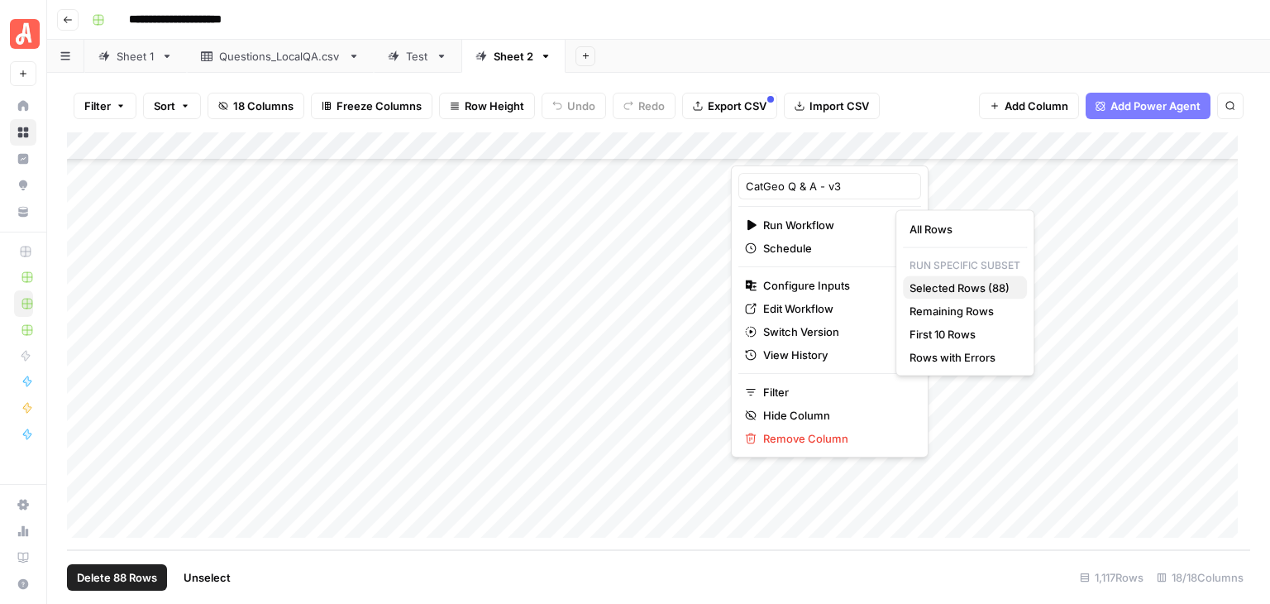
click at [969, 289] on span "Selected Rows (88)" at bounding box center [962, 288] width 104 height 17
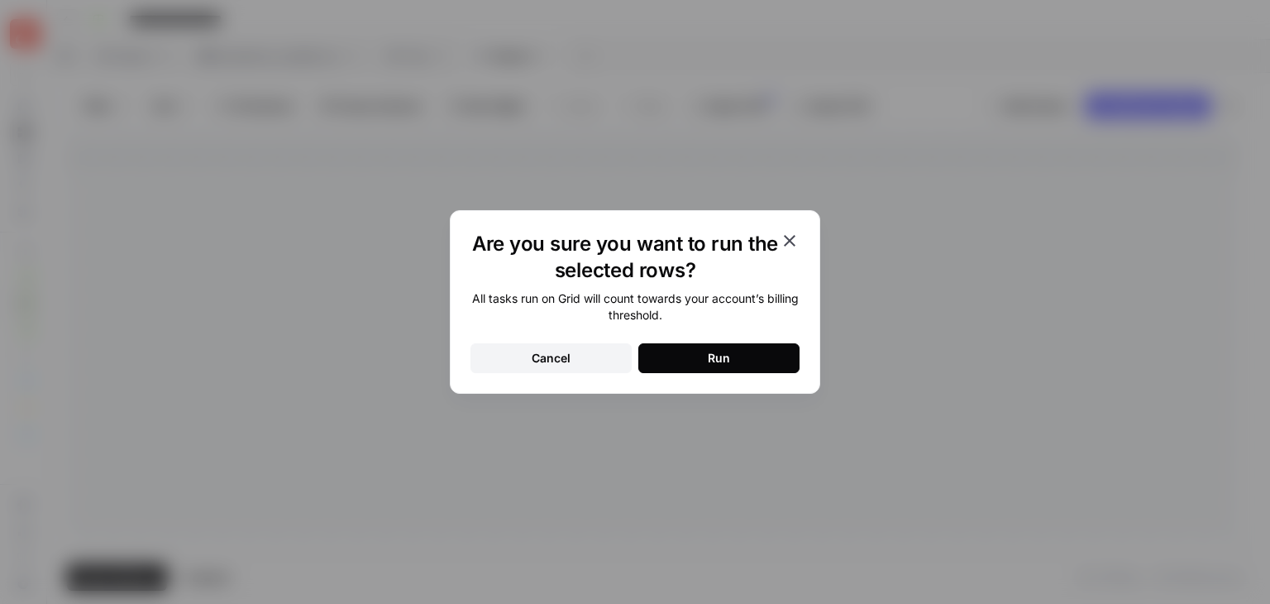
click at [771, 356] on button "Run" at bounding box center [719, 358] width 161 height 30
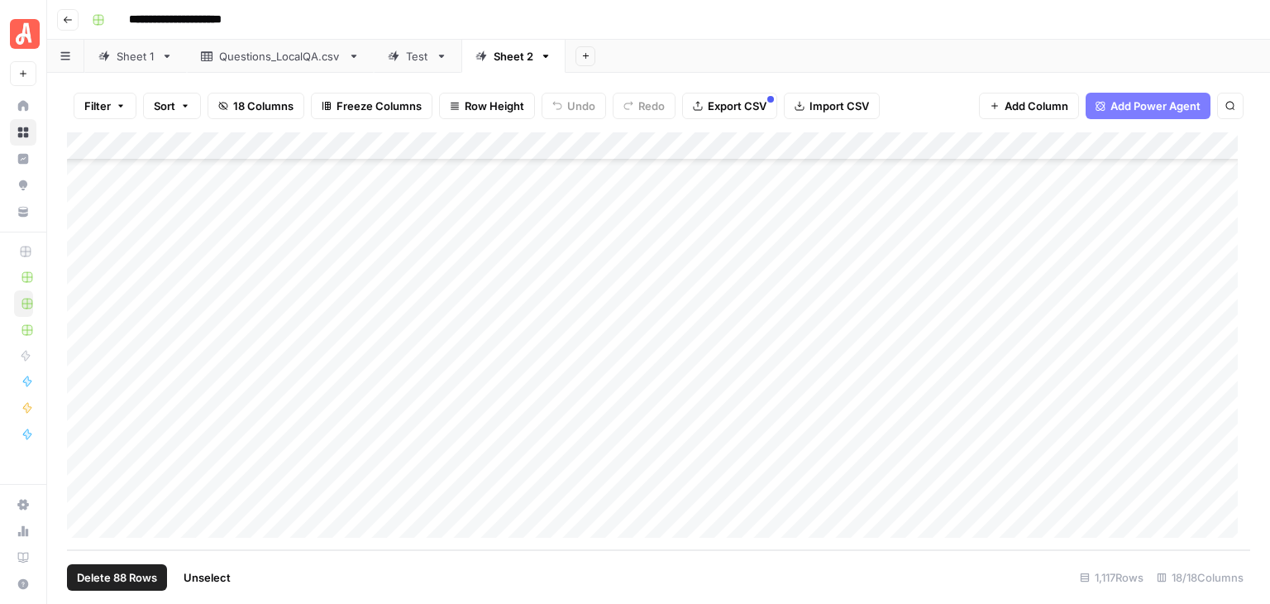
click at [225, 579] on span "Unselect" at bounding box center [207, 577] width 47 height 17
click at [212, 579] on span "Add 10 Rows" at bounding box center [205, 577] width 66 height 17
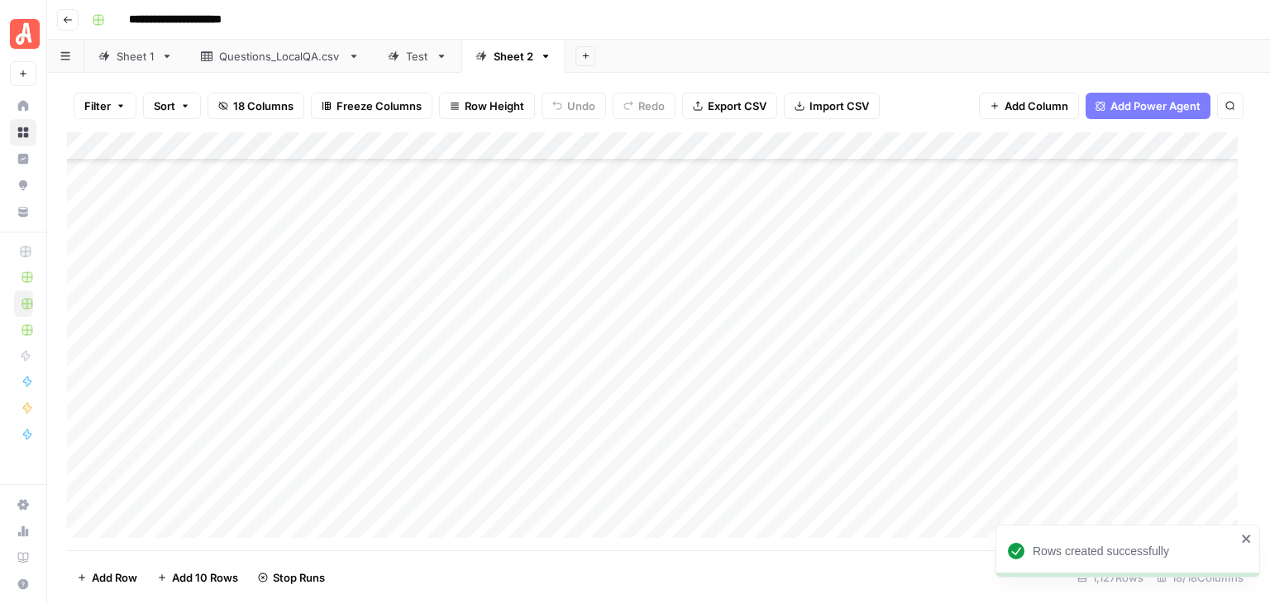
scroll to position [31341, 0]
click at [268, 245] on div "Add Column" at bounding box center [659, 341] width 1184 height 418
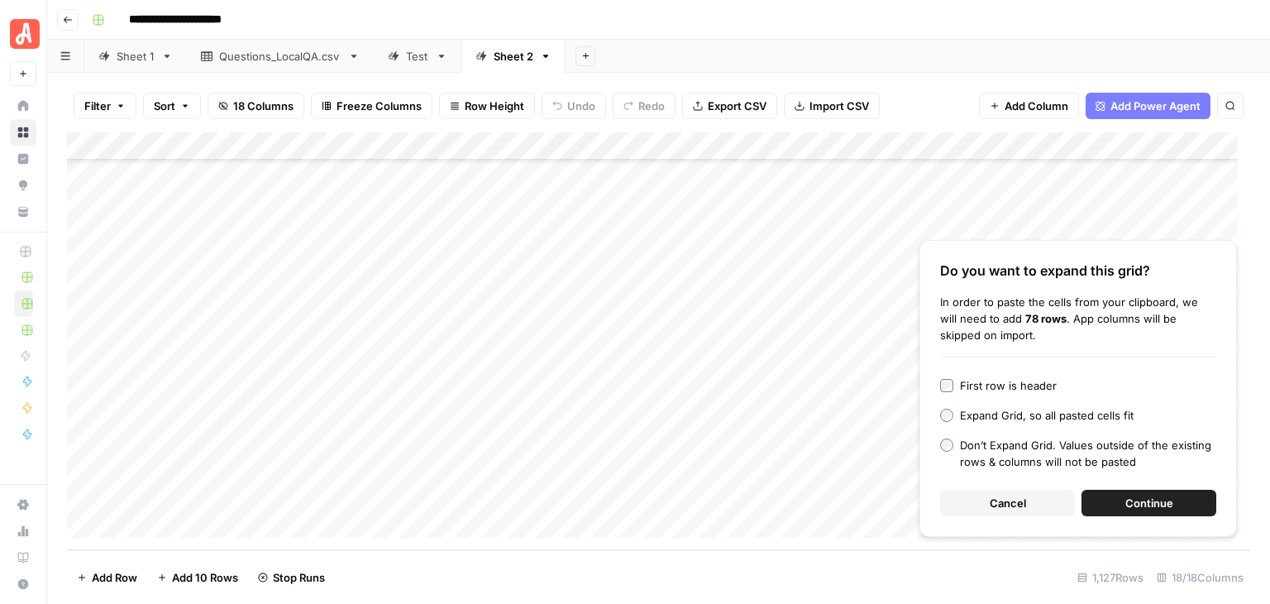
click at [1131, 498] on span "Continue" at bounding box center [1150, 503] width 48 height 17
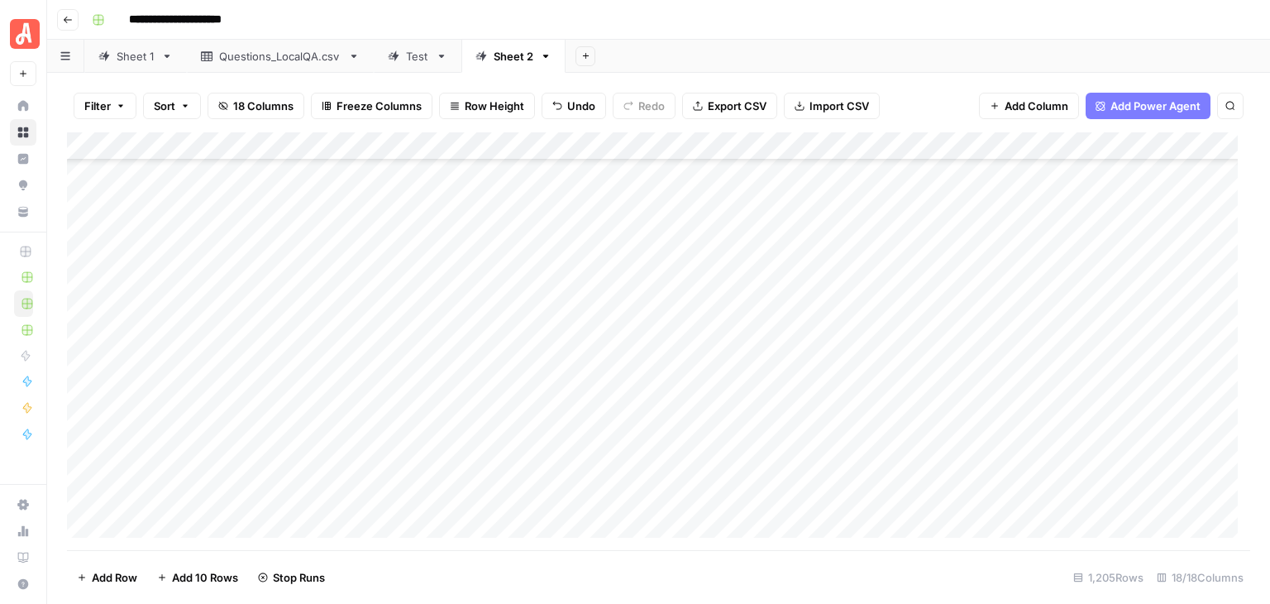
scroll to position [31219, 0]
click at [271, 390] on div "Add Column" at bounding box center [659, 341] width 1184 height 418
click at [279, 368] on div "Add Column" at bounding box center [659, 341] width 1184 height 418
click at [197, 516] on div "Add Column" at bounding box center [659, 341] width 1184 height 418
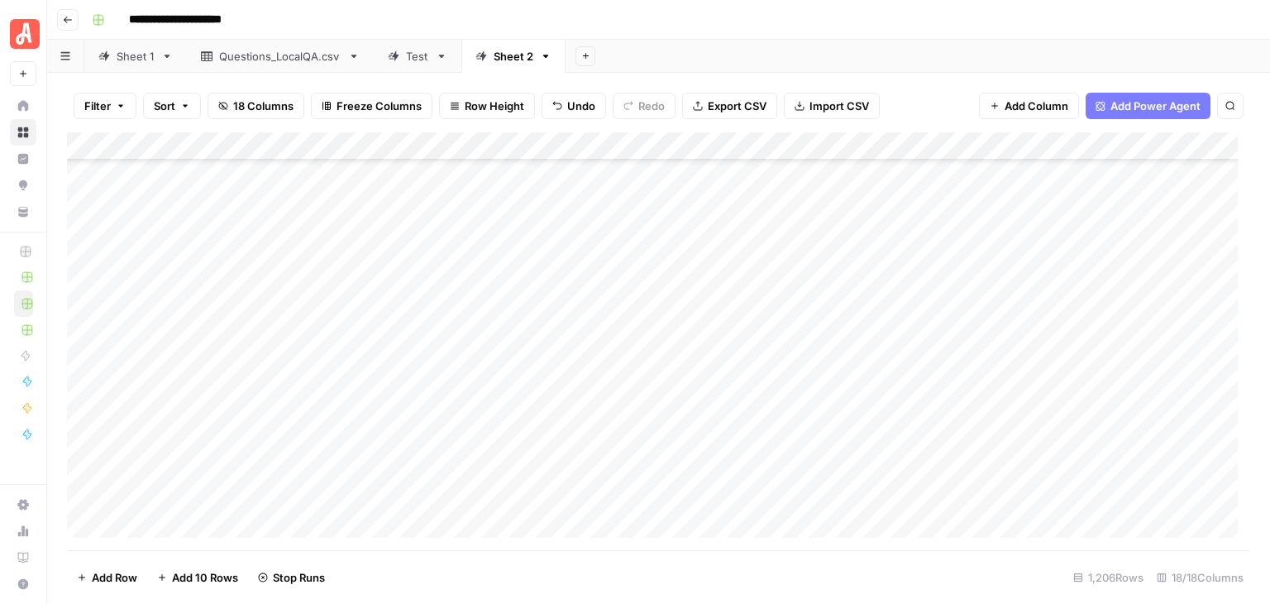
scroll to position [33563, 0]
click at [204, 581] on span "Add 10 Rows" at bounding box center [205, 577] width 66 height 17
click at [86, 226] on div "Add Column" at bounding box center [659, 341] width 1184 height 418
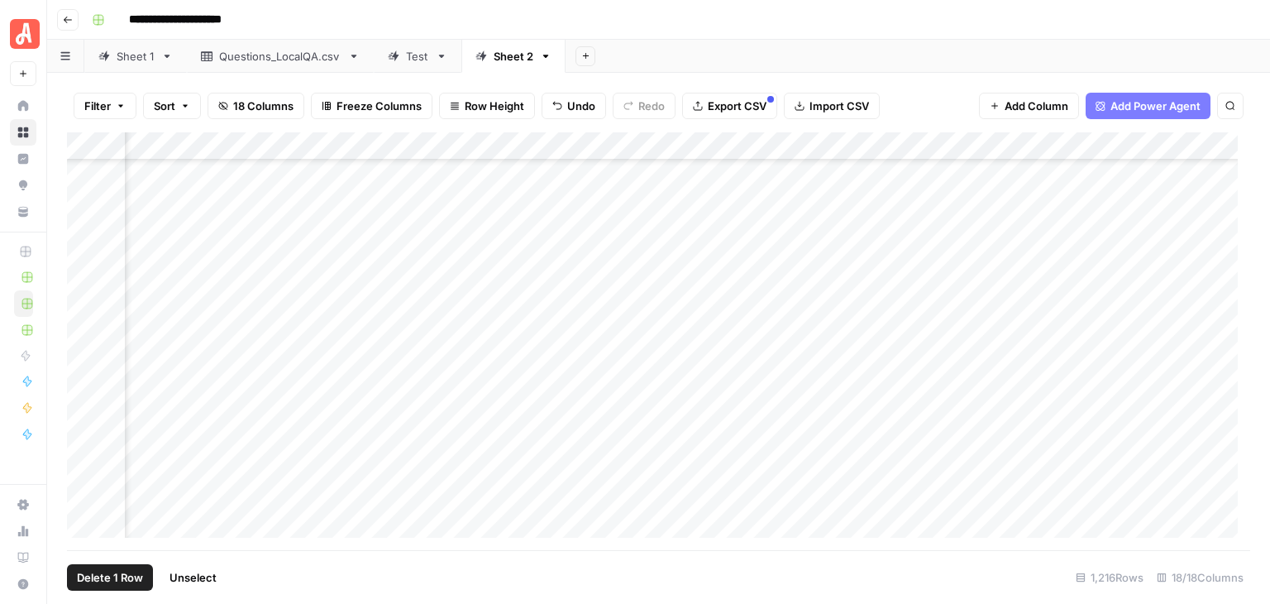
click at [83, 355] on div "Add Column" at bounding box center [659, 341] width 1184 height 418
click at [1092, 150] on div "Add Column" at bounding box center [659, 341] width 1184 height 418
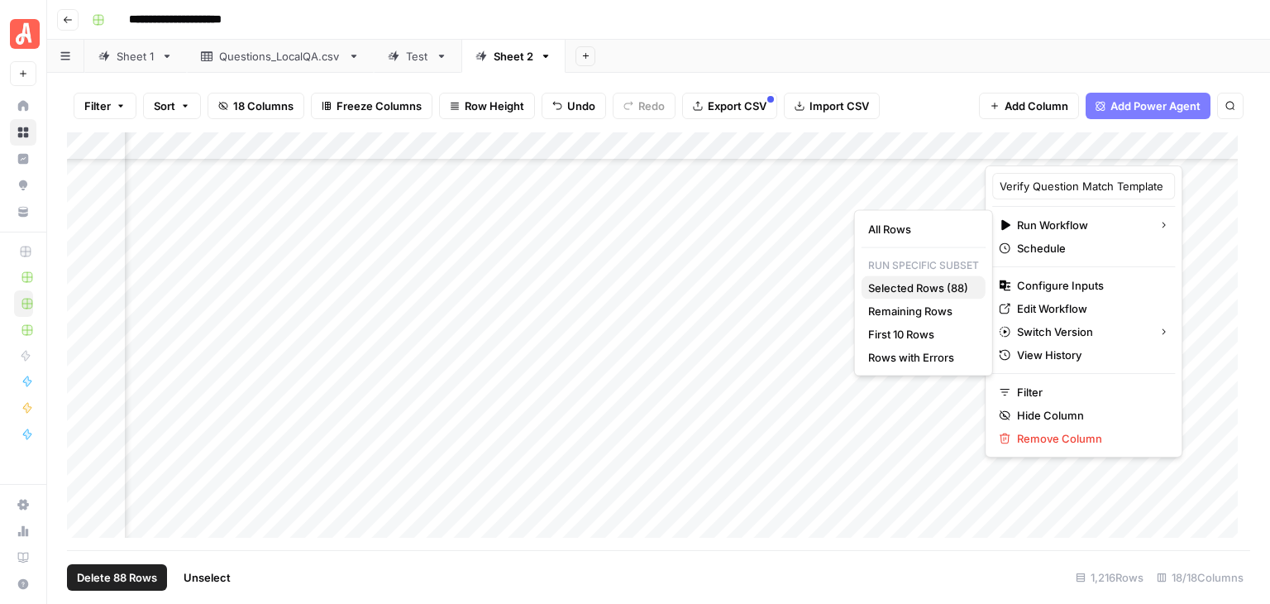
click at [934, 286] on span "Selected Rows (88)" at bounding box center [920, 288] width 104 height 17
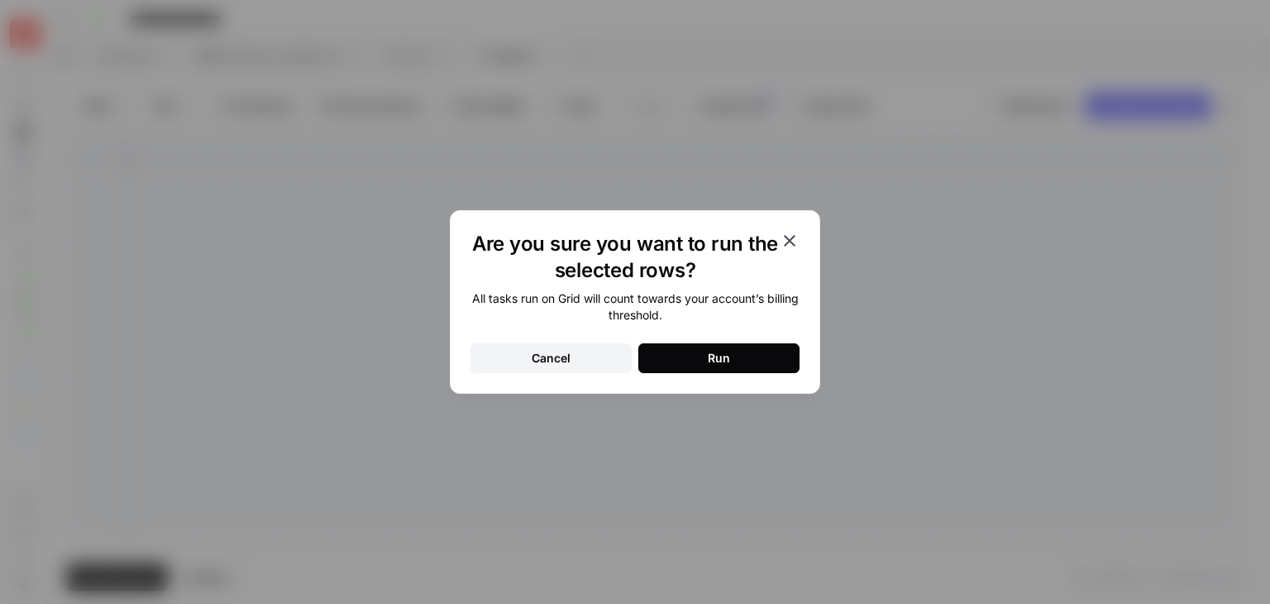
click at [756, 361] on button "Run" at bounding box center [719, 358] width 161 height 30
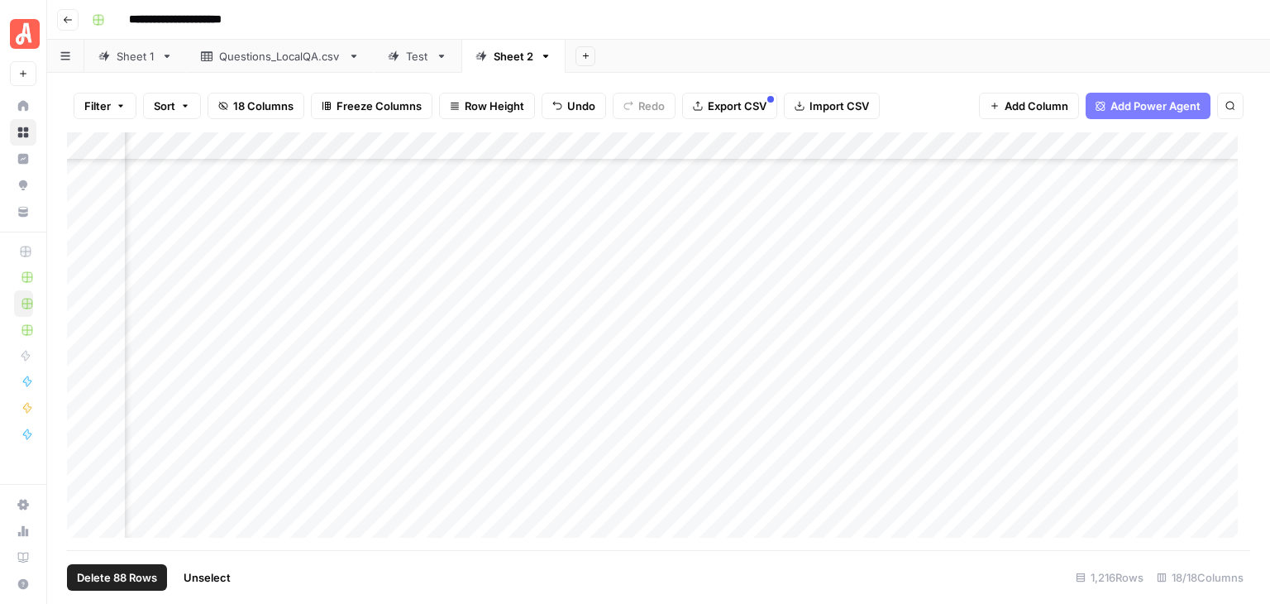
click at [225, 576] on span "Unselect" at bounding box center [207, 577] width 47 height 17
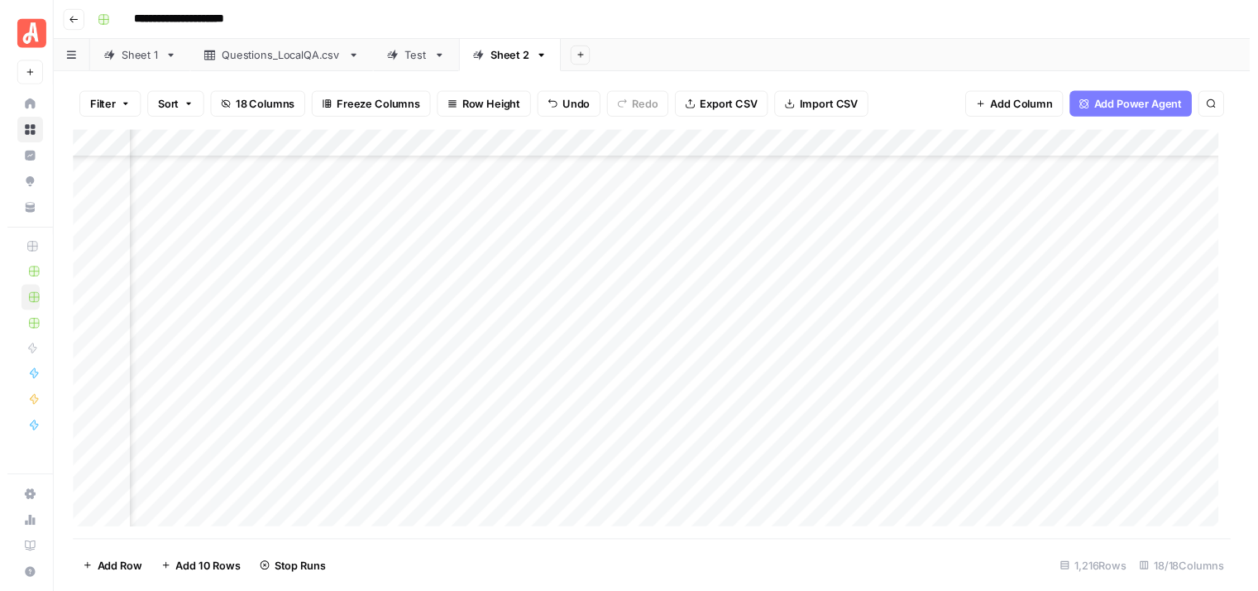
scroll to position [29378, 420]
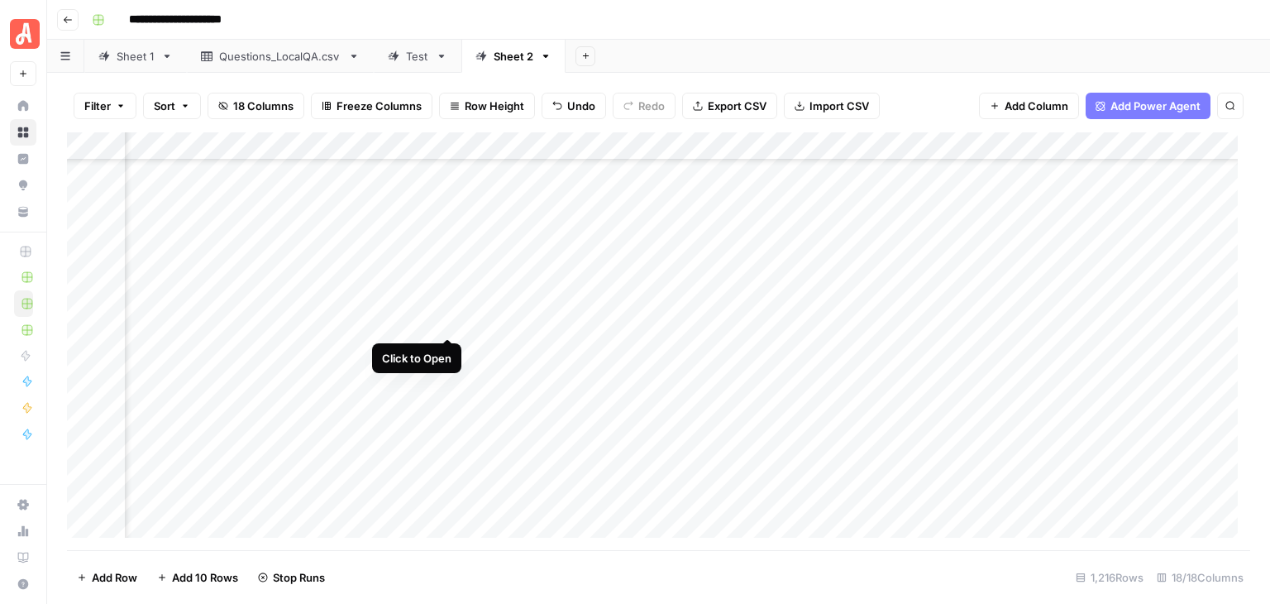
click at [445, 325] on div "Add Column" at bounding box center [659, 341] width 1184 height 418
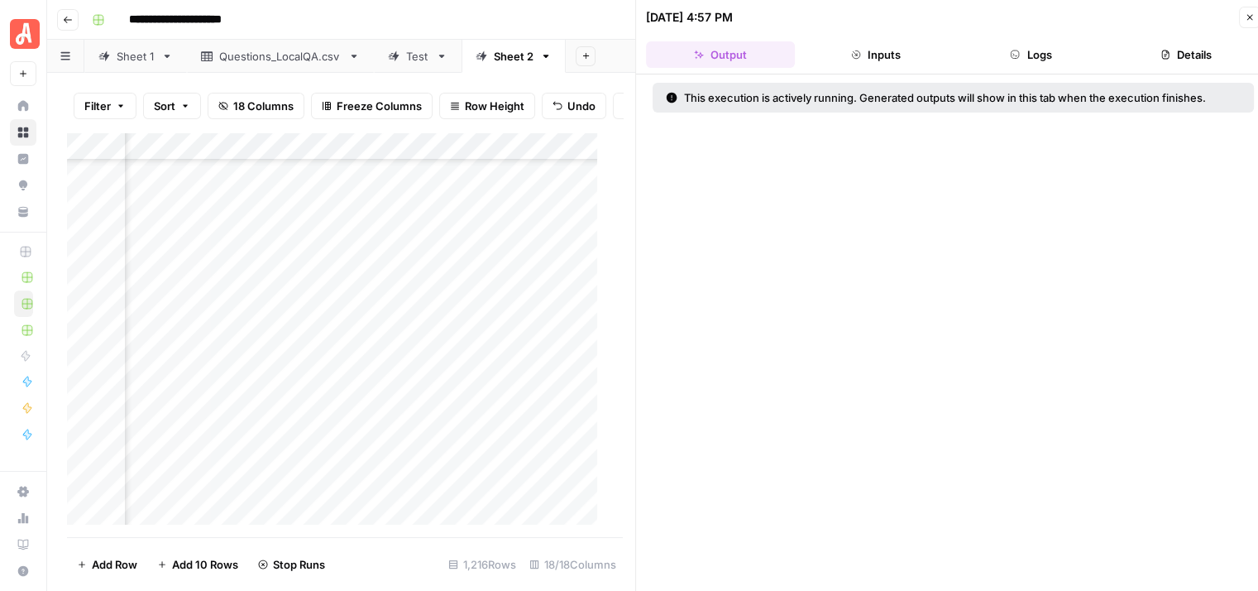
click at [1034, 49] on button "Logs" at bounding box center [1031, 54] width 149 height 26
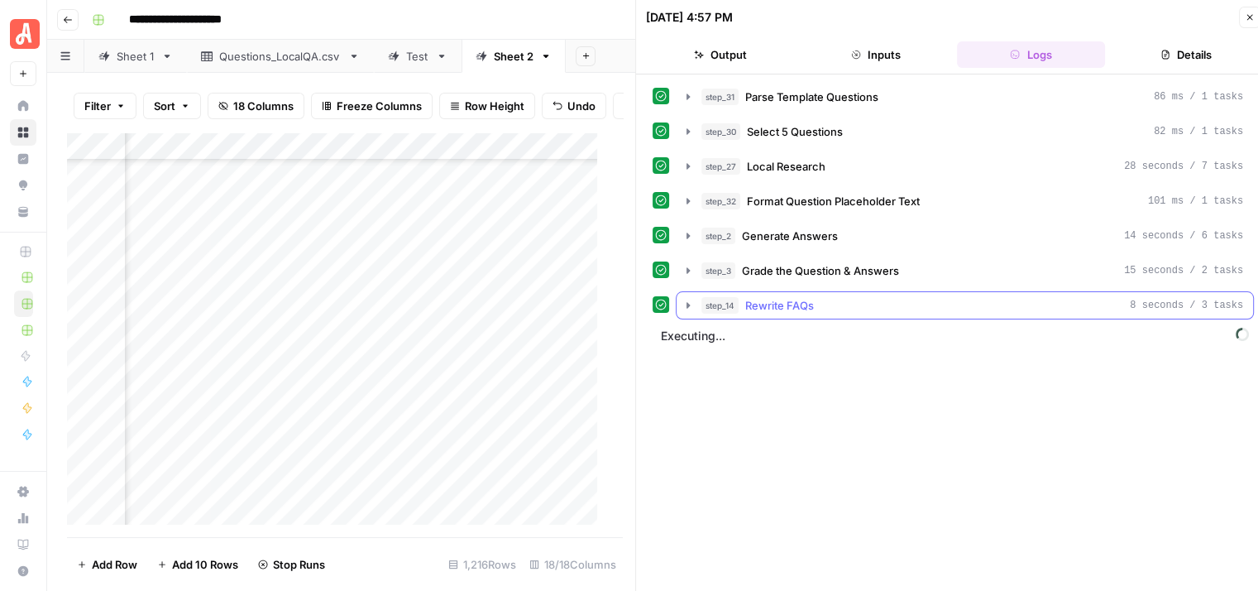
click at [679, 305] on button "step_14 Rewrite FAQs 8 seconds / 3 tasks" at bounding box center [965, 305] width 576 height 26
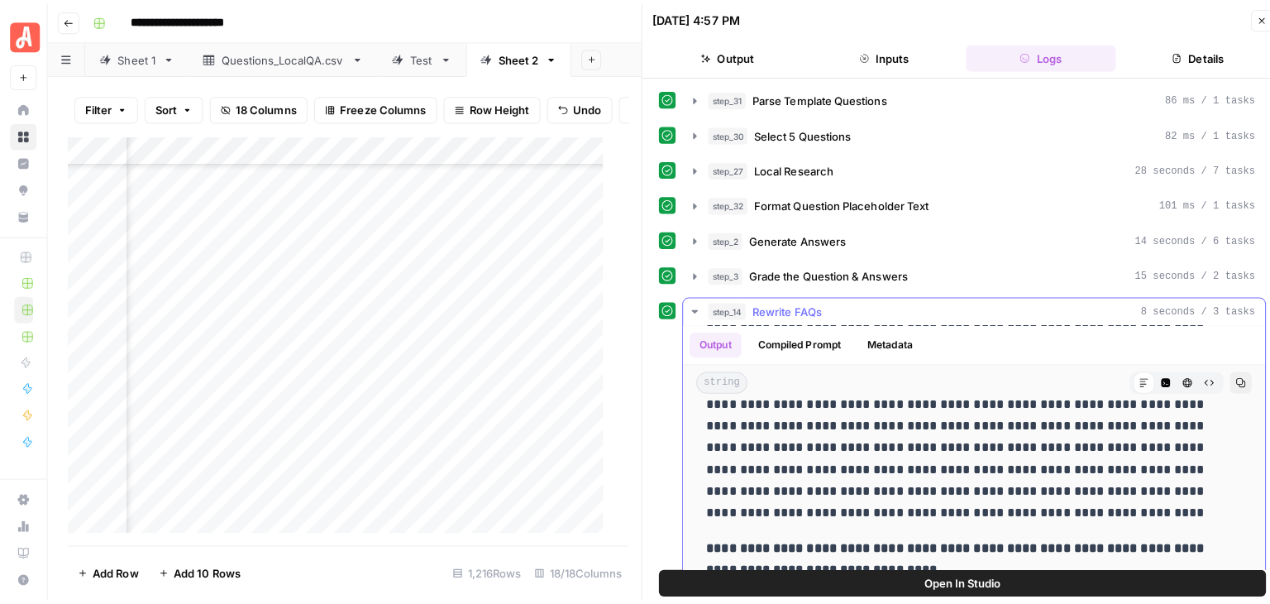
scroll to position [579, 0]
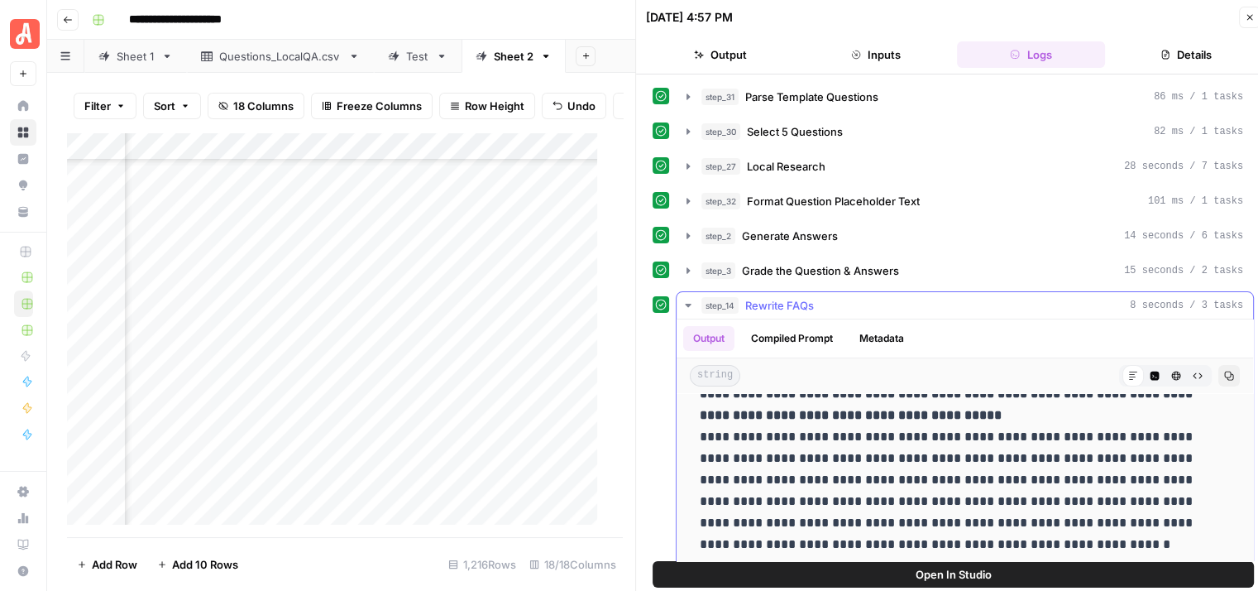
click at [690, 299] on icon "button" at bounding box center [688, 305] width 13 height 13
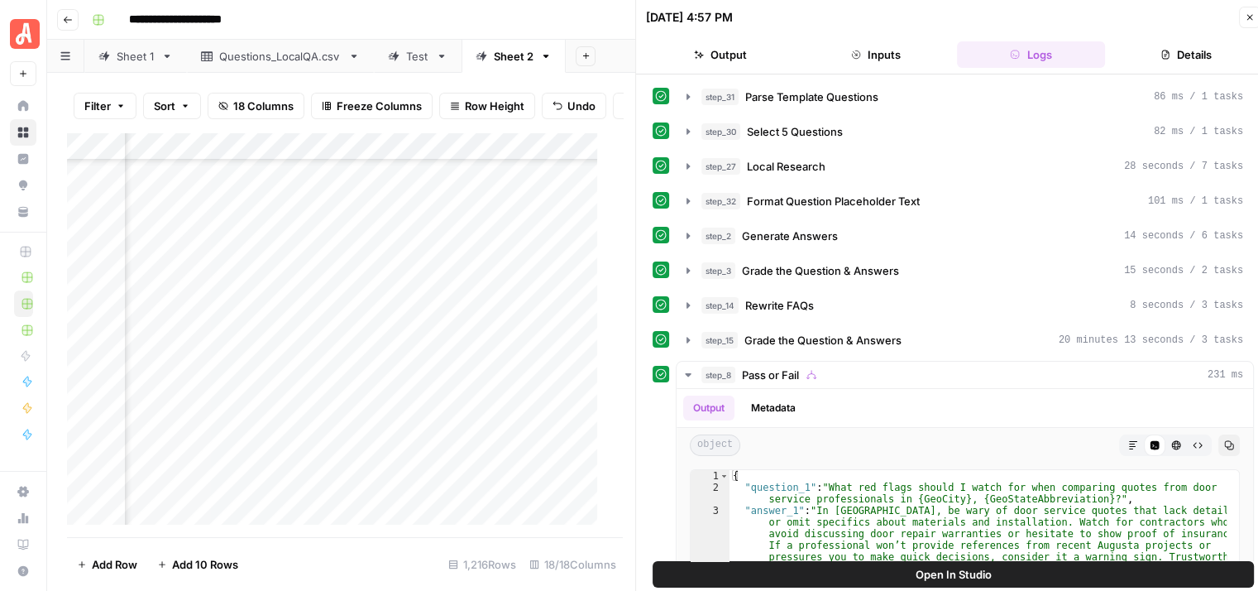
click at [1243, 22] on button "Close" at bounding box center [1250, 18] width 22 height 22
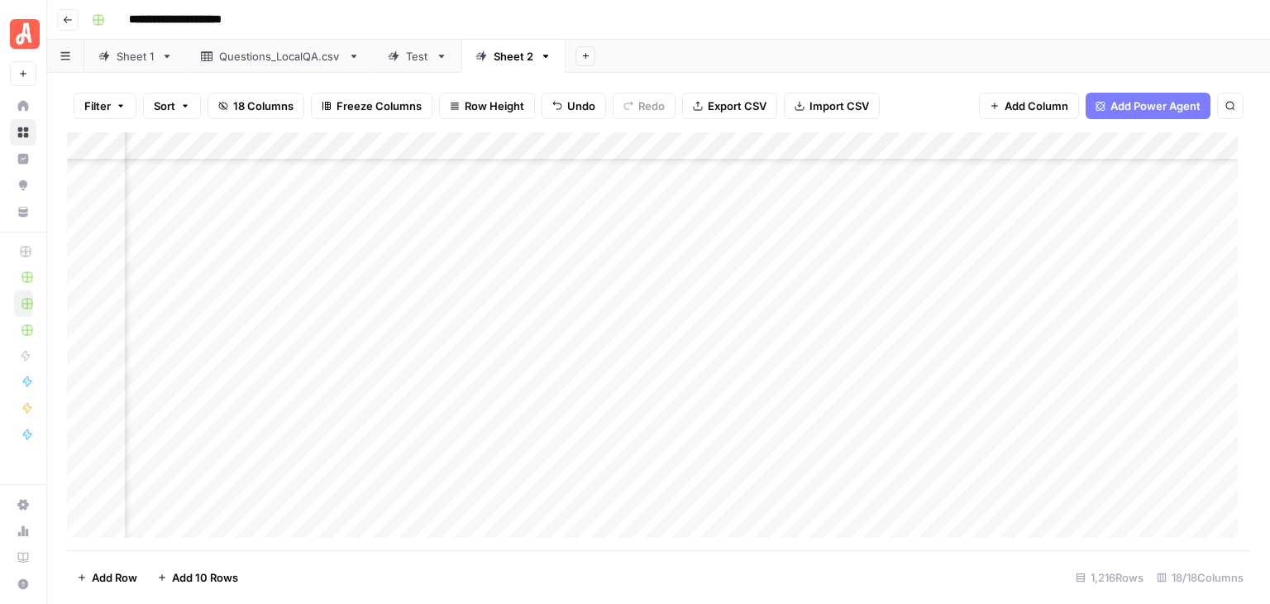
scroll to position [29378, 1495]
click at [1109, 318] on div "Add Column" at bounding box center [659, 341] width 1184 height 418
click at [514, 586] on footer "Add Row Add 10 Rows 1,216 Rows 18/18 Columns" at bounding box center [659, 577] width 1184 height 54
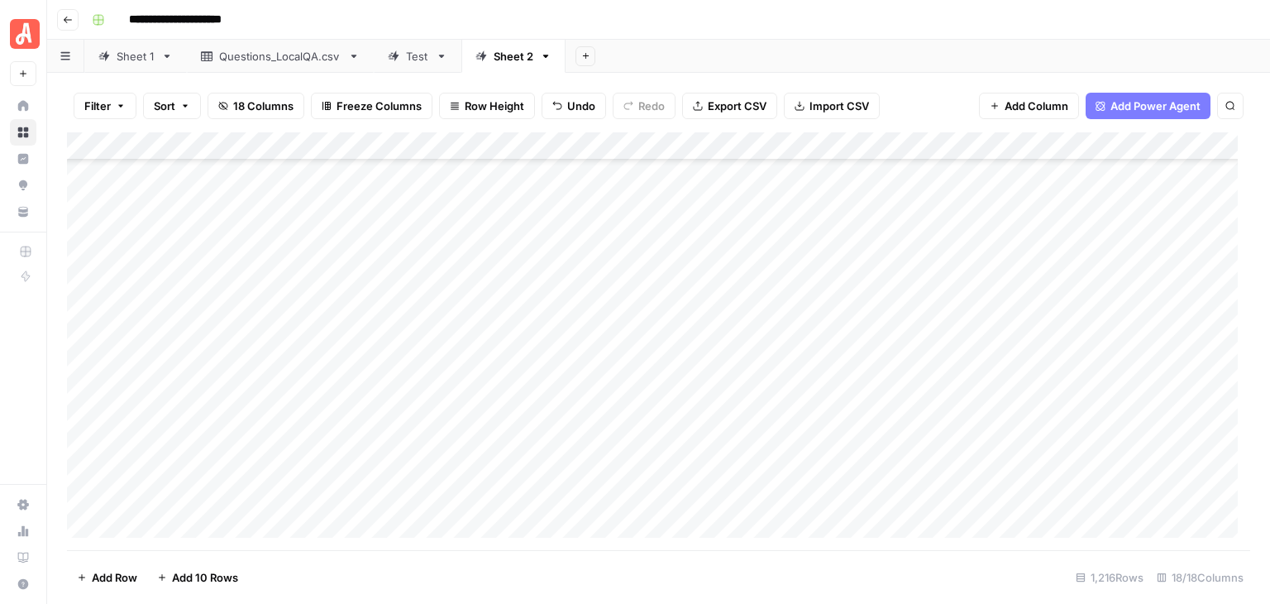
click at [807, 586] on footer "Add Row Add 10 Rows 1,216 Rows 18/18 Columns" at bounding box center [659, 577] width 1184 height 54
click at [220, 218] on div "Add Column" at bounding box center [659, 341] width 1184 height 418
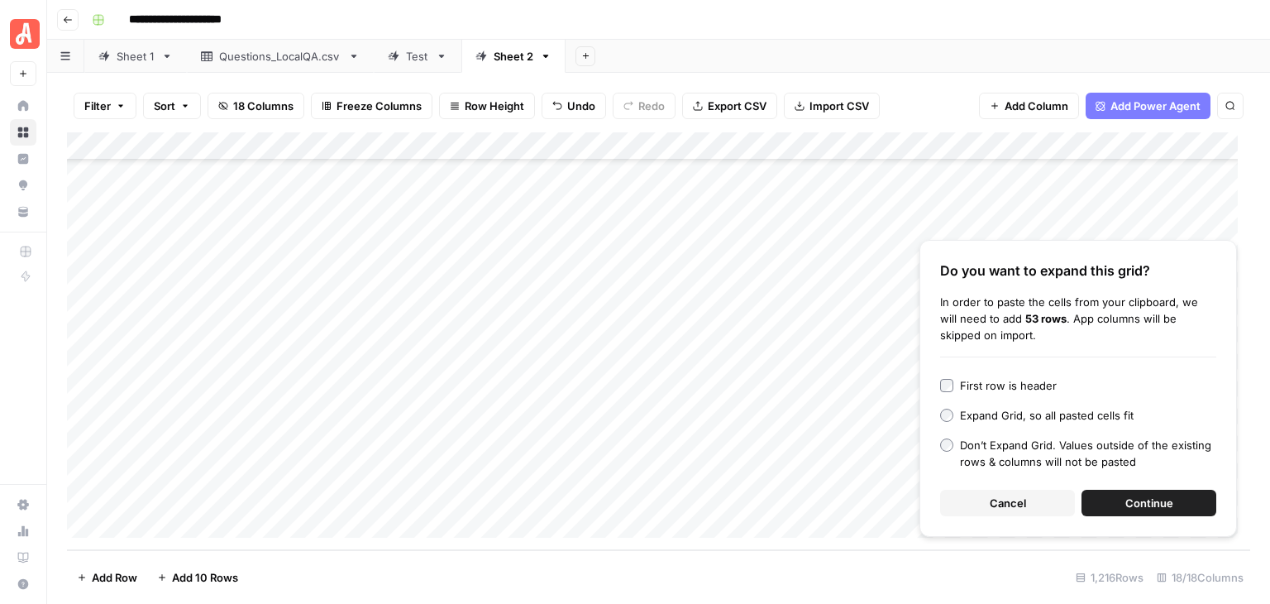
click at [1136, 508] on span "Continue" at bounding box center [1150, 503] width 48 height 17
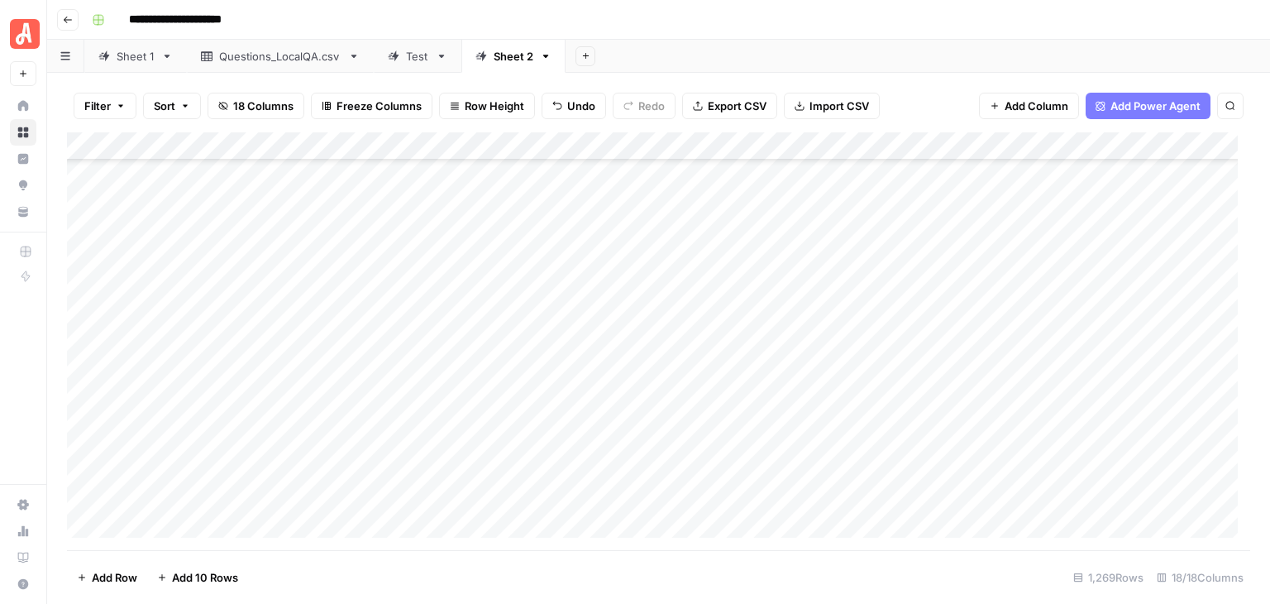
scroll to position [33763, 0]
click at [309, 325] on div "Add Column" at bounding box center [659, 341] width 1184 height 418
click at [281, 300] on div "Add Column" at bounding box center [659, 341] width 1184 height 418
click at [228, 581] on span "Add 10 Rows" at bounding box center [205, 577] width 66 height 17
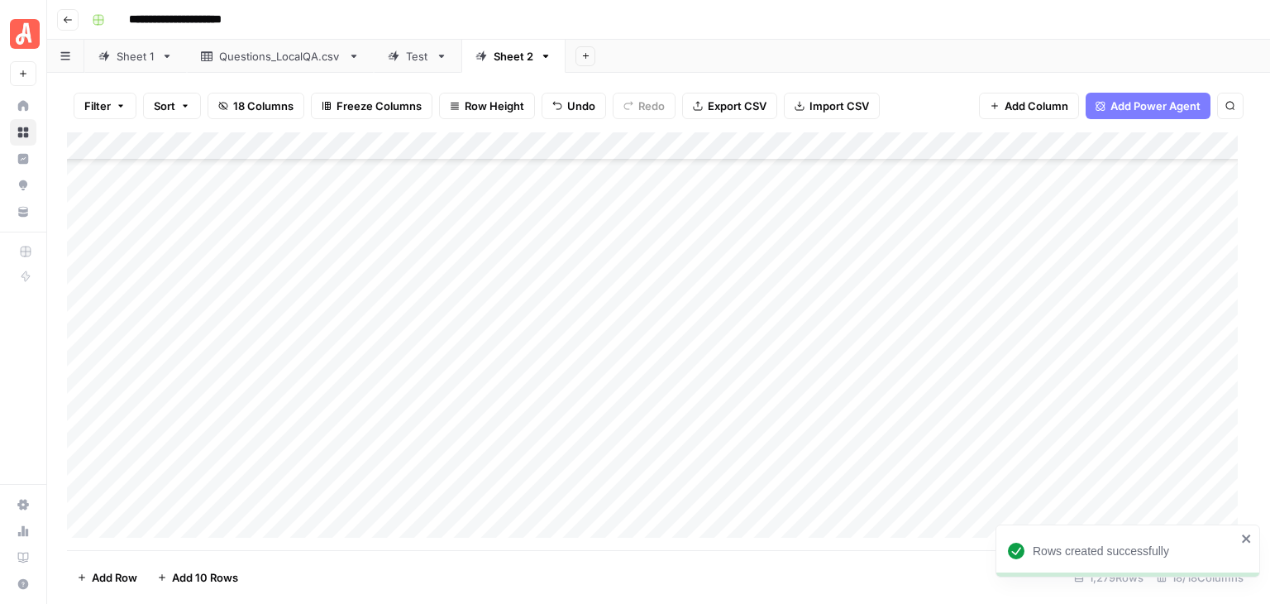
scroll to position [35616, 0]
click at [278, 237] on div "Add Column" at bounding box center [659, 341] width 1184 height 418
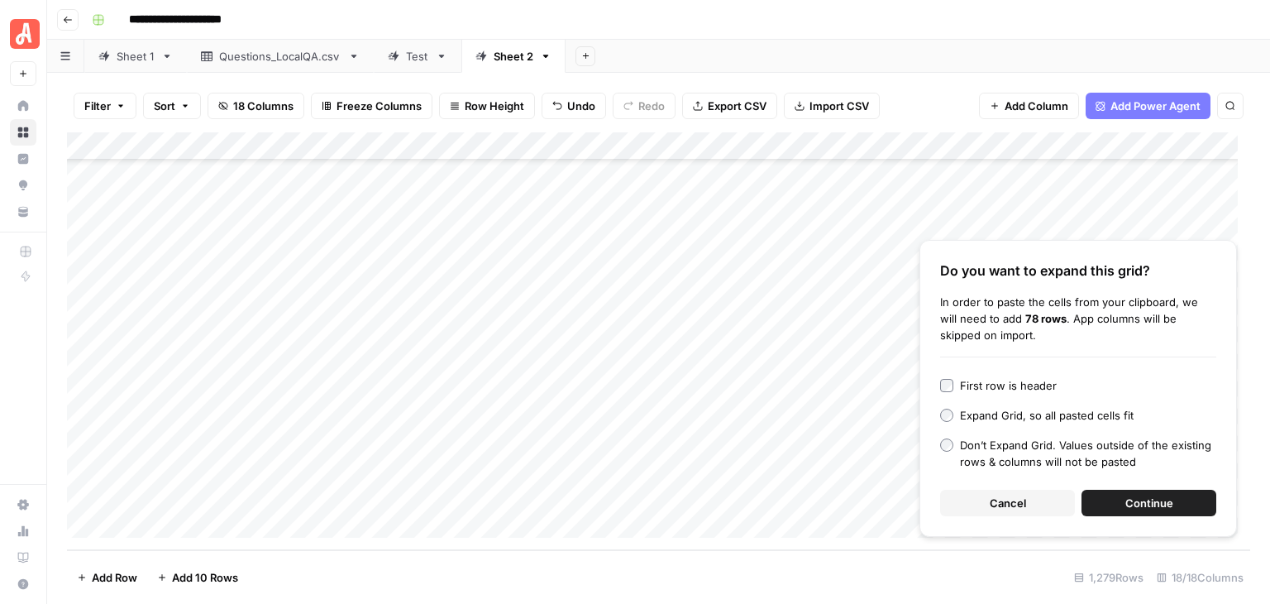
click at [1139, 505] on span "Continue" at bounding box center [1150, 503] width 48 height 17
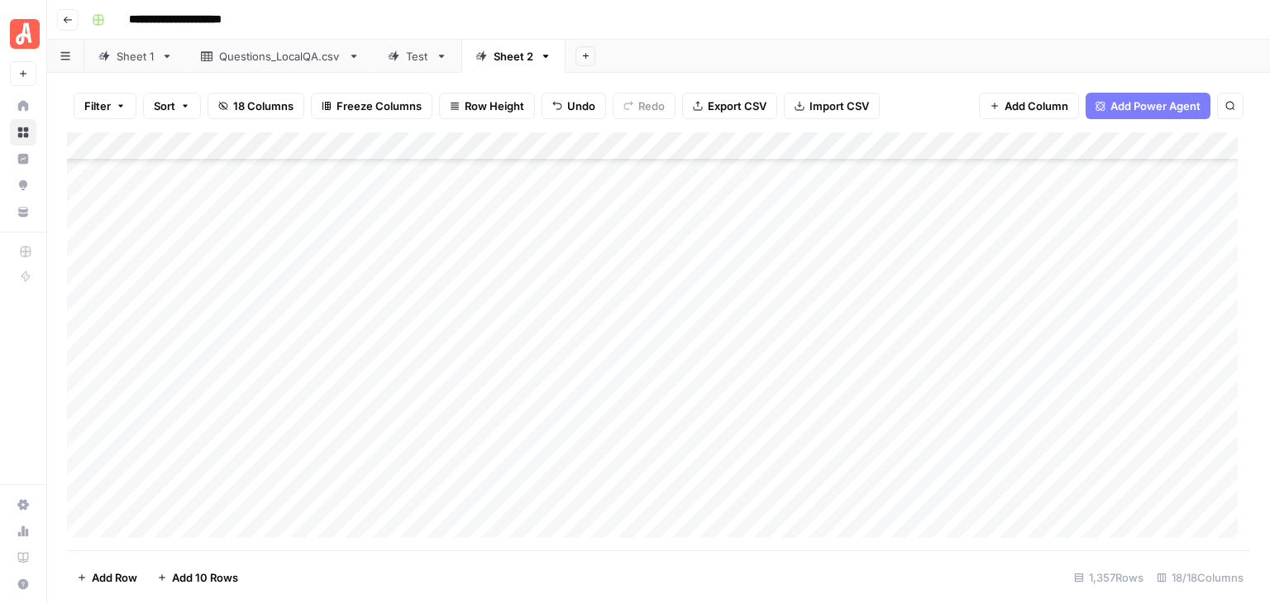
scroll to position [37809, 0]
click at [227, 518] on div "Add Column" at bounding box center [659, 341] width 1184 height 418
click at [223, 572] on span "Add 10 Rows" at bounding box center [205, 577] width 66 height 17
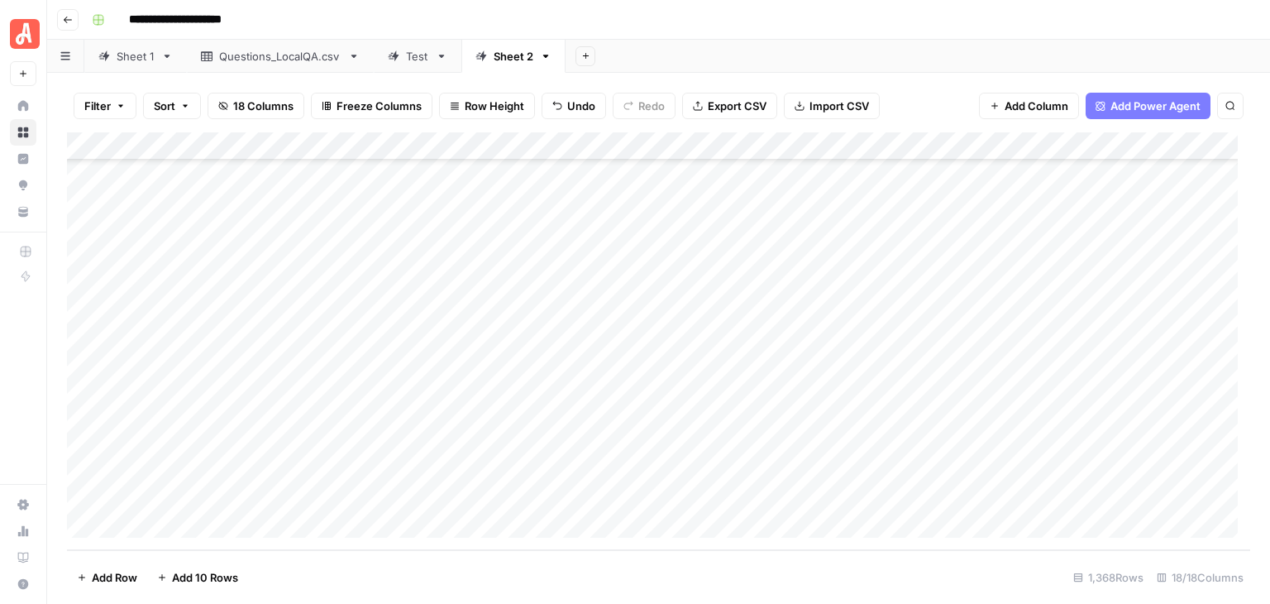
click at [308, 246] on div "Add Column" at bounding box center [659, 341] width 1184 height 418
click at [295, 214] on div "Add Column" at bounding box center [659, 341] width 1184 height 418
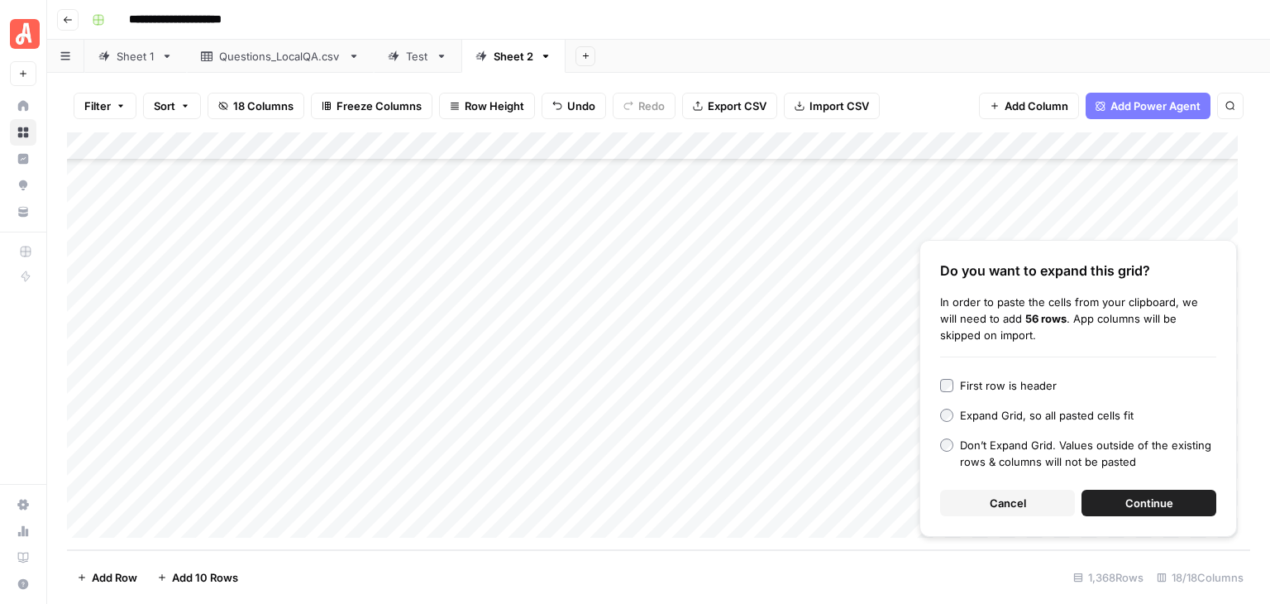
click at [1160, 509] on span "Continue" at bounding box center [1150, 503] width 48 height 17
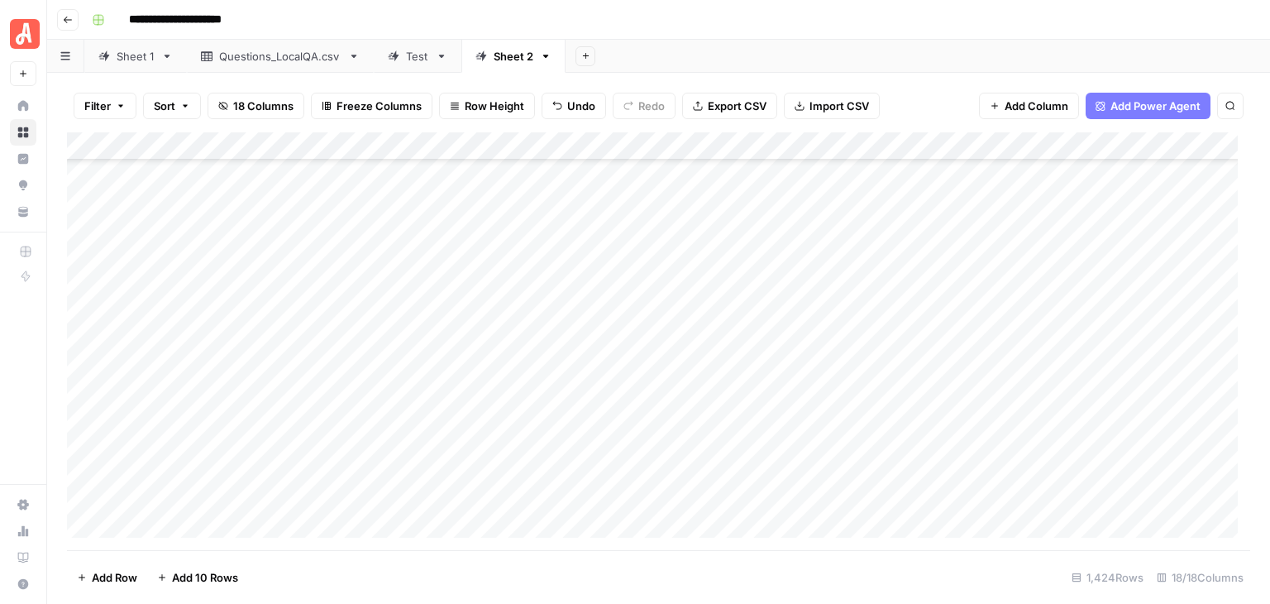
scroll to position [39693, 0]
click at [208, 582] on span "Add 10 Rows" at bounding box center [205, 577] width 66 height 17
click at [270, 248] on div "Add Column" at bounding box center [659, 341] width 1184 height 418
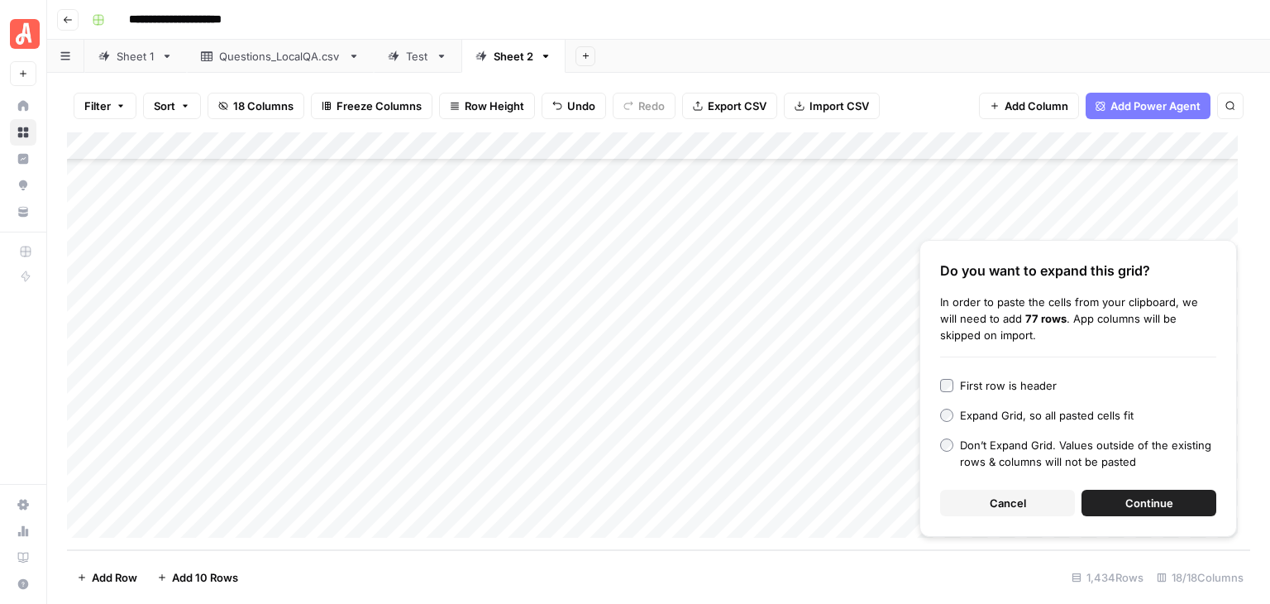
click at [1125, 497] on button "Continue" at bounding box center [1149, 503] width 135 height 26
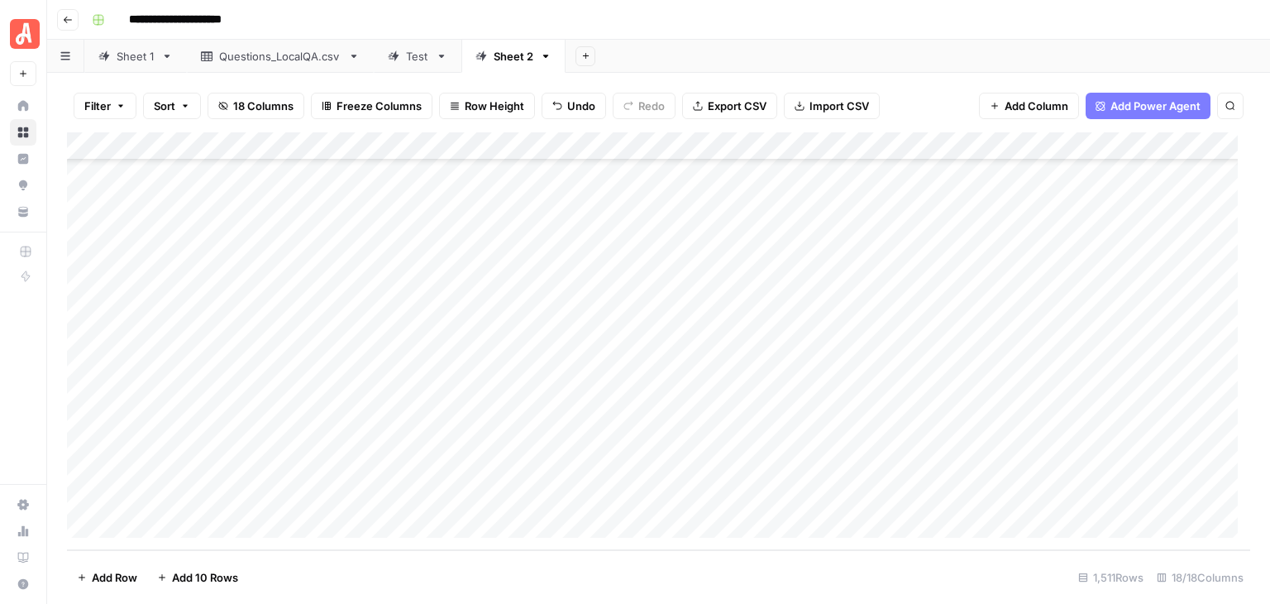
click at [199, 578] on span "Add 10 Rows" at bounding box center [205, 577] width 66 height 17
click at [256, 249] on div "Add Column" at bounding box center [659, 341] width 1184 height 418
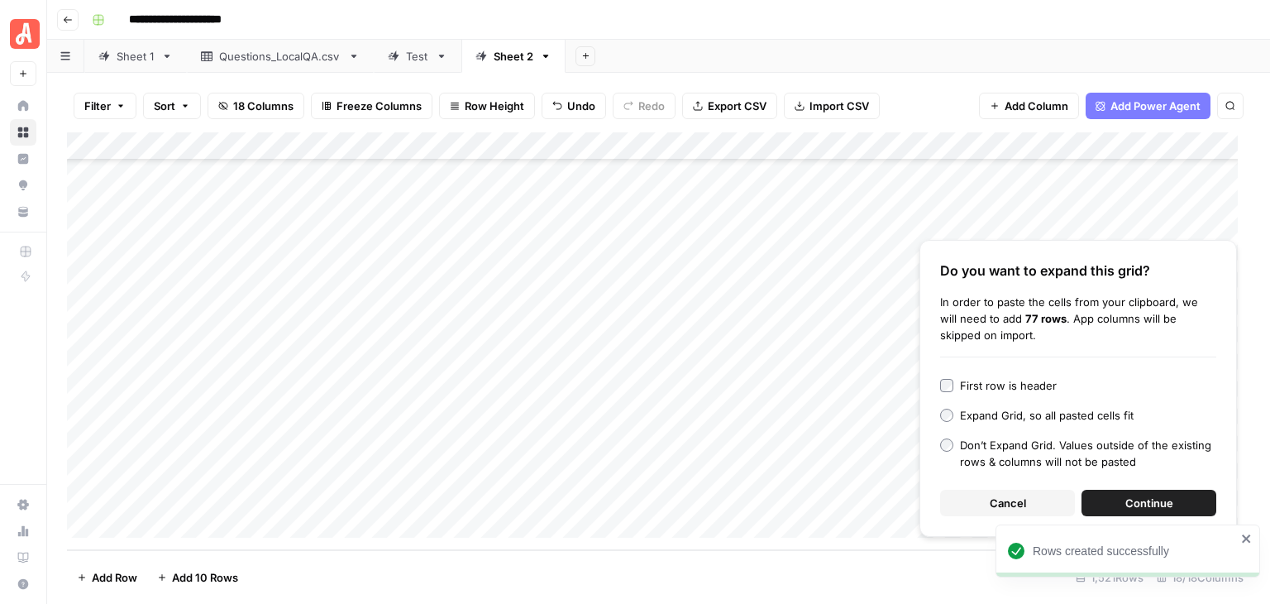
click at [1150, 497] on span "Continue" at bounding box center [1150, 503] width 48 height 17
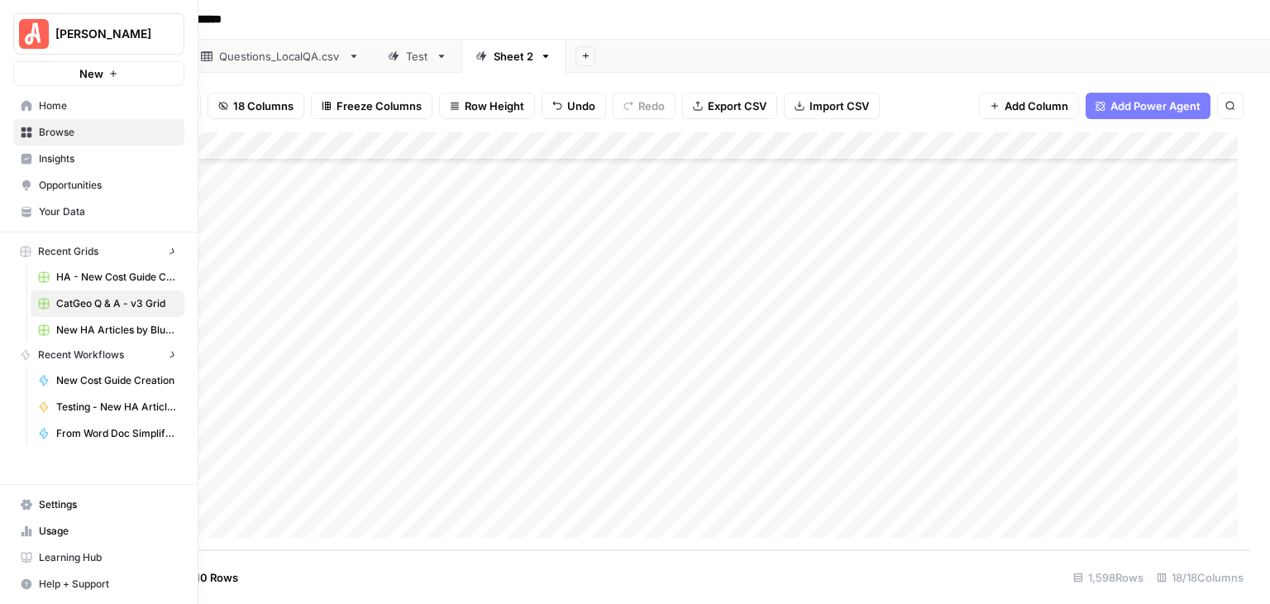
click at [21, 32] on img "Workspace: Angi" at bounding box center [34, 34] width 30 height 30
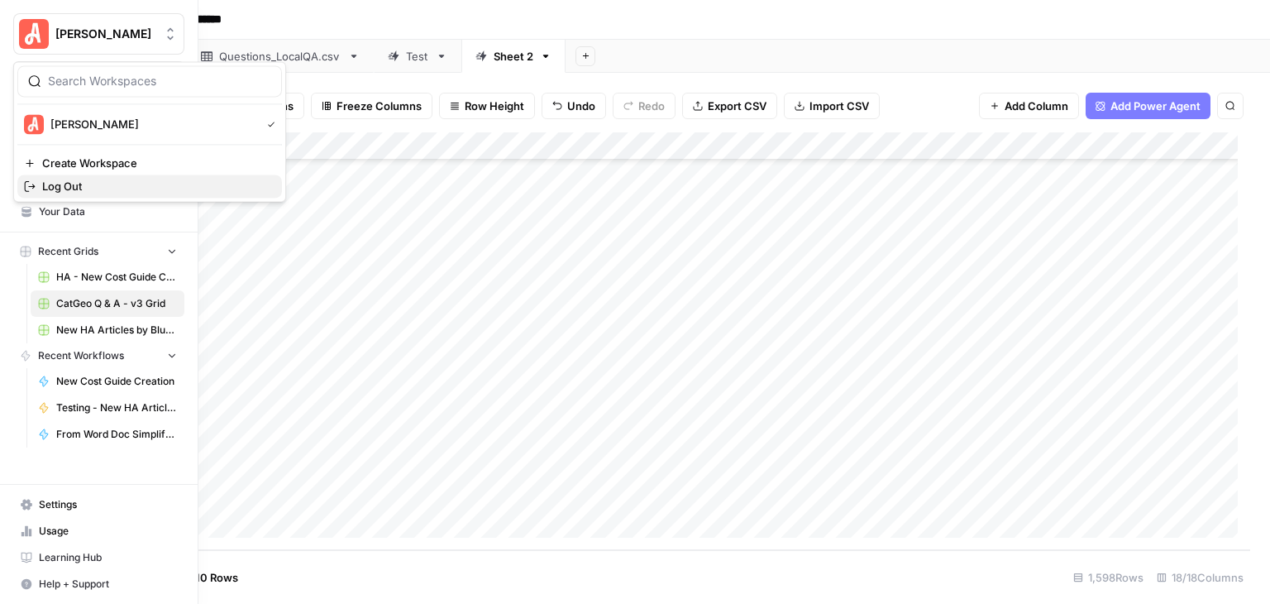
click at [96, 180] on span "Log Out" at bounding box center [155, 186] width 227 height 17
